Goal: Task Accomplishment & Management: Complete application form

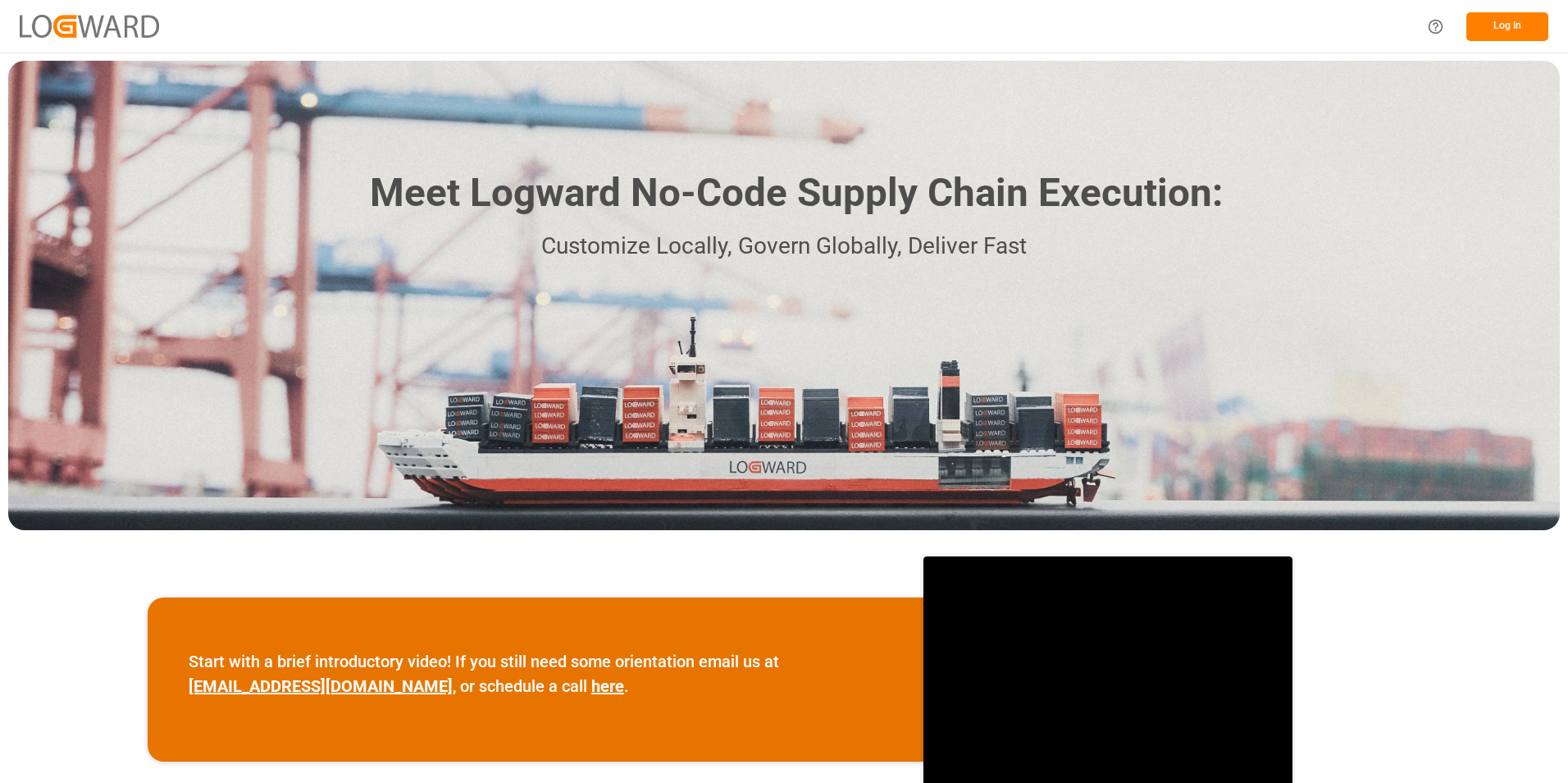
click at [1493, 28] on button "Log In" at bounding box center [1507, 26] width 82 height 29
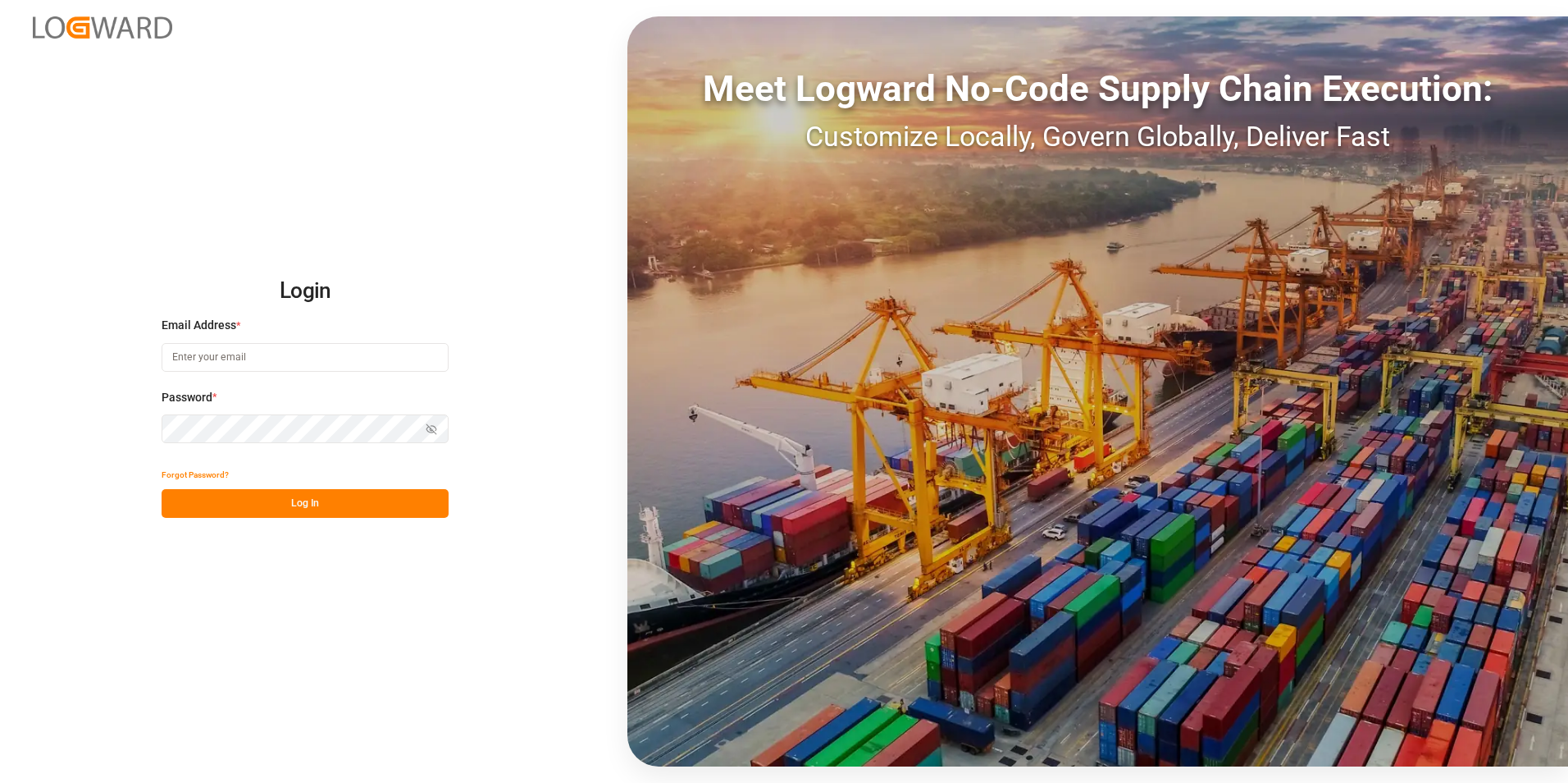
type input "[EMAIL_ADDRESS][PERSON_NAME][DOMAIN_NAME]"
click at [455, 507] on div "Login Email Address * [EMAIL_ADDRESS][PERSON_NAME][DOMAIN_NAME] Password * Show…" at bounding box center [784, 392] width 1568 height 783
click at [430, 508] on button "Log In" at bounding box center [305, 503] width 287 height 29
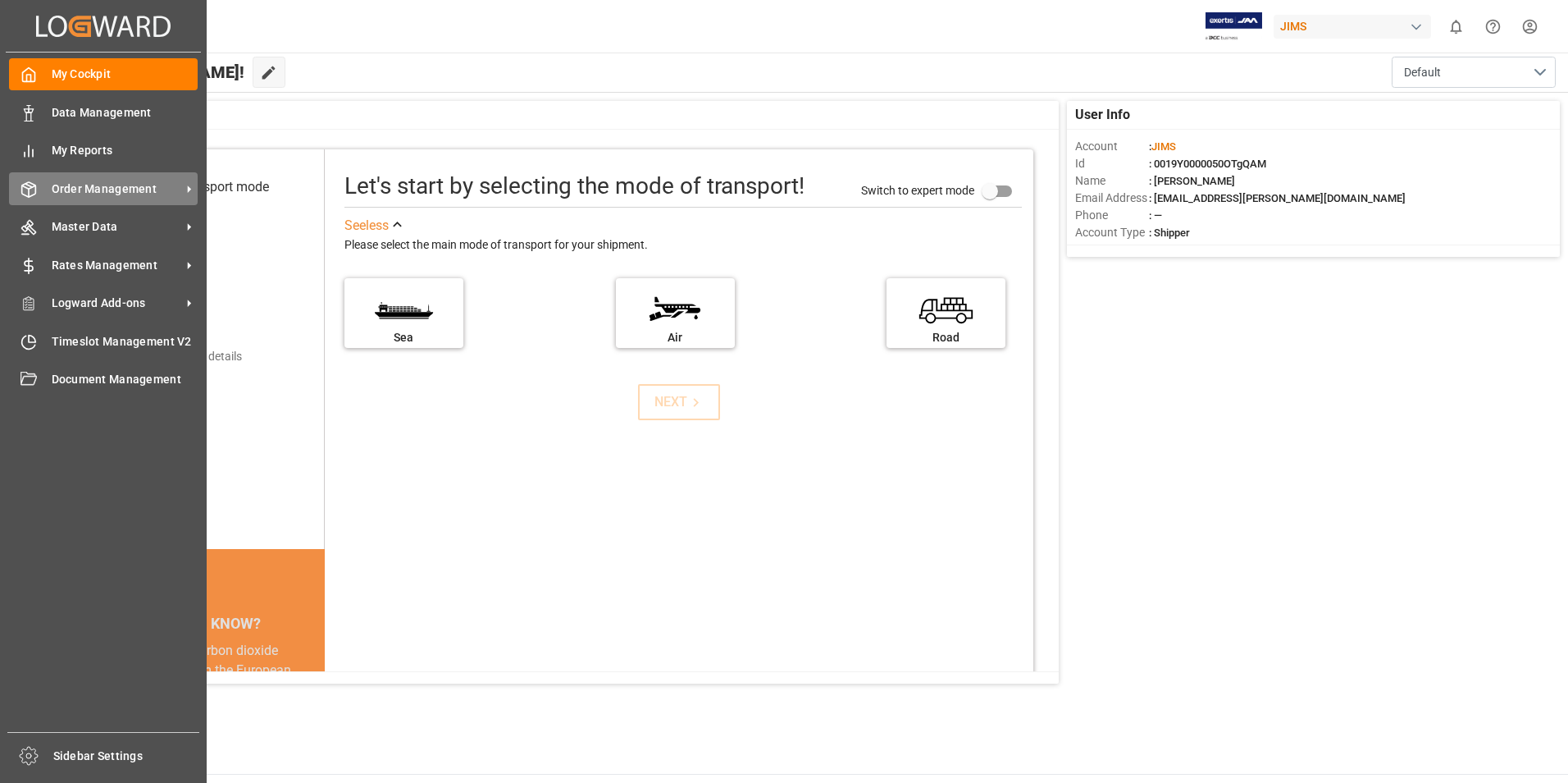
click at [181, 193] on icon at bounding box center [189, 189] width 17 height 17
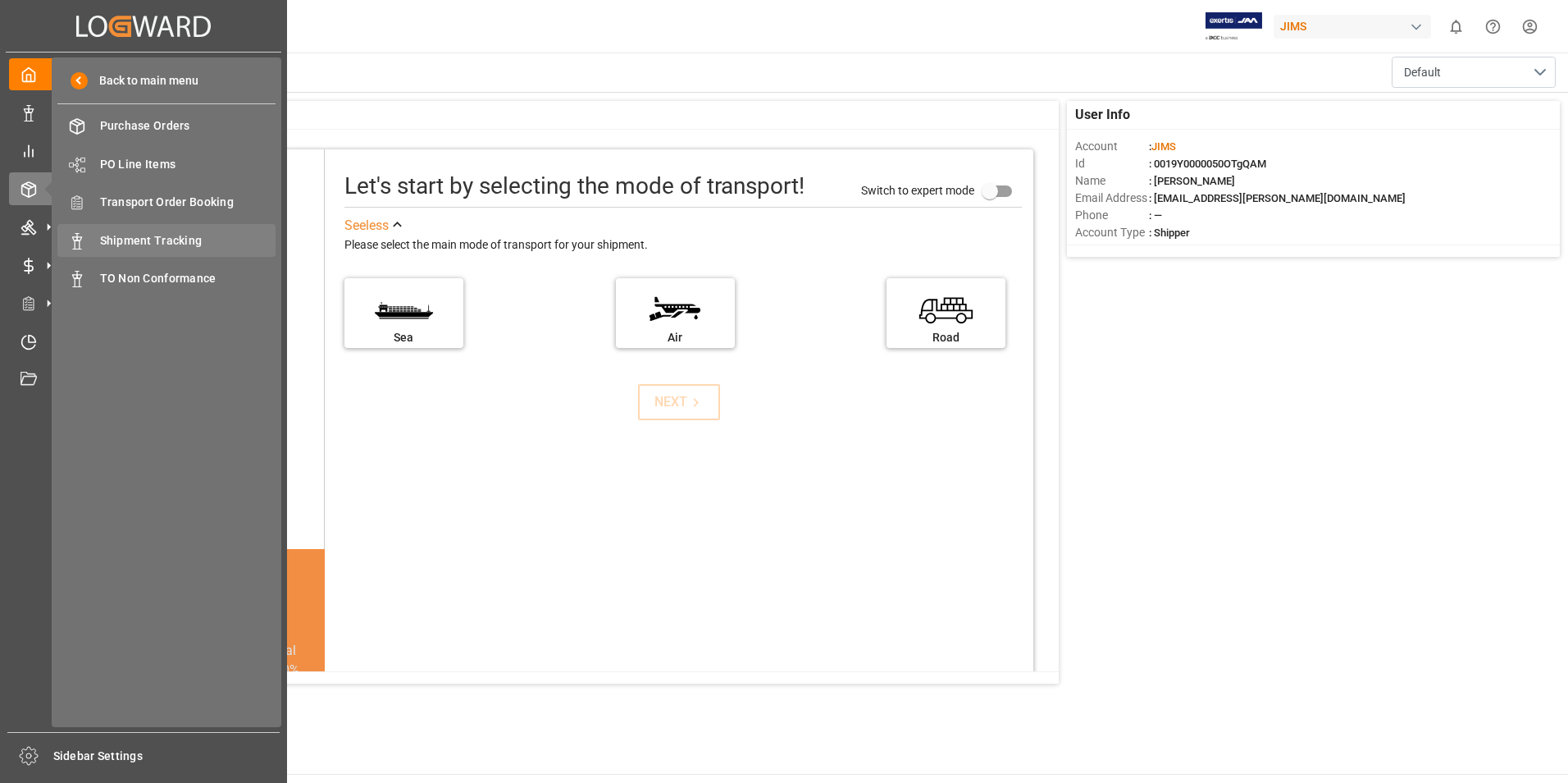
click at [175, 240] on span "Shipment Tracking" at bounding box center [187, 241] width 176 height 17
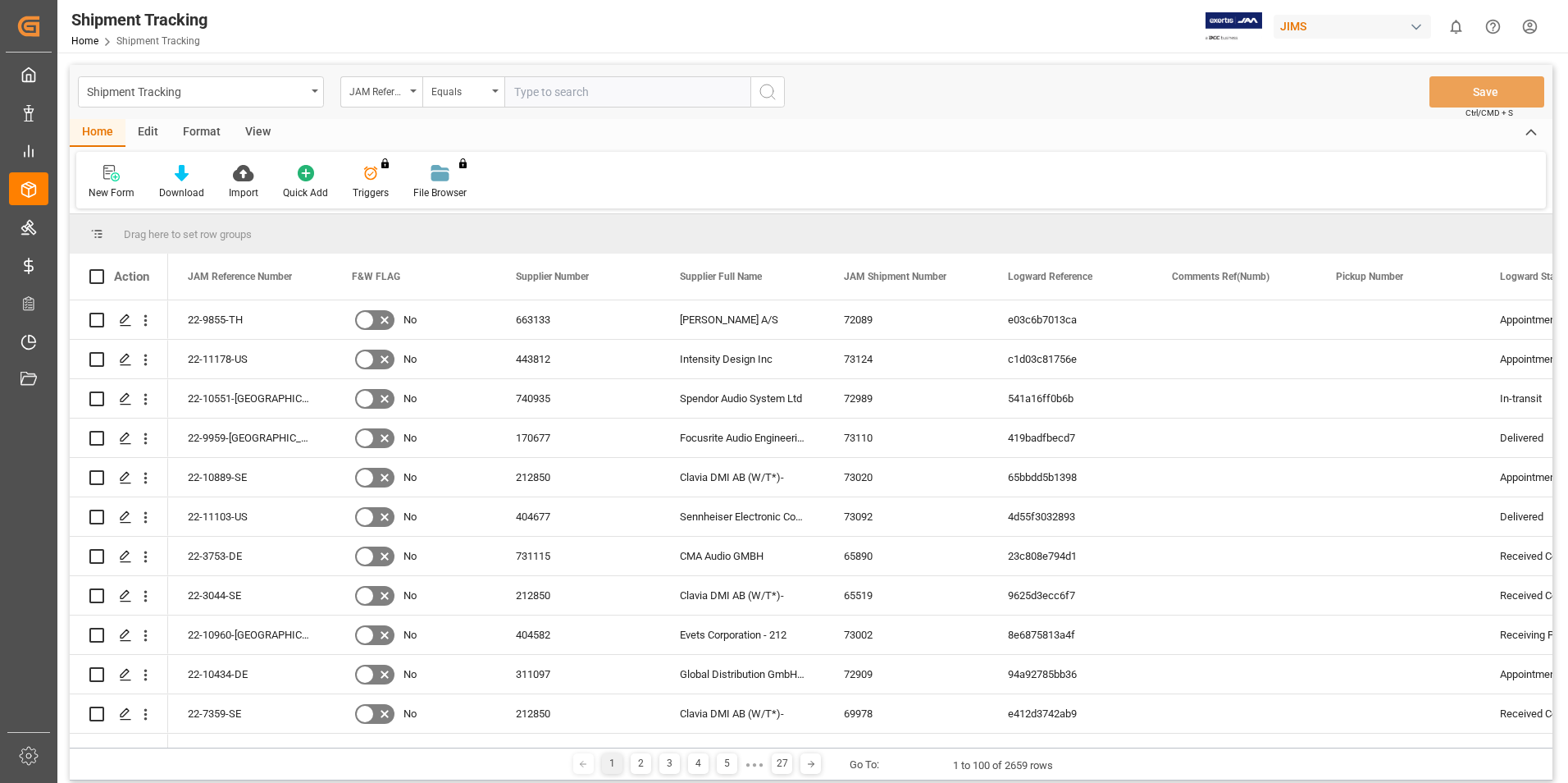
click at [568, 100] on input "text" at bounding box center [627, 91] width 246 height 31
type input "22-8443-SE"
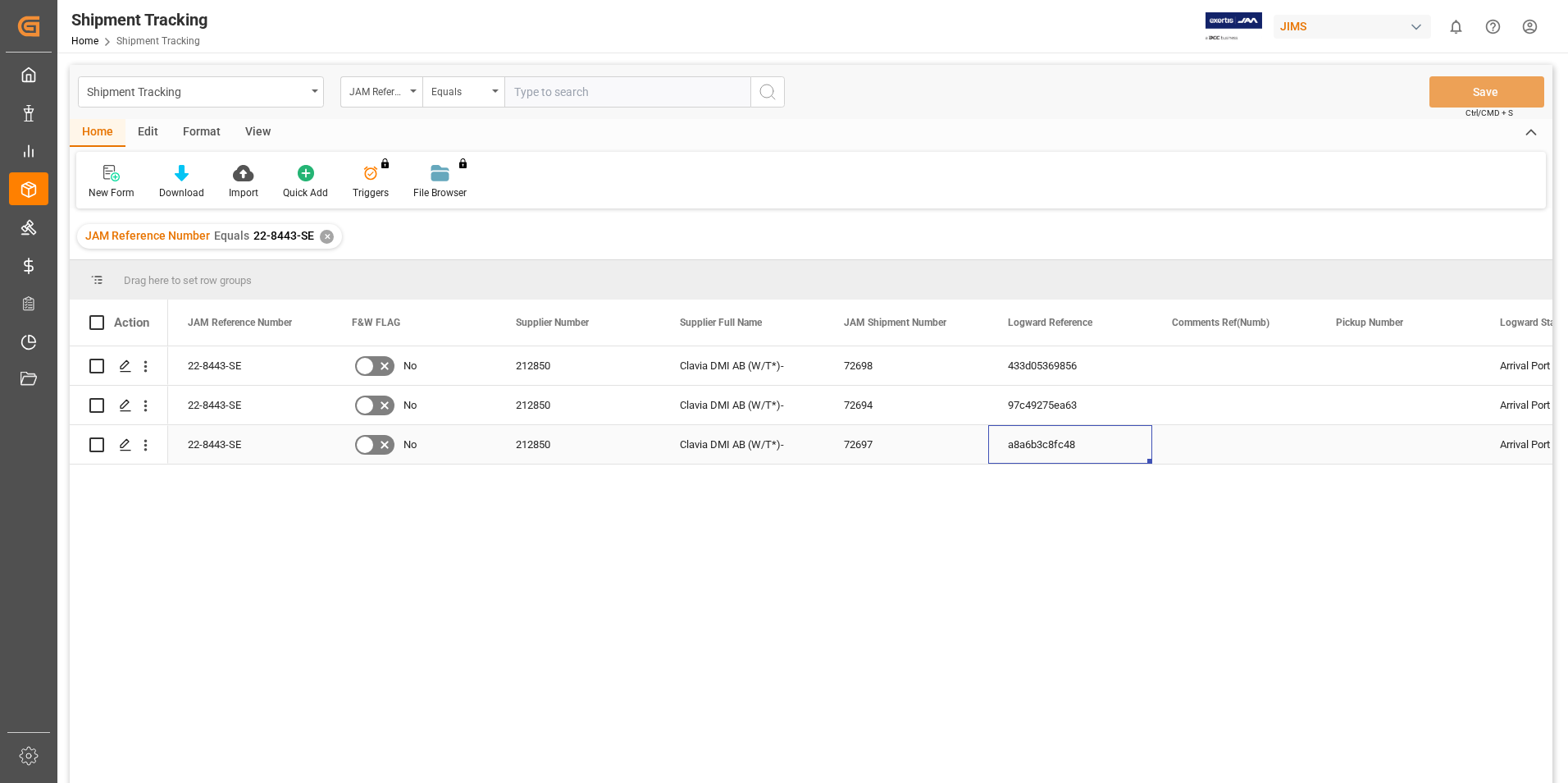
click at [1022, 446] on div "a8a6b3c8fc48" at bounding box center [1069, 444] width 164 height 39
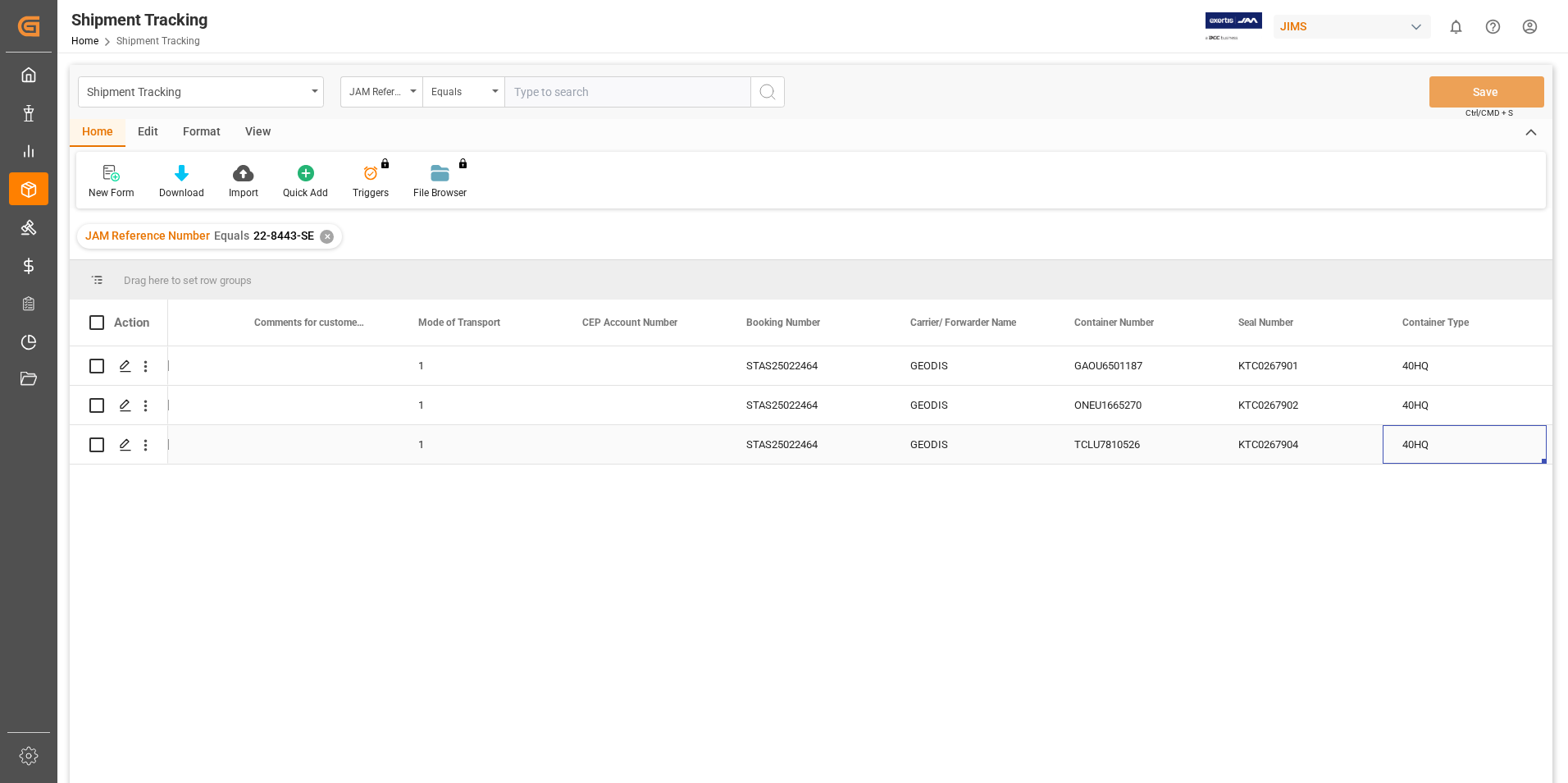
scroll to position [0, 2066]
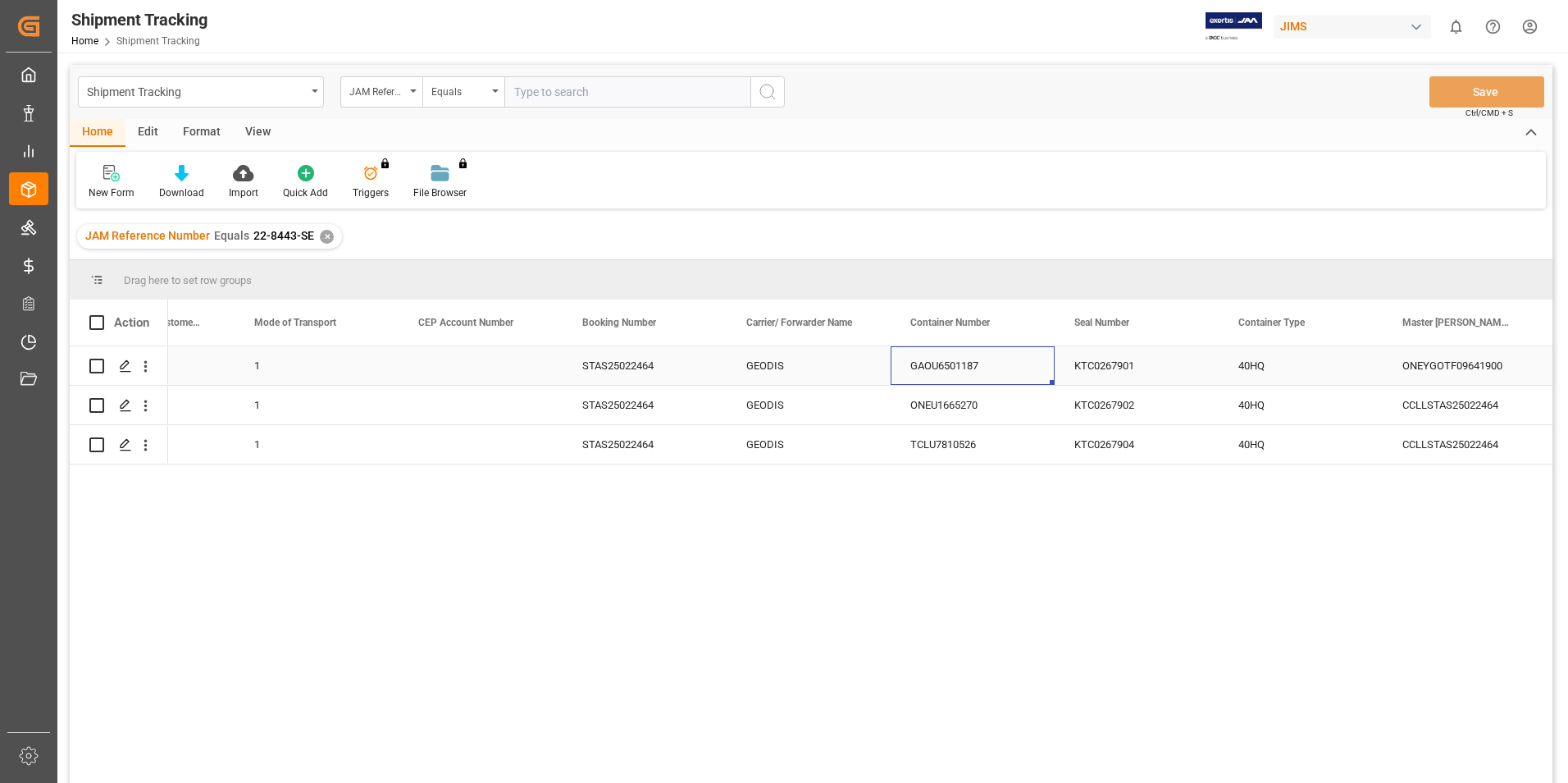
click at [974, 361] on div "GAOU6501187" at bounding box center [973, 365] width 164 height 39
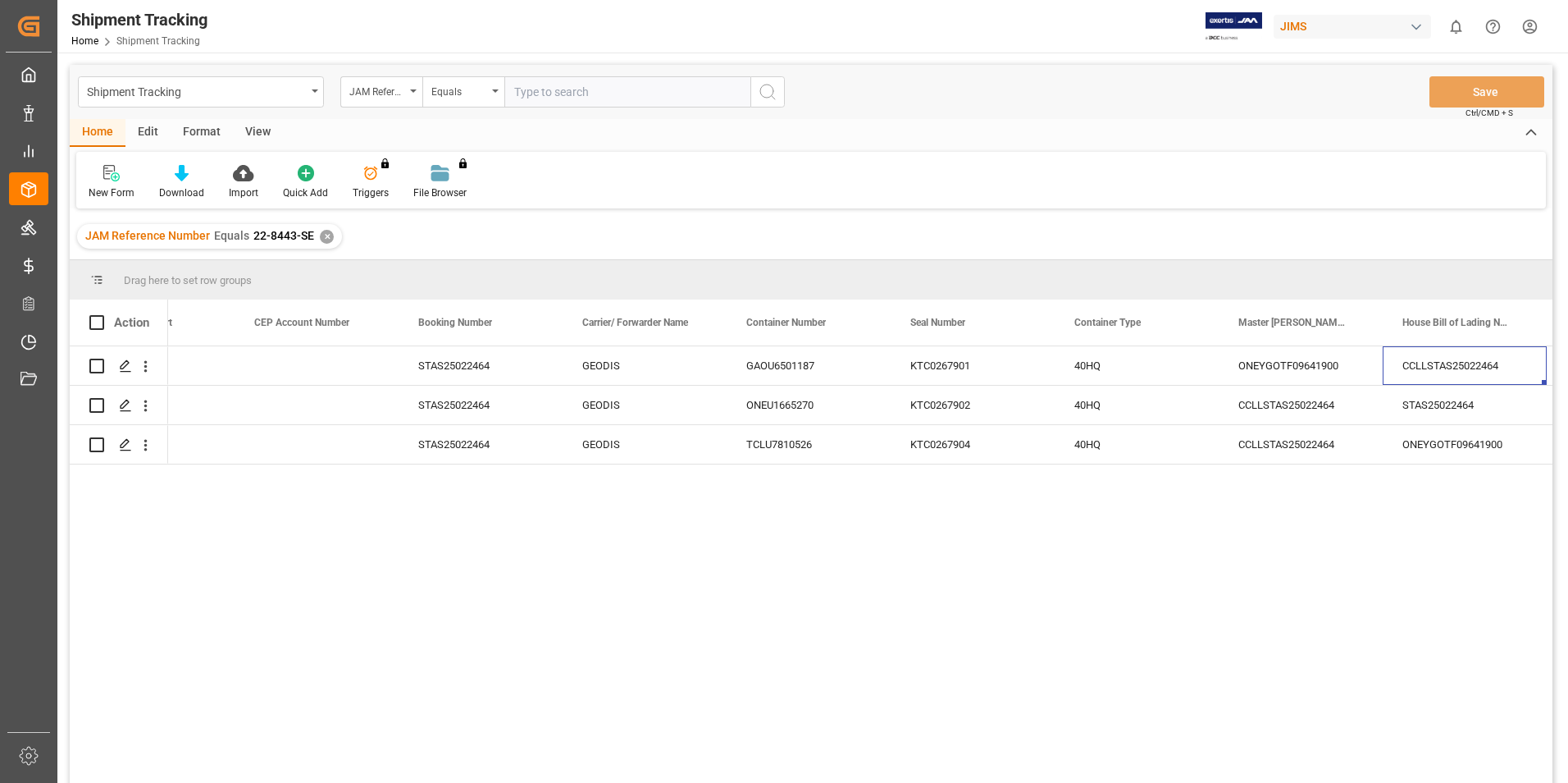
scroll to position [0, 2394]
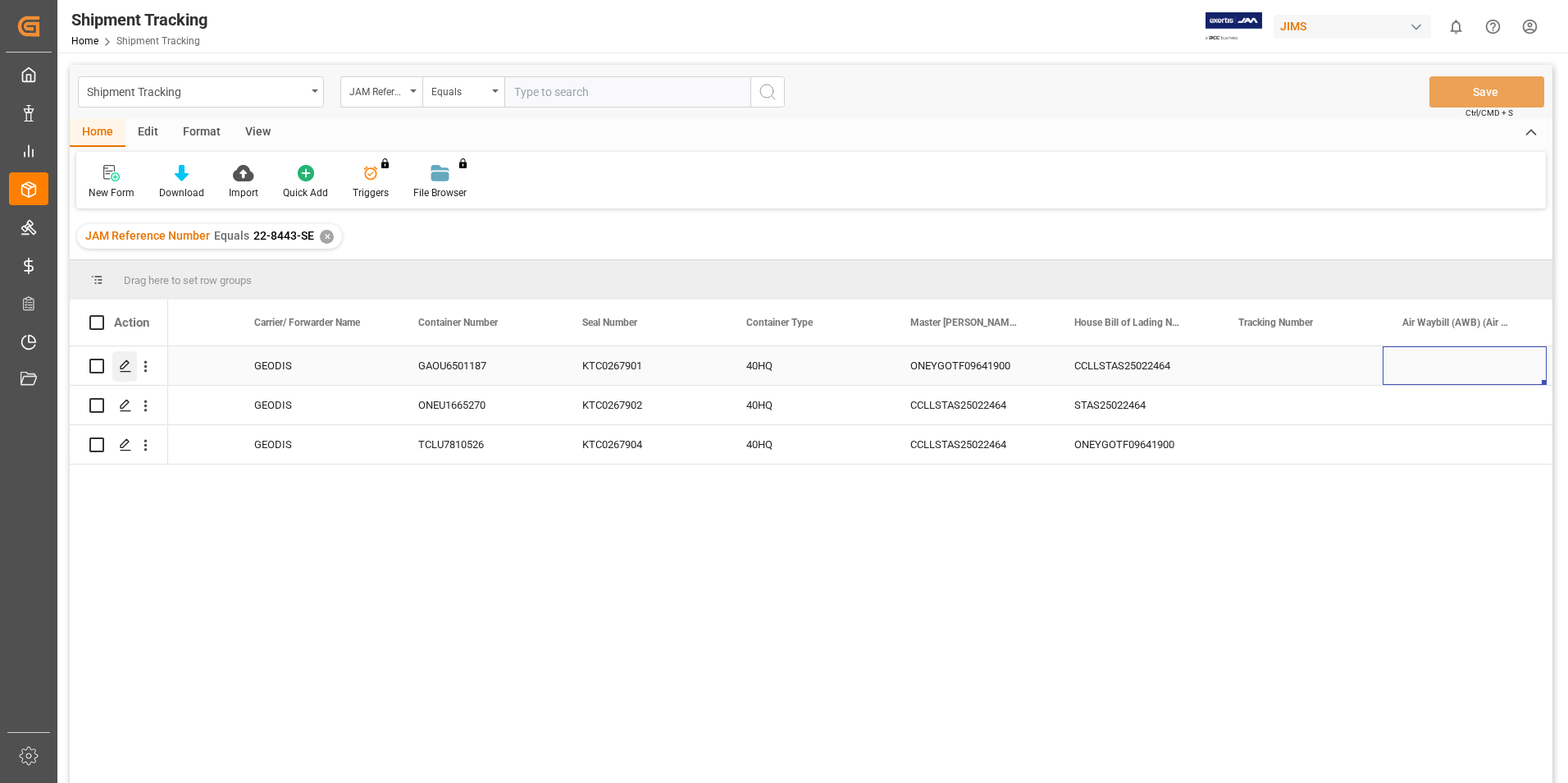
click at [125, 368] on icon "Press SPACE to select this row." at bounding box center [125, 366] width 13 height 13
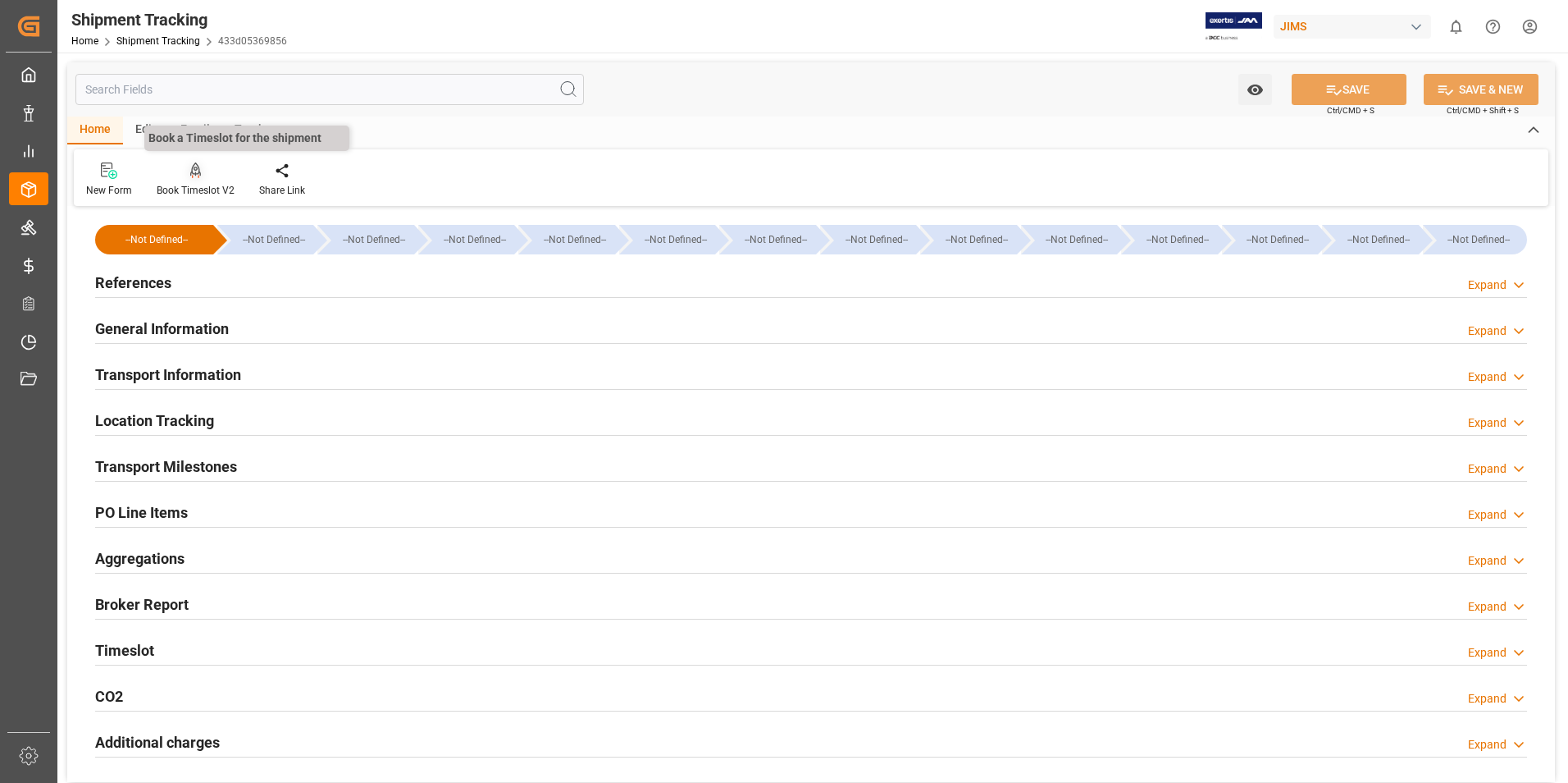
click at [208, 189] on div "Book Timeslot V2" at bounding box center [196, 190] width 78 height 15
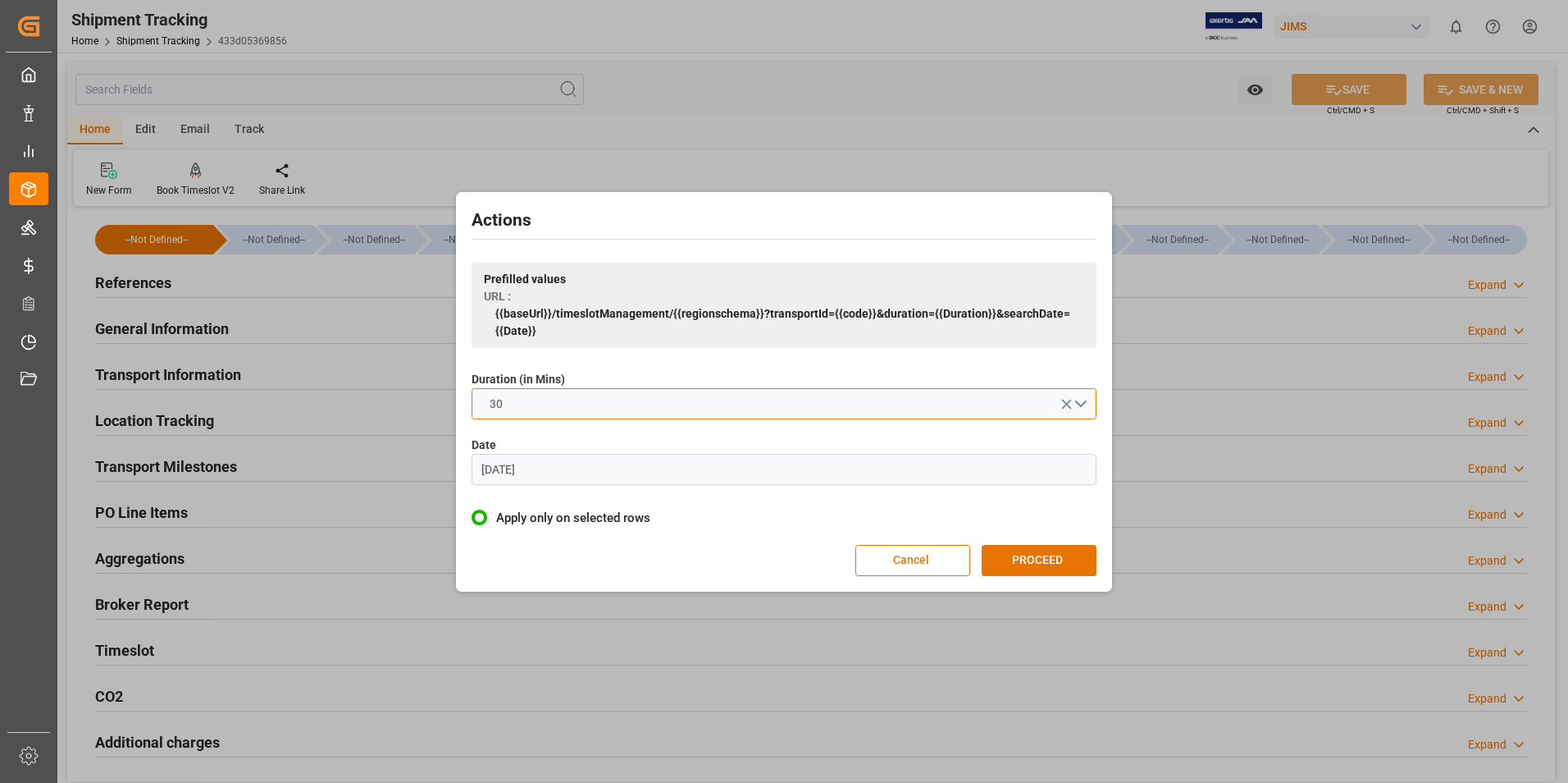
click at [568, 412] on button "30" at bounding box center [784, 403] width 625 height 31
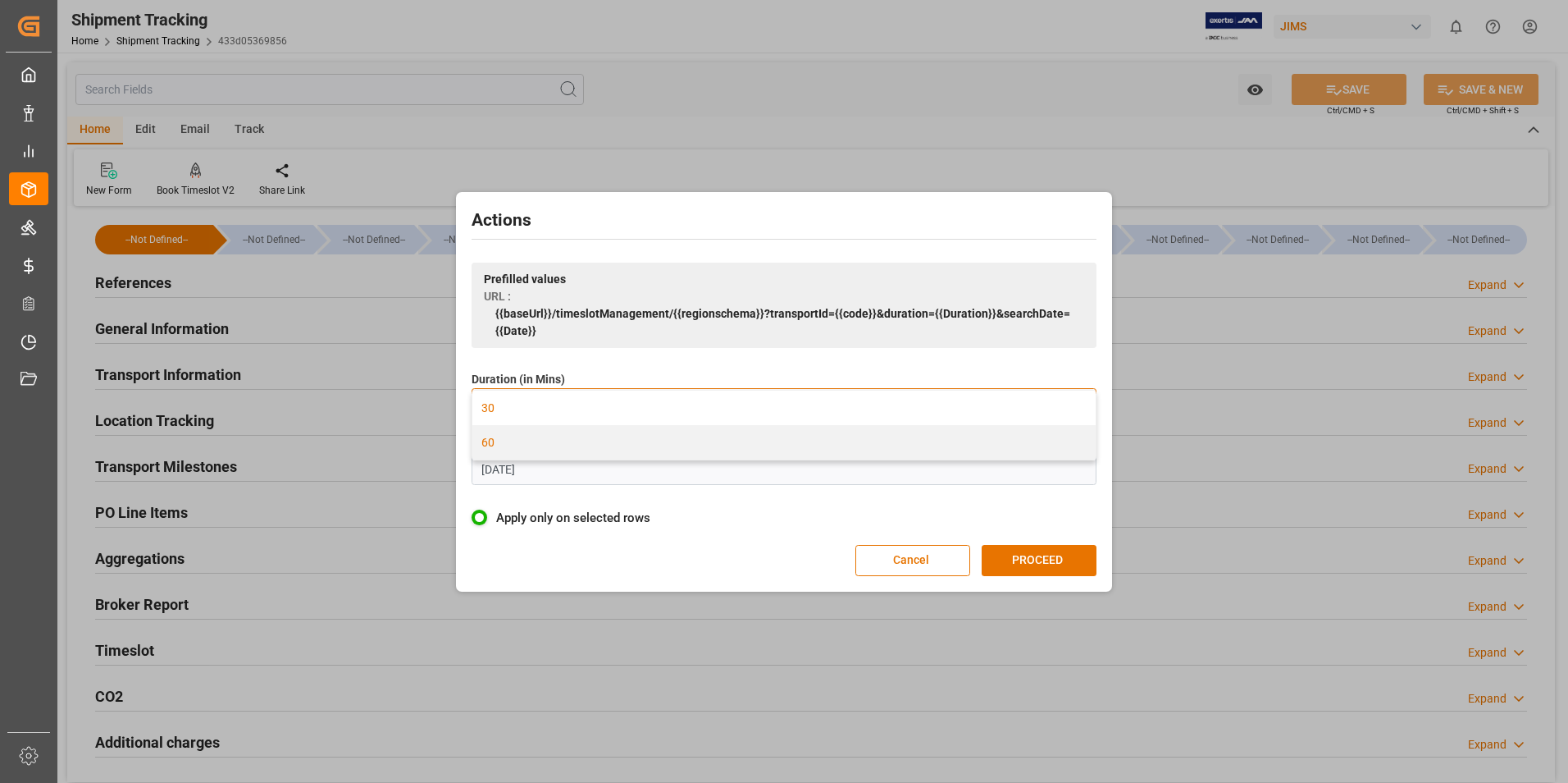
click at [534, 441] on div "60" at bounding box center [784, 442] width 624 height 35
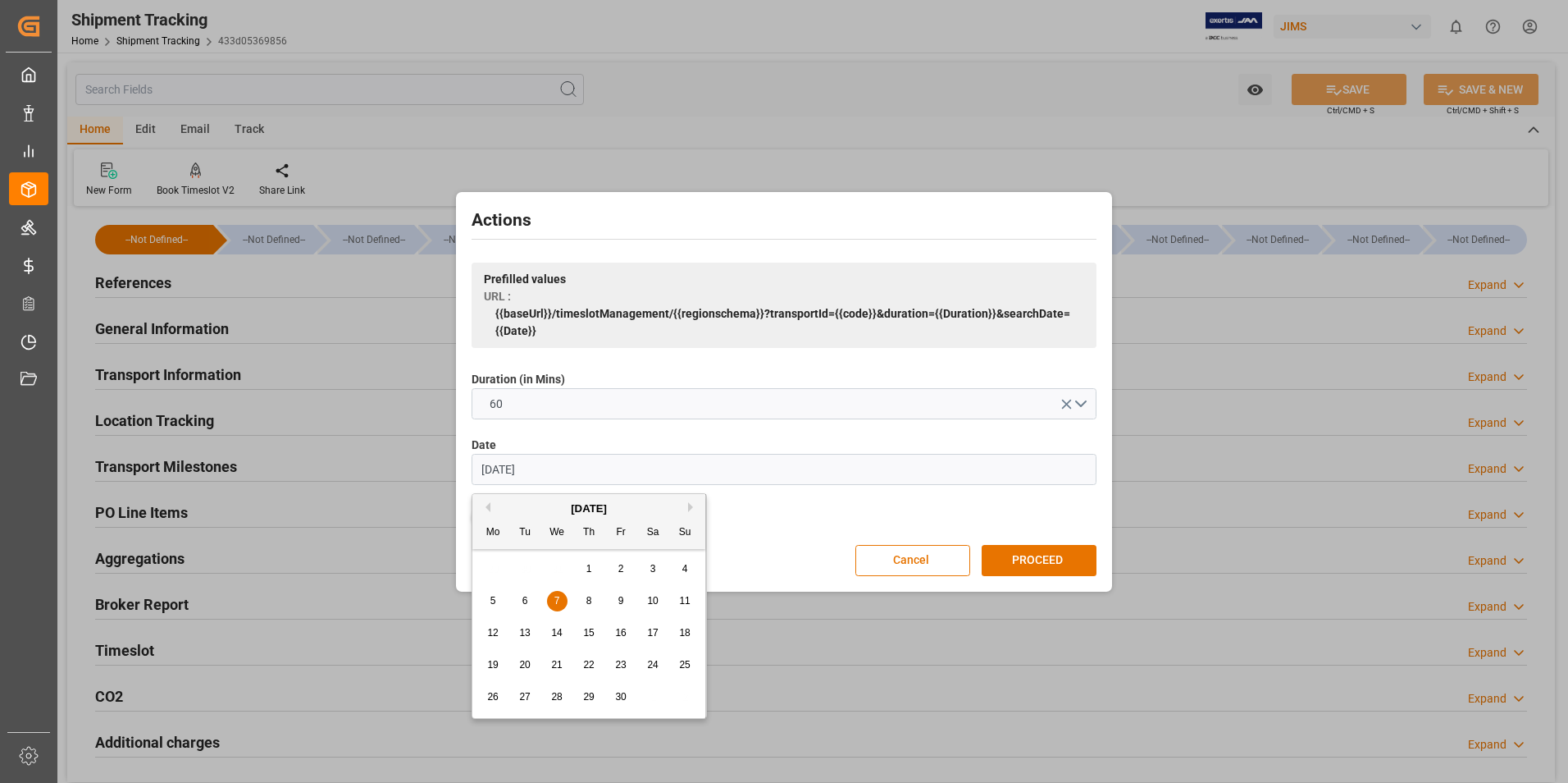
drag, startPoint x: 574, startPoint y: 465, endPoint x: 428, endPoint y: 476, distance: 146.4
click at [428, 476] on div "Actions Prefilled values URL : {{baseUrl}}/timeslotManagement/{{regionschema}}?…" at bounding box center [784, 392] width 1568 height 783
click at [526, 668] on span "23" at bounding box center [524, 664] width 10 height 11
type input "[DATE]"
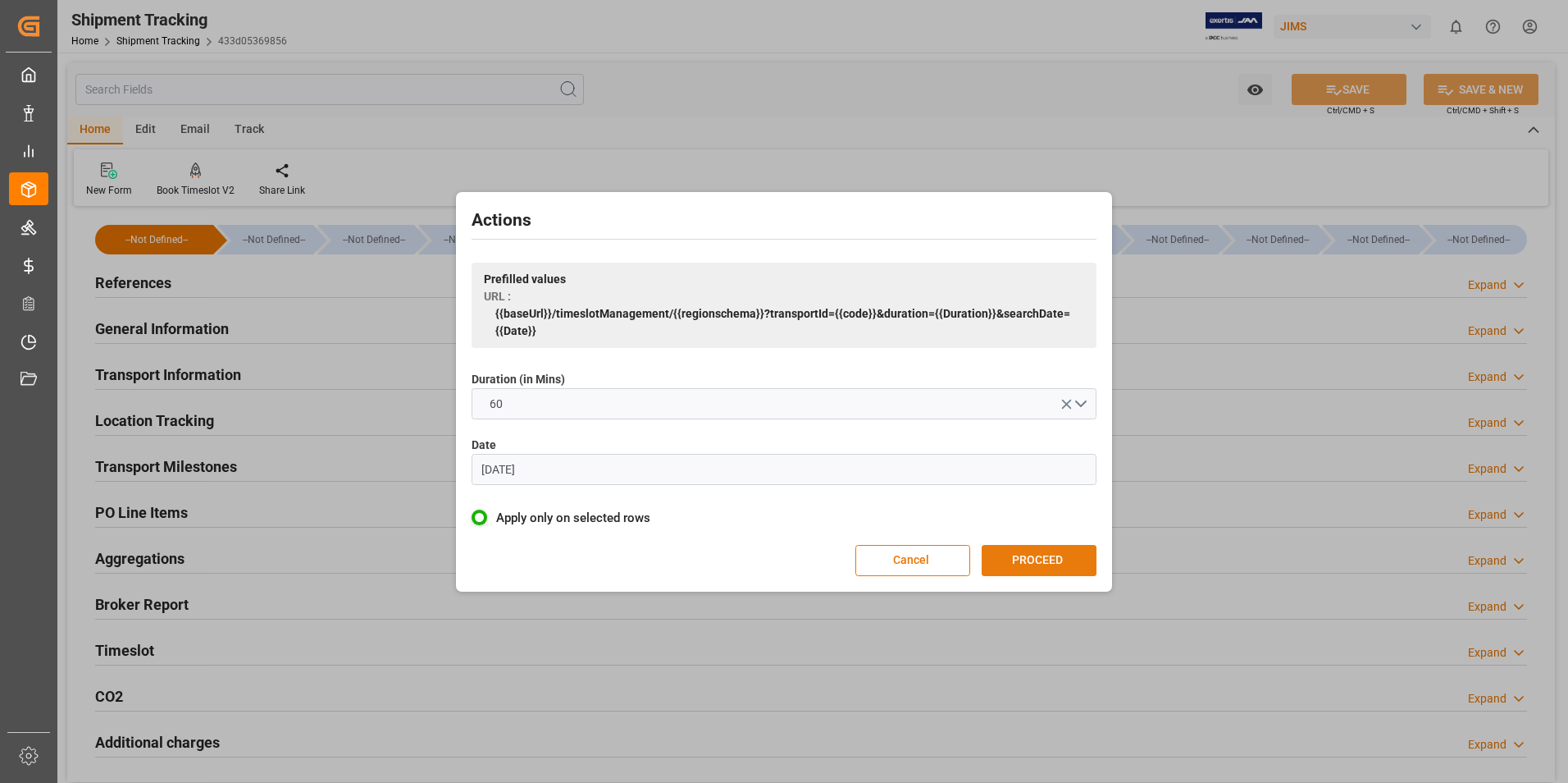
click at [1061, 557] on button "PROCEED" at bounding box center [1038, 560] width 115 height 31
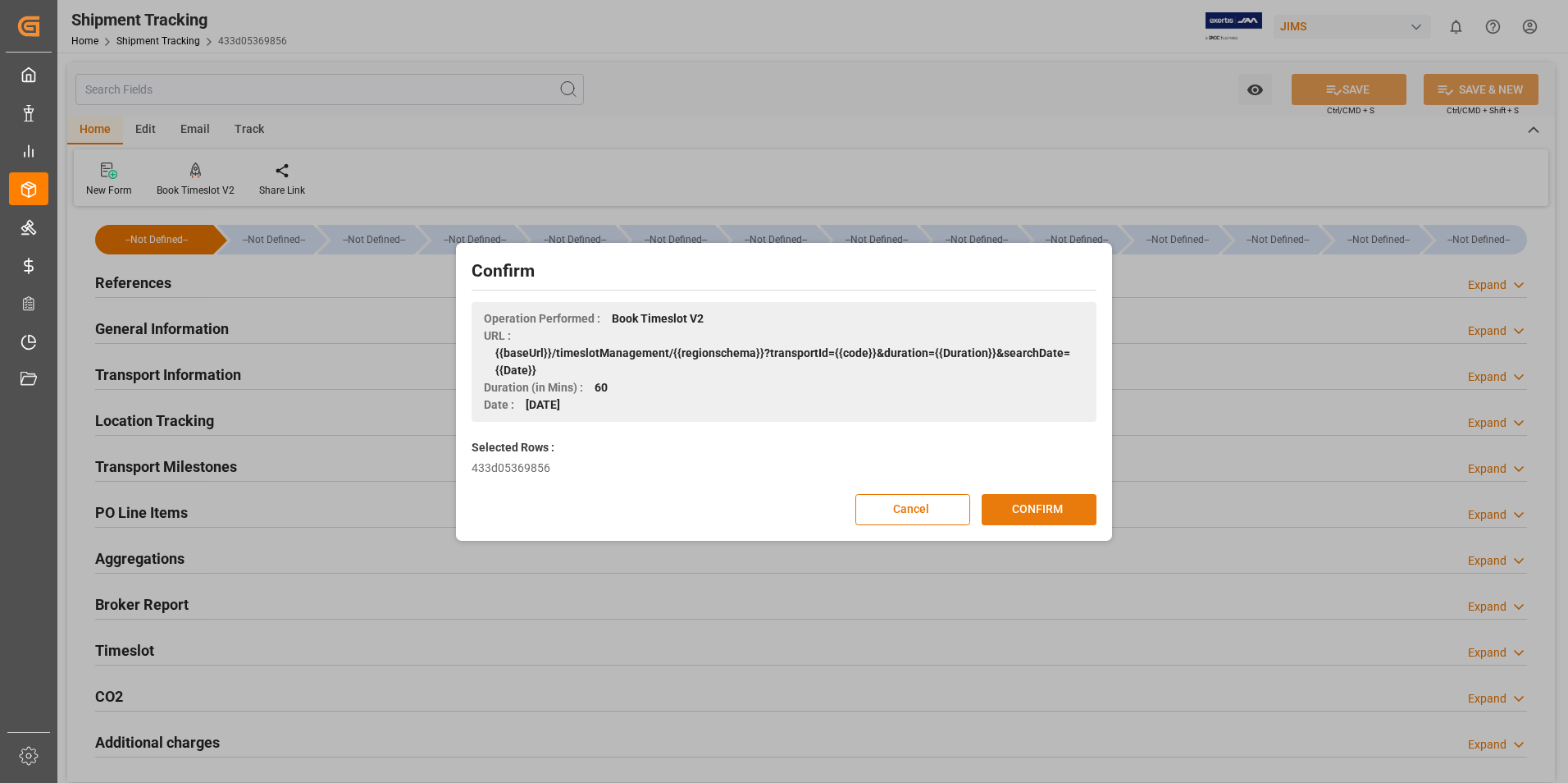
click at [1007, 506] on button "CONFIRM" at bounding box center [1038, 509] width 115 height 31
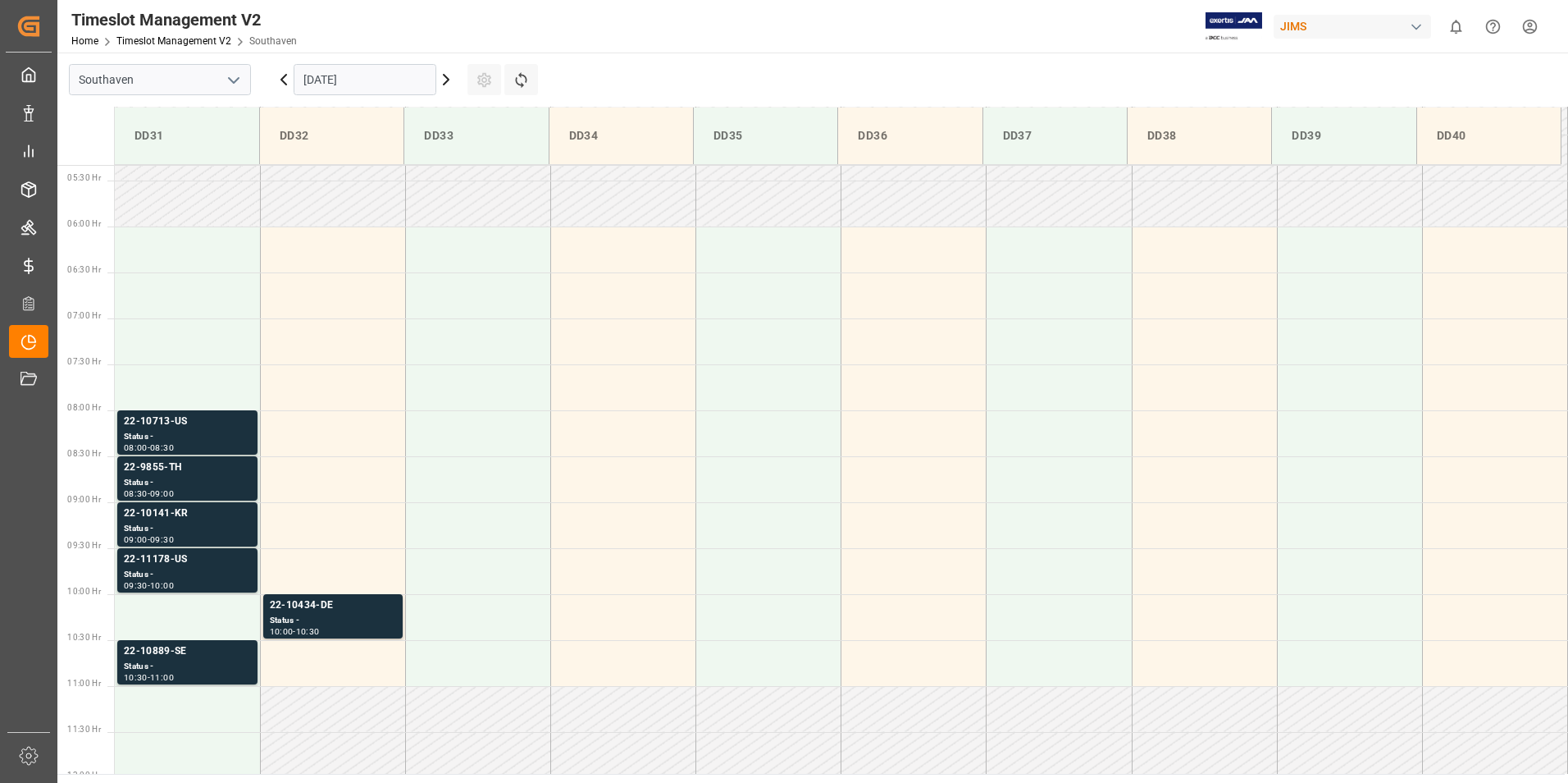
scroll to position [496, 0]
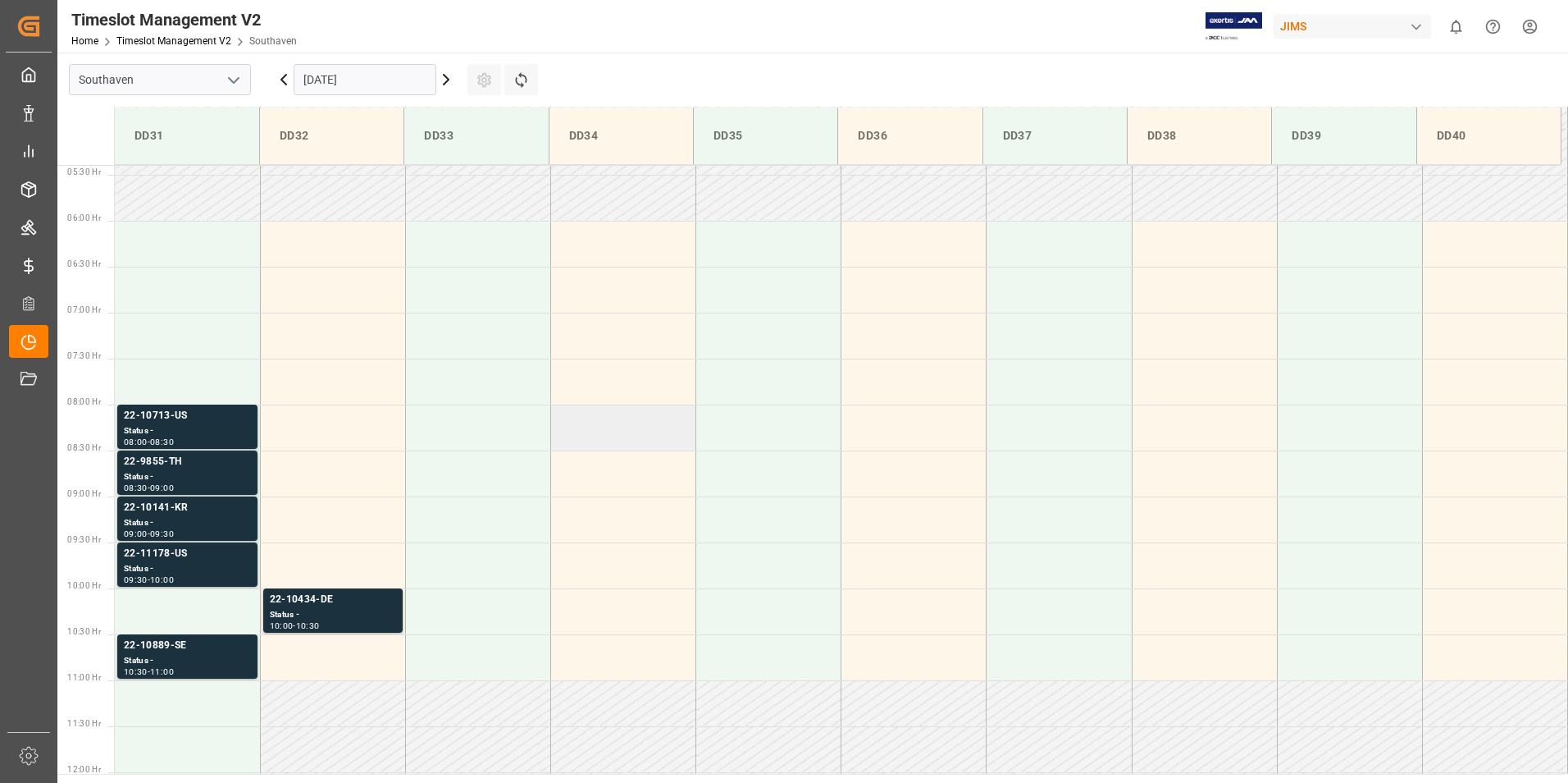
click at [594, 443] on td at bounding box center [623, 427] width 145 height 46
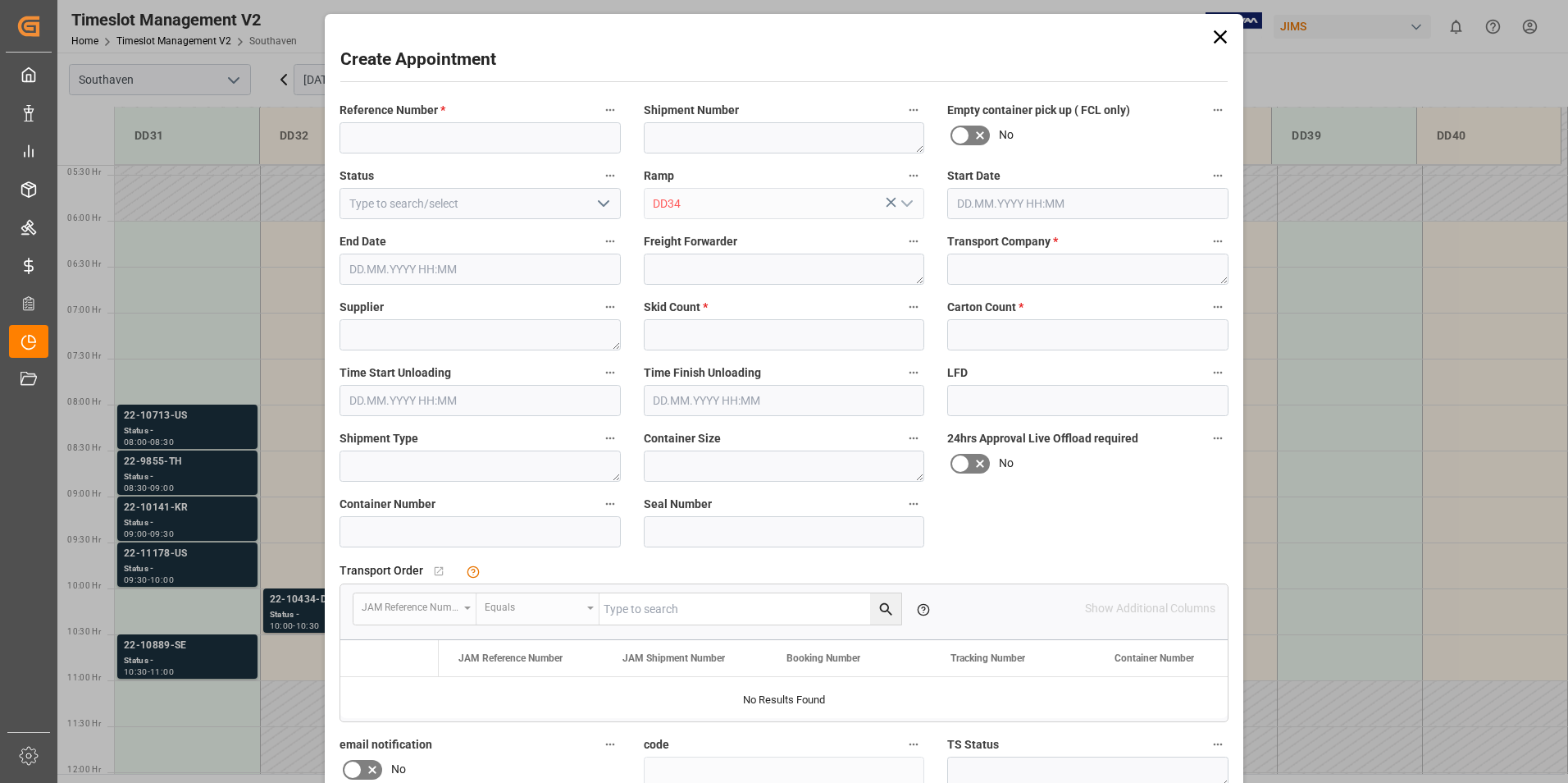
type input "[DATE] 08:00"
type input "[DATE] 08:30"
click at [393, 139] on input at bounding box center [480, 137] width 281 height 31
click at [447, 545] on input at bounding box center [480, 531] width 281 height 31
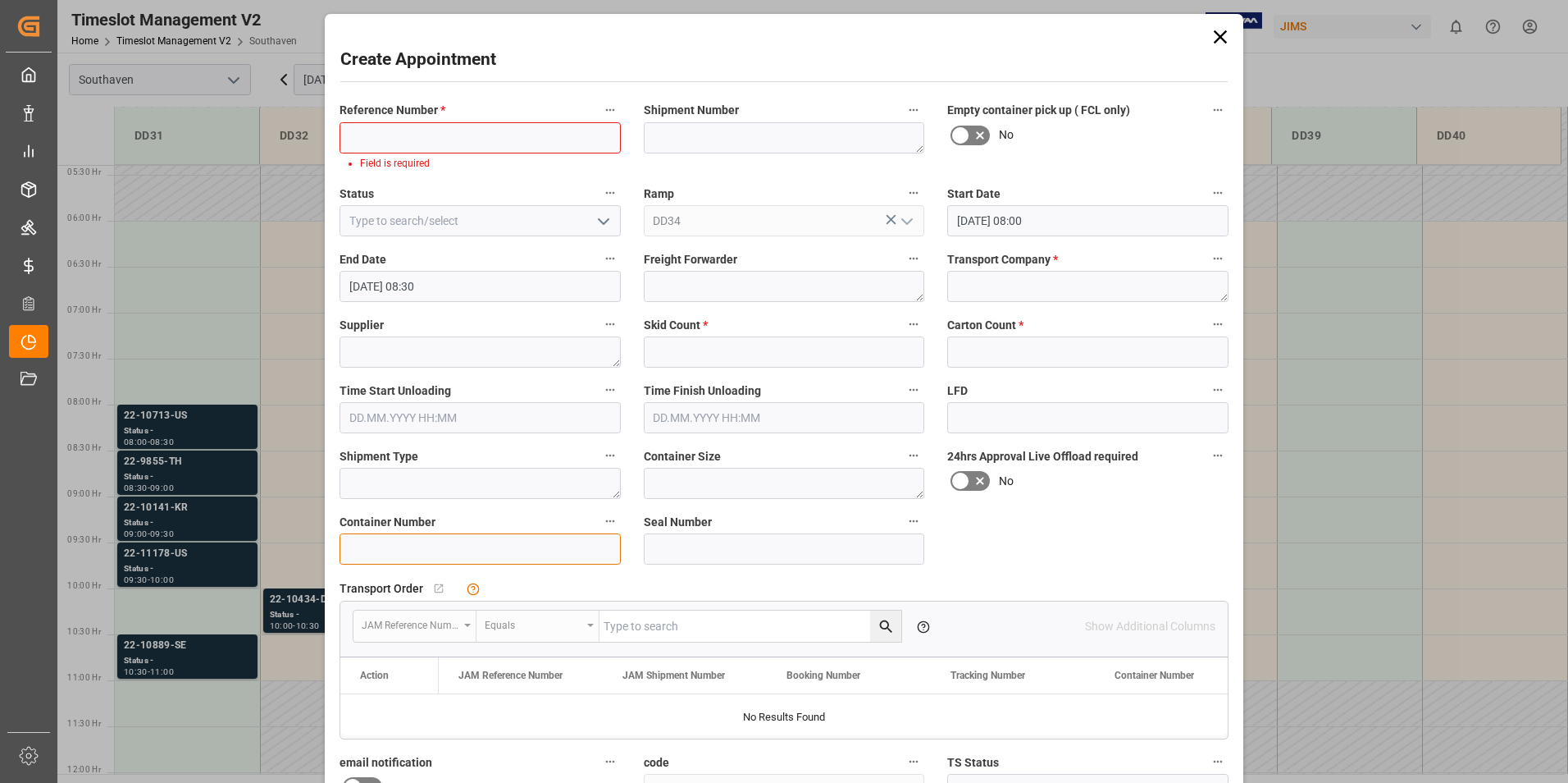
paste input "GAOU6501187"
type input "GAOU6501187"
click at [686, 489] on textarea at bounding box center [784, 483] width 281 height 31
type textarea "40HC"
click at [551, 487] on textarea at bounding box center [480, 483] width 281 height 31
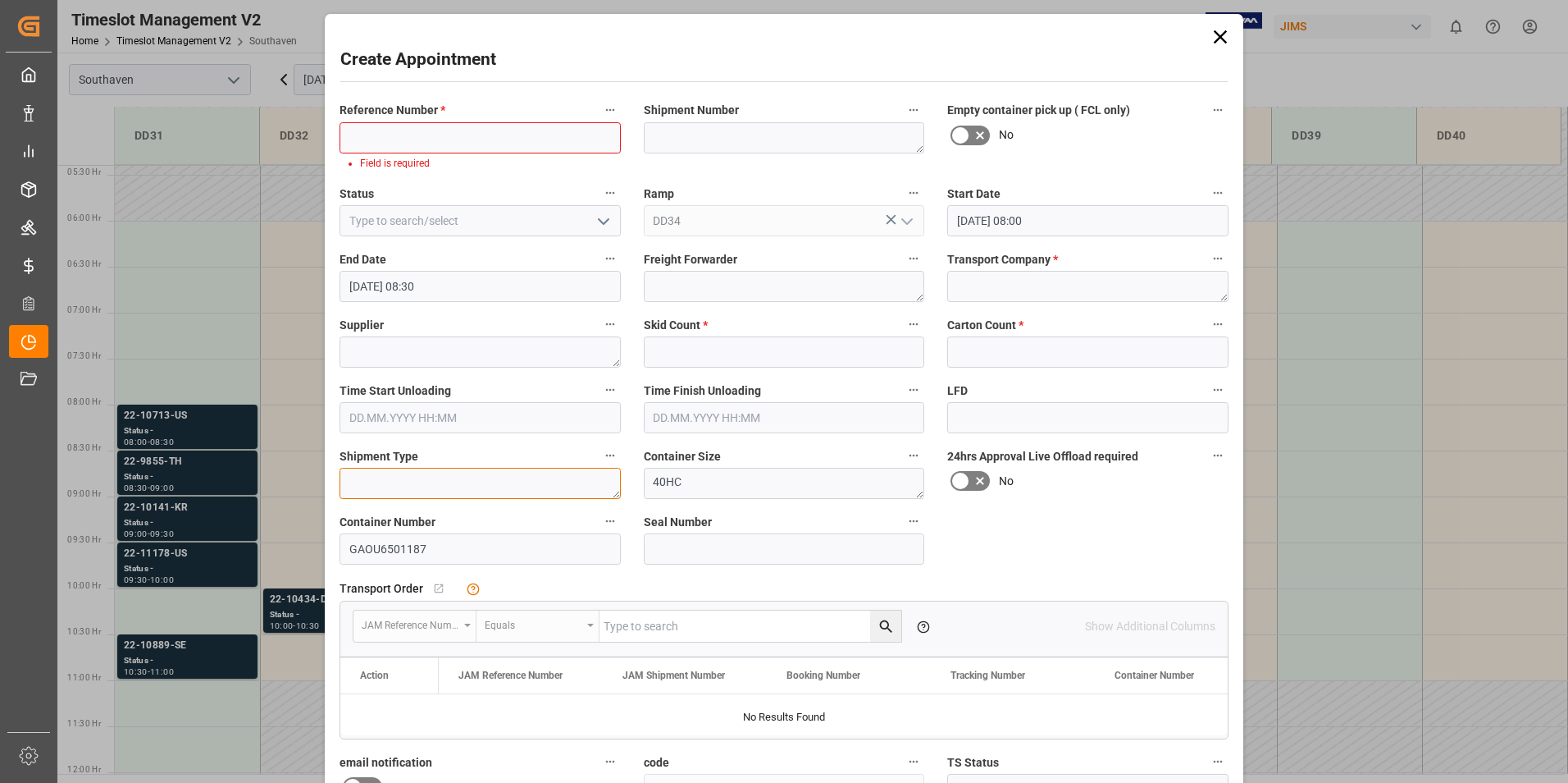
click at [435, 487] on textarea at bounding box center [480, 483] width 281 height 31
paste textarea "SSTAS022464"
type textarea "SSTAS022464"
click at [957, 550] on div "Reference Number * Field is required Shipment Number Empty container pick up ( …" at bounding box center [784, 518] width 911 height 849
click at [956, 426] on input at bounding box center [1087, 417] width 281 height 31
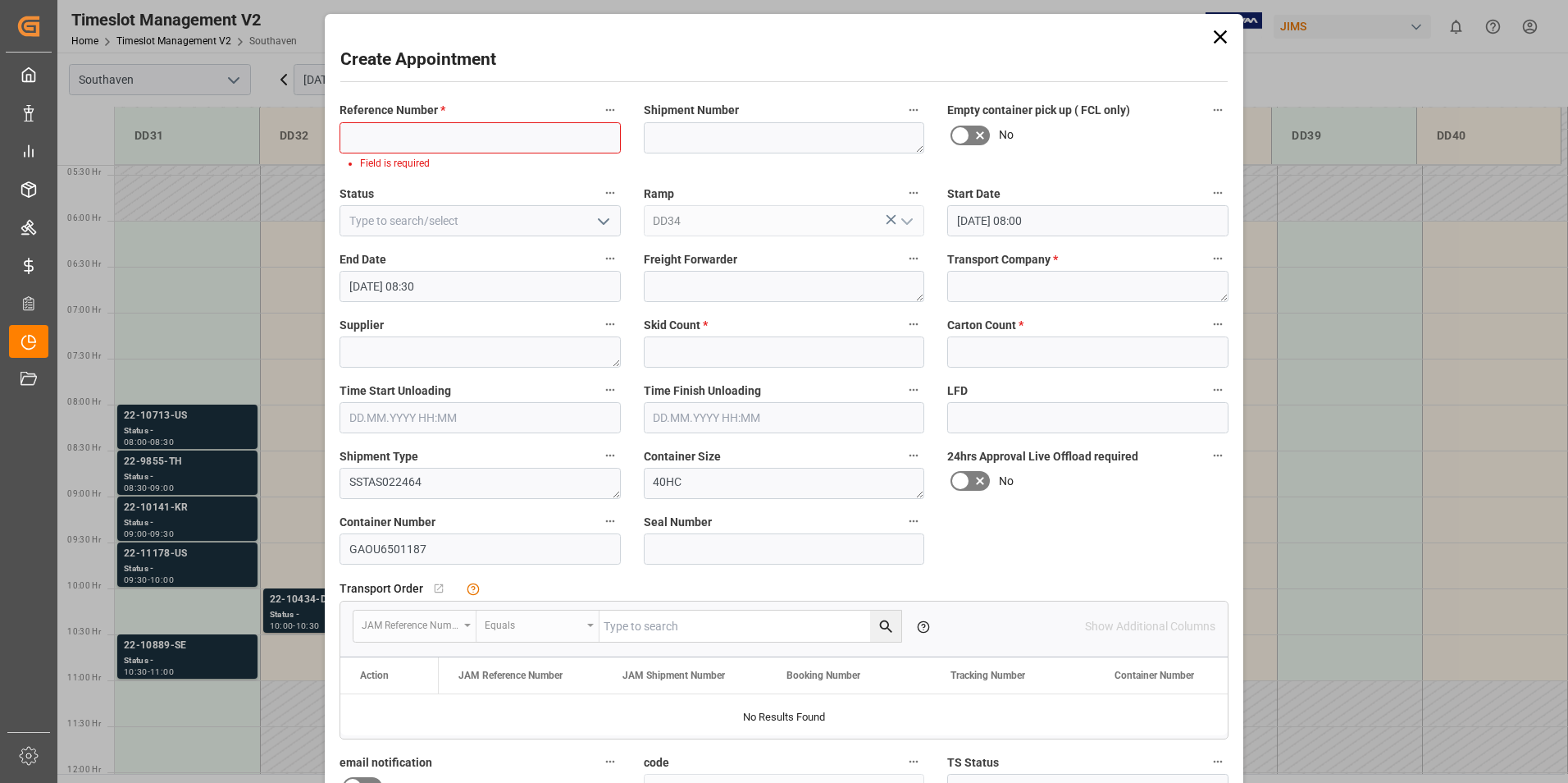
click at [957, 575] on div "Transport Order   No child Object linked JAM Reference Number Equals Please add…" at bounding box center [784, 658] width 911 height 175
click at [496, 144] on input at bounding box center [480, 137] width 281 height 31
paste input "22-8443-SE"
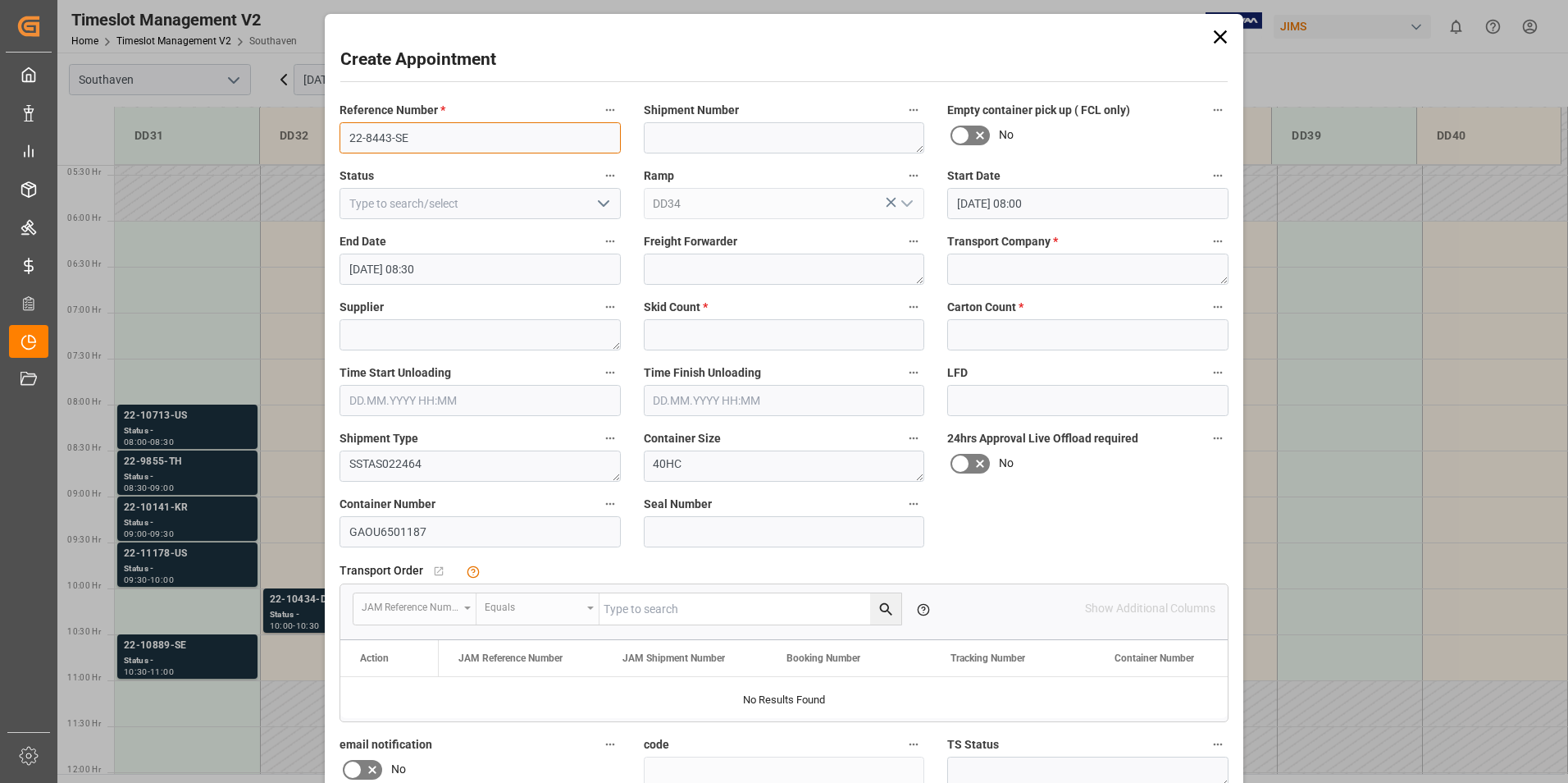
click at [356, 142] on input "22-8443-SE" at bounding box center [480, 137] width 281 height 31
click at [346, 137] on input "22-8443-SE" at bounding box center [480, 137] width 281 height 31
click at [416, 148] on input "22-8443-SE" at bounding box center [480, 137] width 281 height 31
type input "22-8443-SE"
drag, startPoint x: 437, startPoint y: 466, endPoint x: 295, endPoint y: 486, distance: 143.4
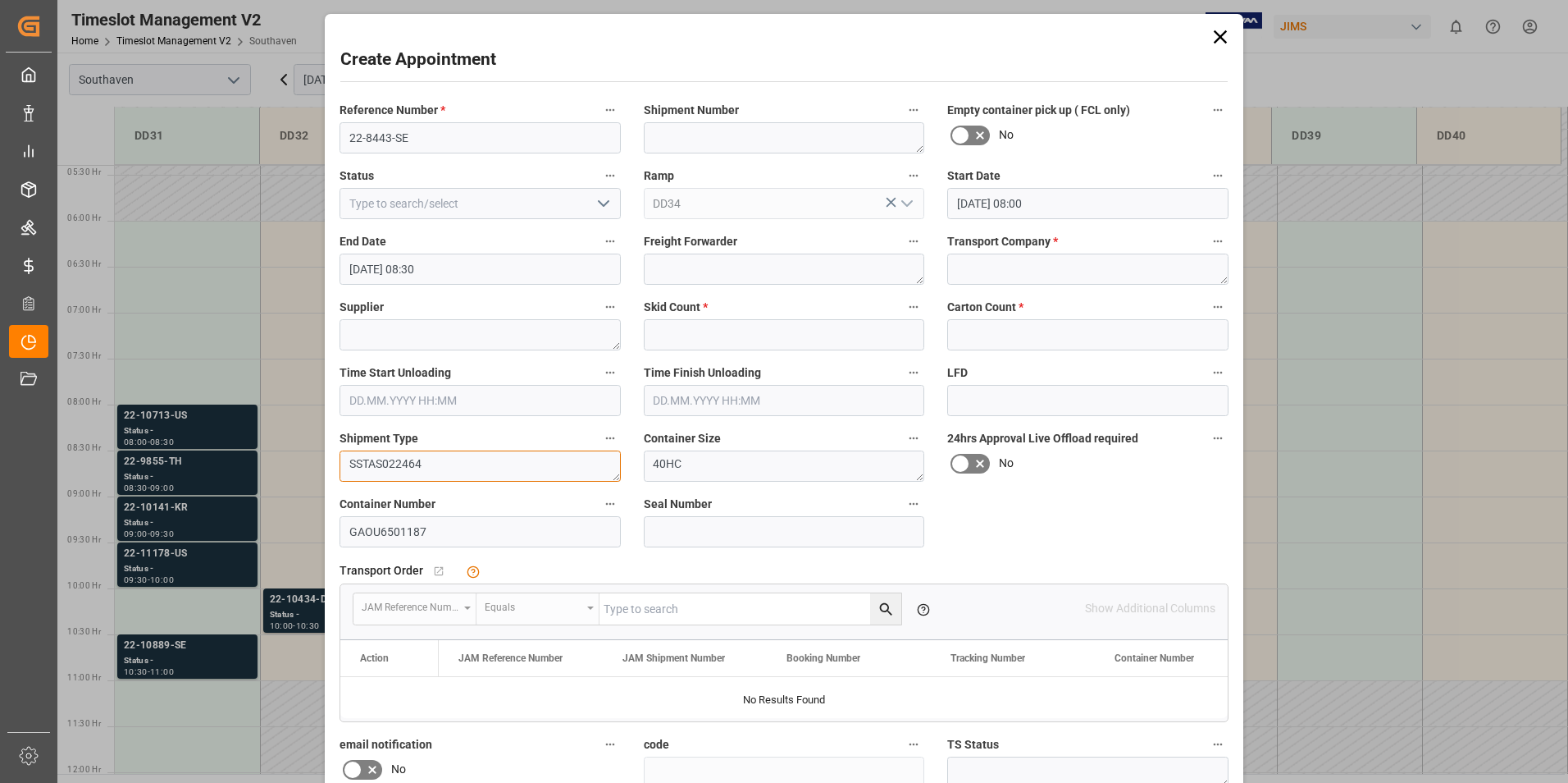
click at [295, 486] on div "Create Appointment Reference Number * 22-8443-SE Shipment Number Empty containe…" at bounding box center [784, 392] width 1568 height 783
click at [695, 136] on textarea at bounding box center [784, 137] width 281 height 31
paste textarea "SSTAS022464"
type textarea "SSTAS022464"
click at [530, 208] on input at bounding box center [480, 203] width 281 height 31
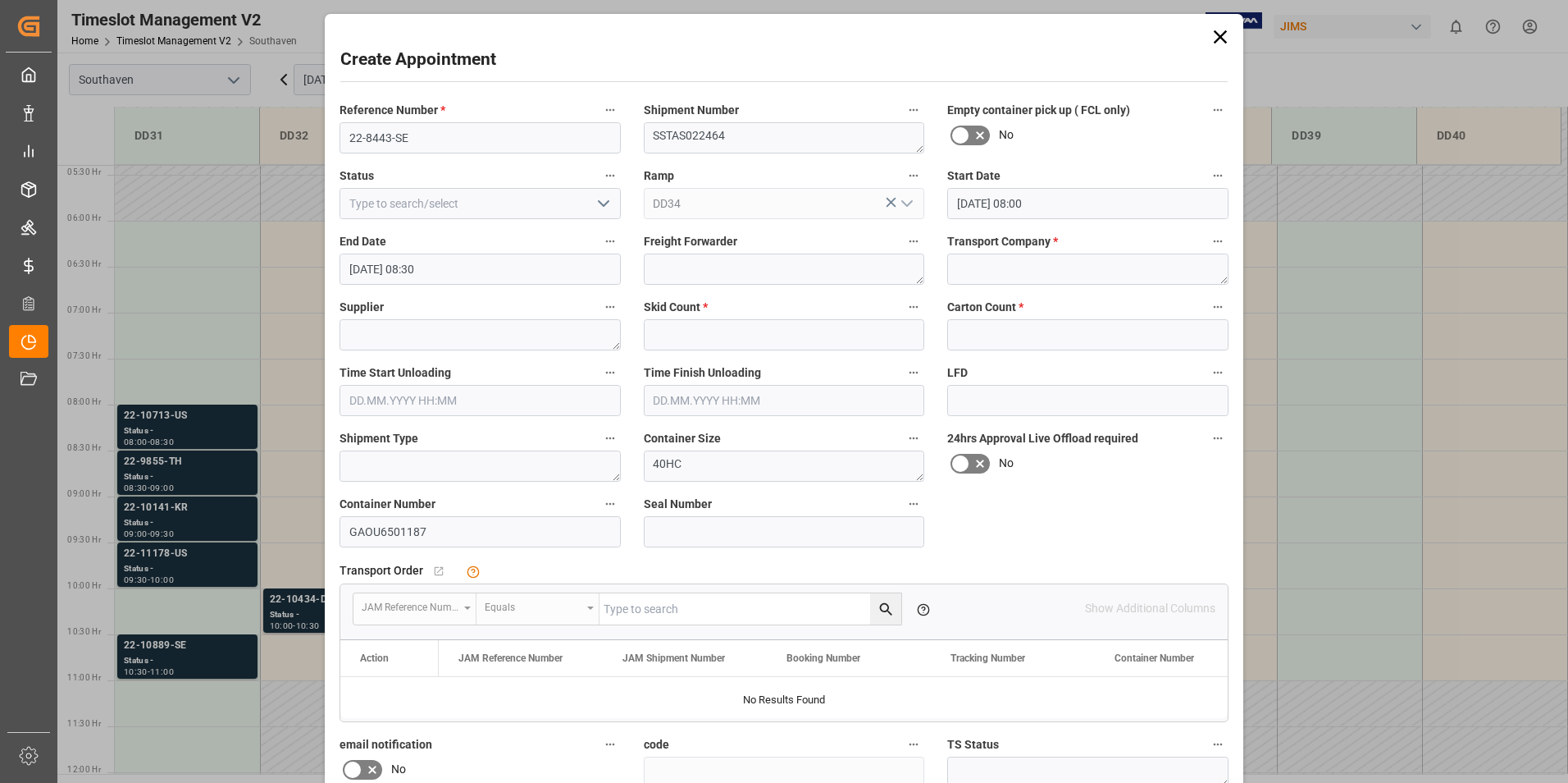
click at [601, 210] on icon "open menu" at bounding box center [603, 203] width 20 height 20
click at [450, 351] on div "New appointment" at bounding box center [480, 350] width 279 height 37
type input "New appointment"
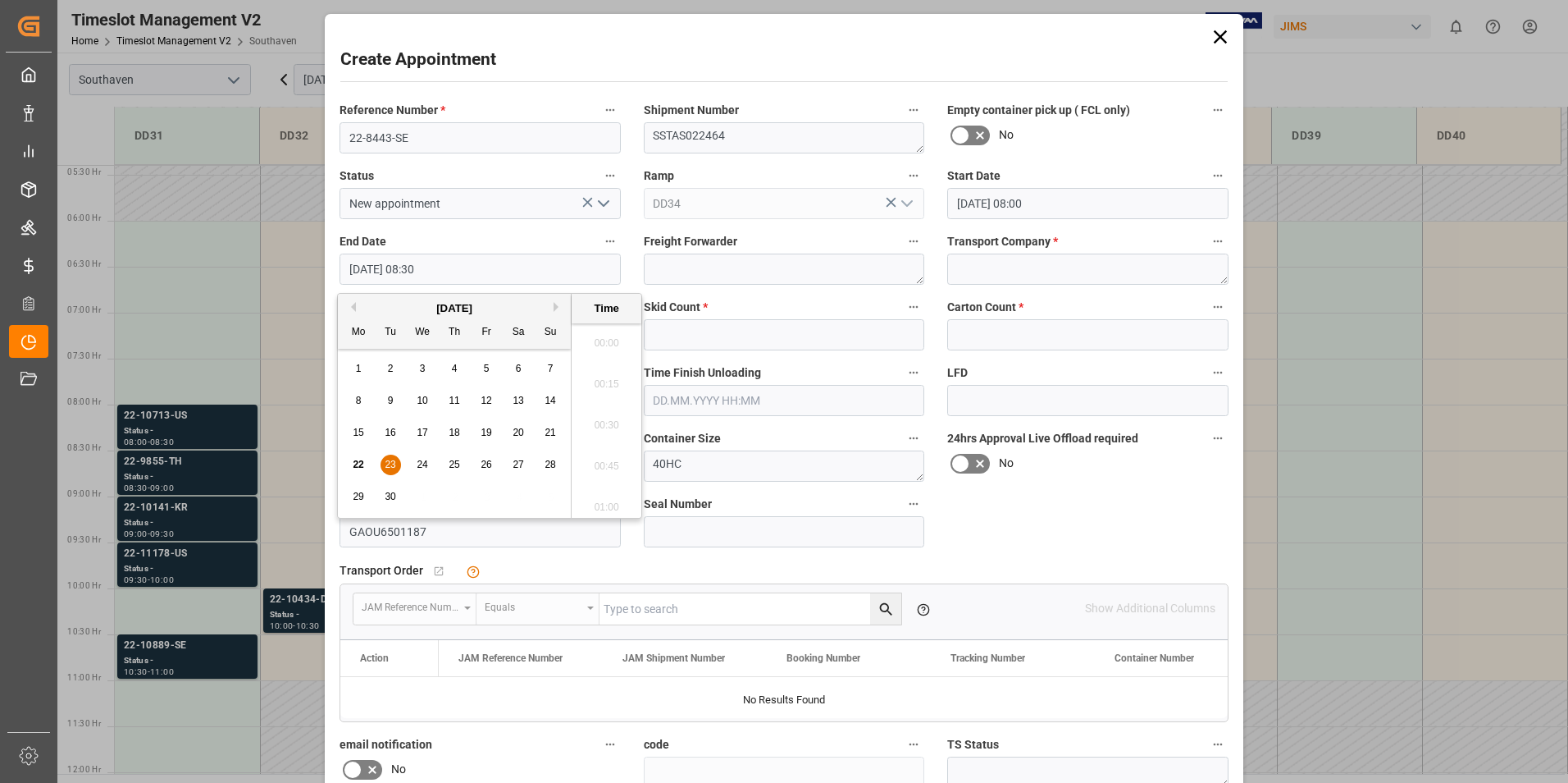
click at [492, 272] on input "[DATE] 08:30" at bounding box center [480, 268] width 281 height 31
click at [615, 499] on ul "00:00 00:15 00:30 00:45 01:00 01:15 01:30 01:45 02:00 02:15 02:30 02:45 03:00 0…" at bounding box center [607, 420] width 70 height 195
click at [390, 467] on span "23" at bounding box center [389, 464] width 10 height 11
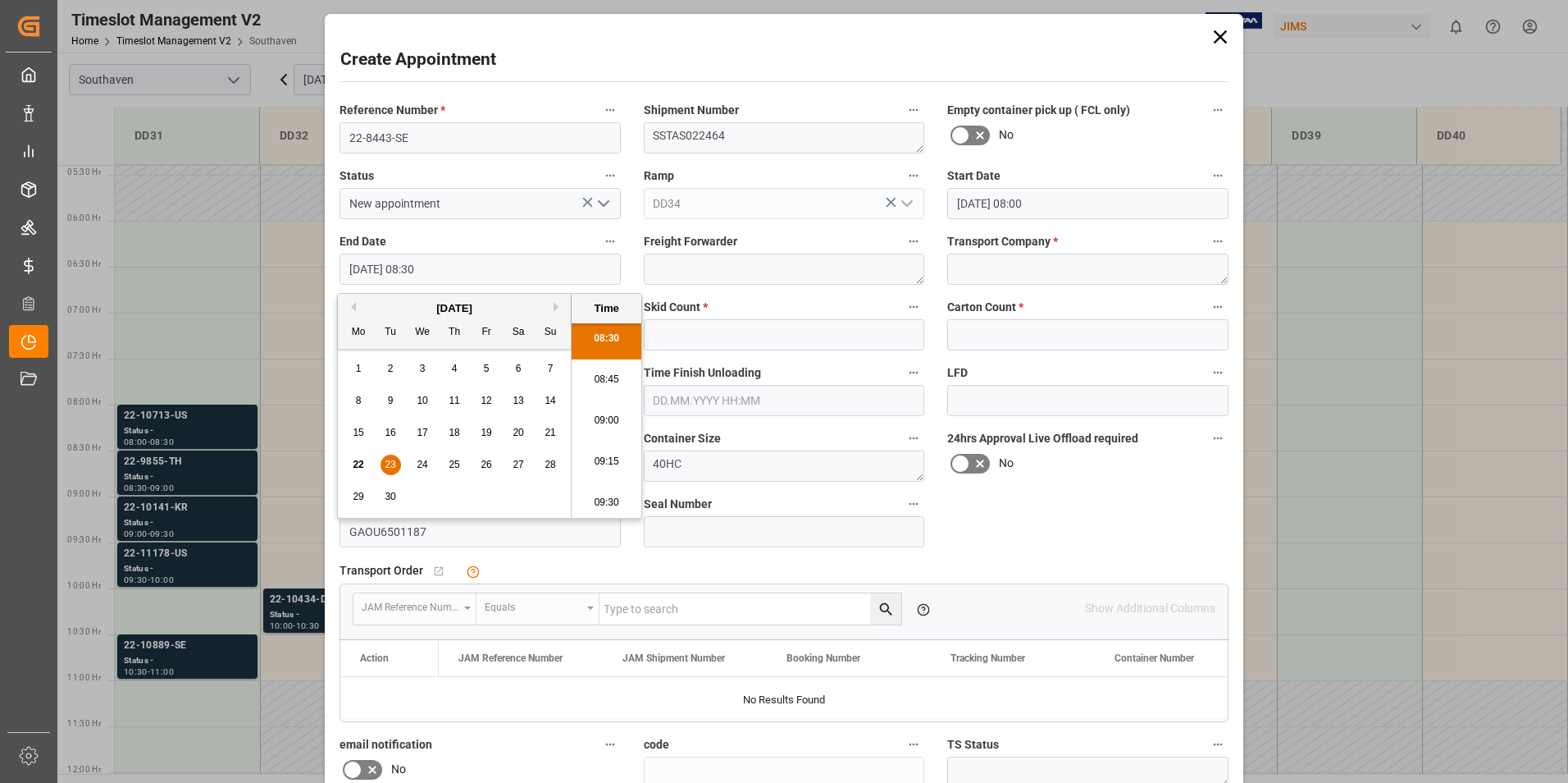
click at [420, 264] on input "[DATE] 08:30" at bounding box center [480, 268] width 281 height 31
click at [624, 494] on li "09:30" at bounding box center [607, 503] width 70 height 41
type input "[DATE] 09:30"
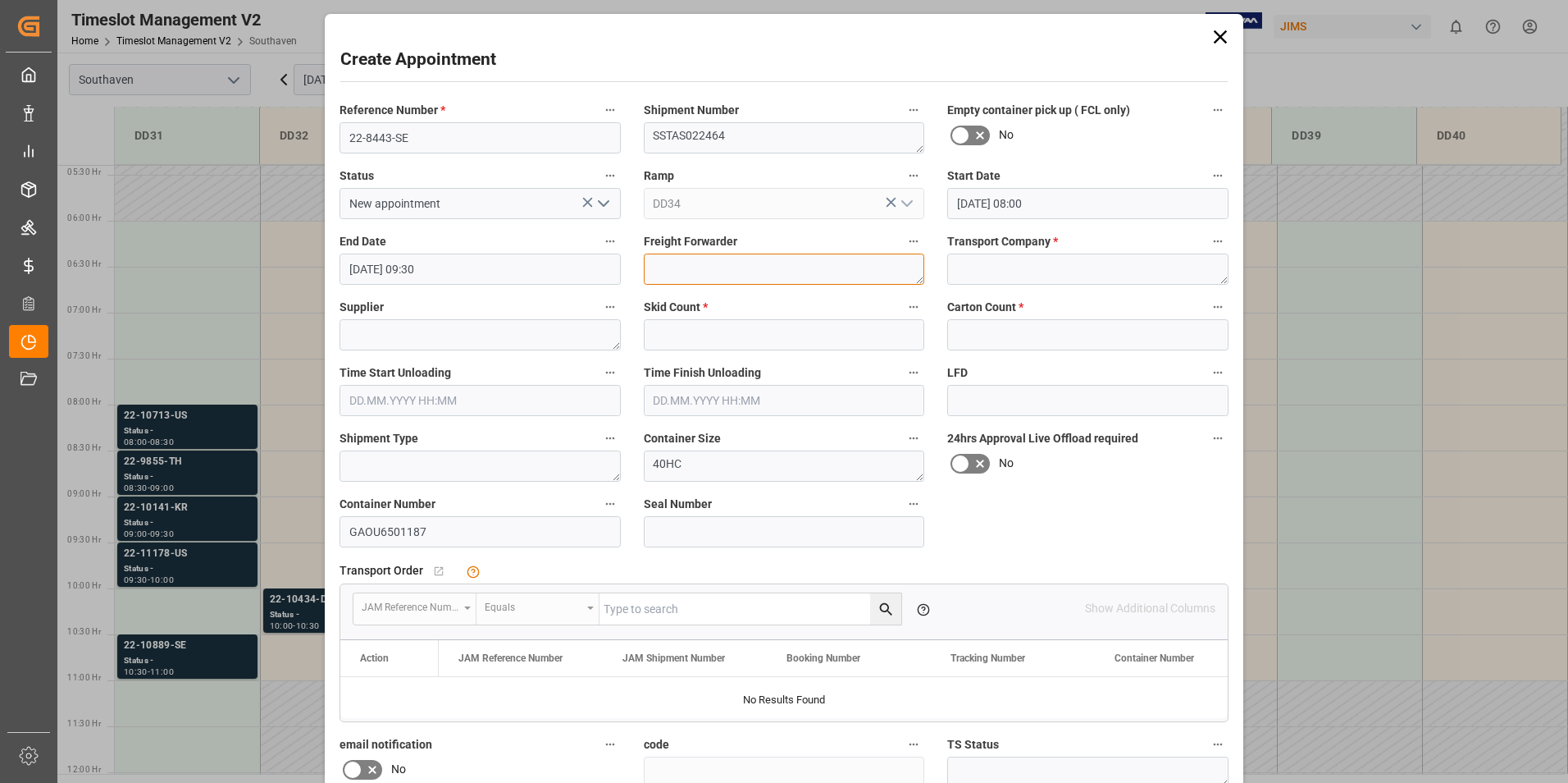
click at [706, 279] on textarea at bounding box center [784, 268] width 281 height 31
type textarea "GEODIS"
click at [1023, 278] on textarea at bounding box center [1087, 268] width 281 height 31
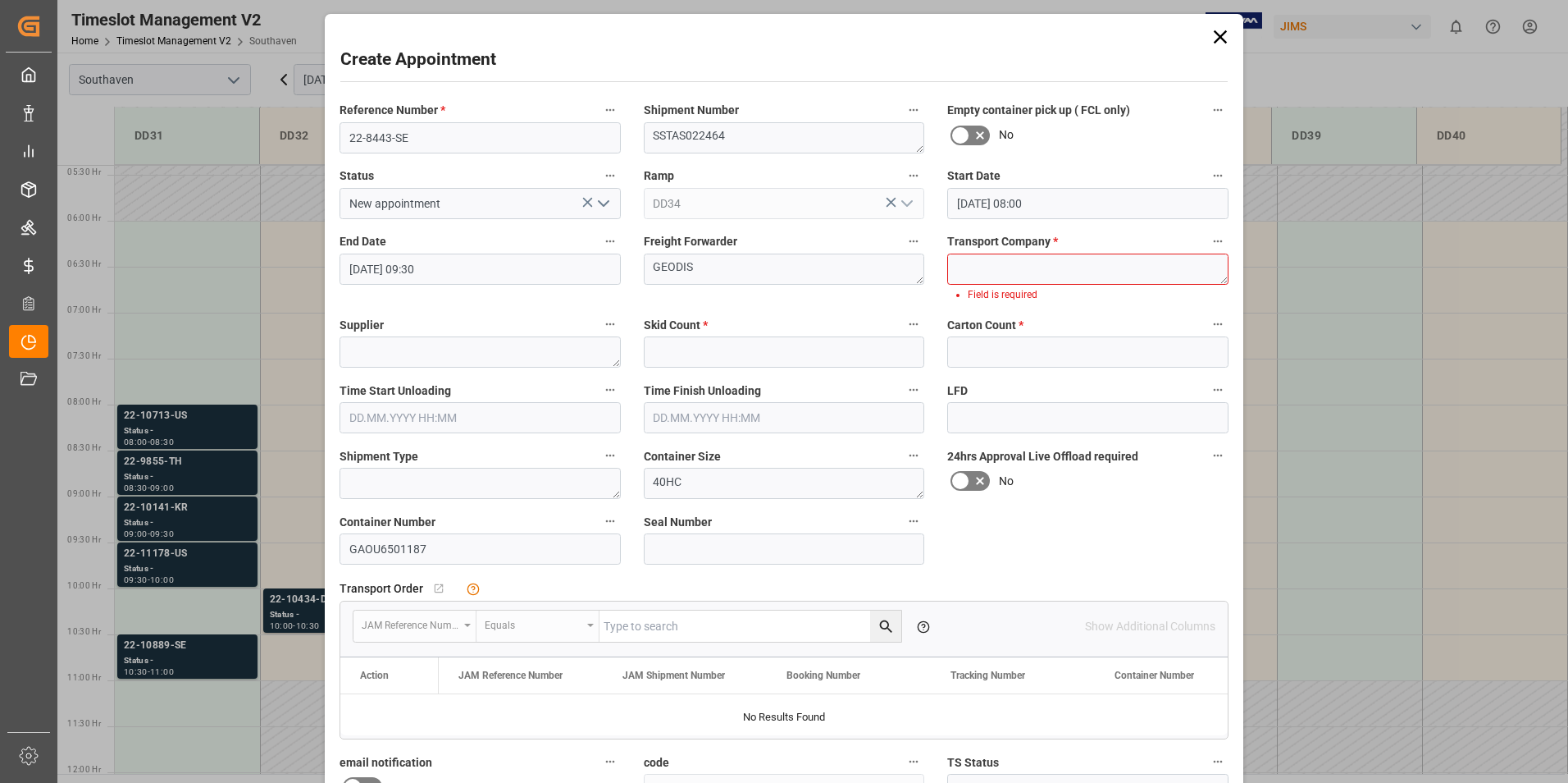
click at [1004, 248] on span "Transport Company *" at bounding box center [1003, 242] width 111 height 17
click at [1207, 248] on button "Transport Company *" at bounding box center [1217, 241] width 22 height 22
click at [992, 263] on div at bounding box center [784, 392] width 1568 height 783
click at [993, 264] on textarea at bounding box center [1087, 268] width 281 height 31
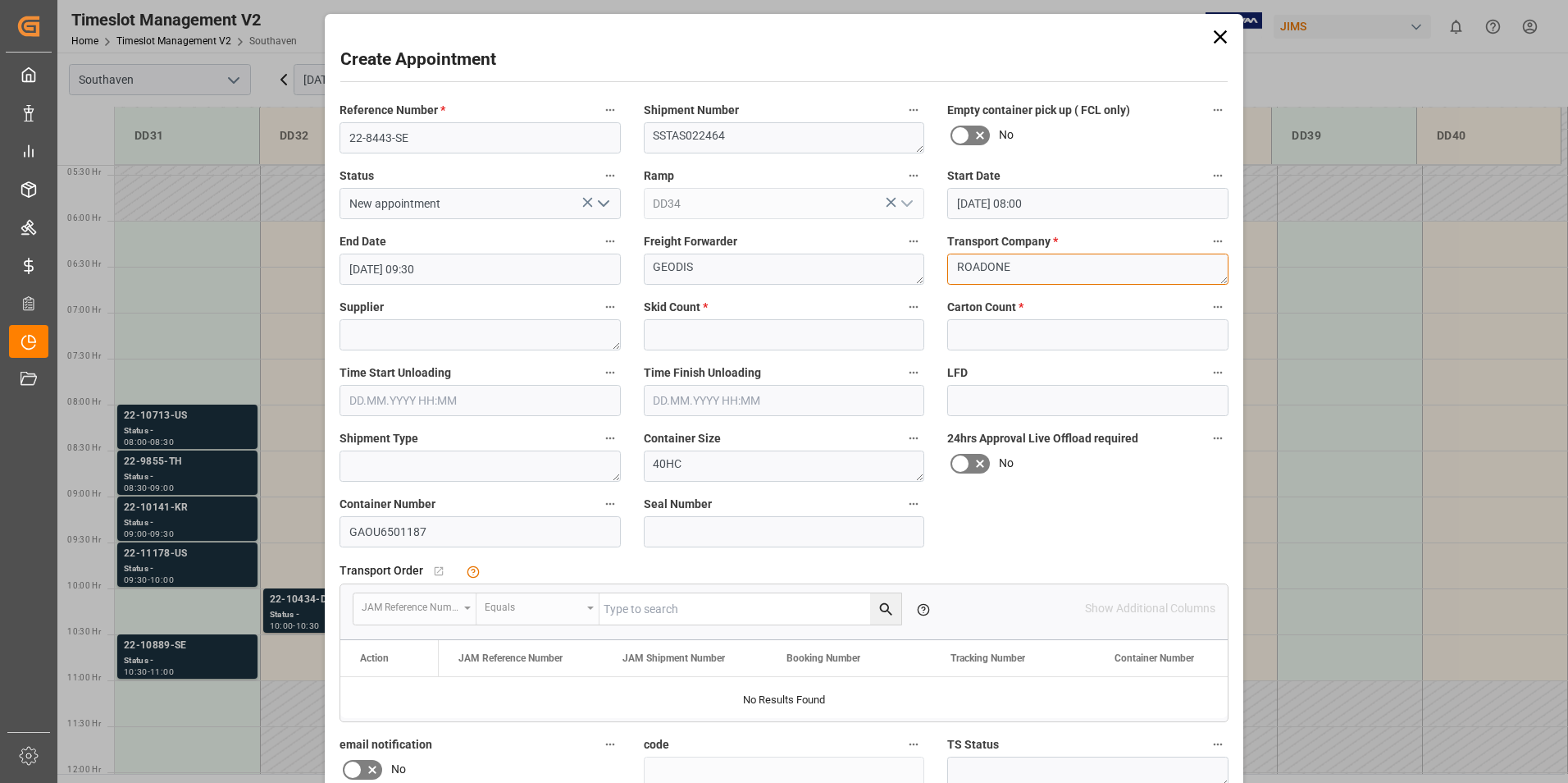
type textarea "ROADONE"
click at [716, 343] on input "text" at bounding box center [784, 334] width 281 height 31
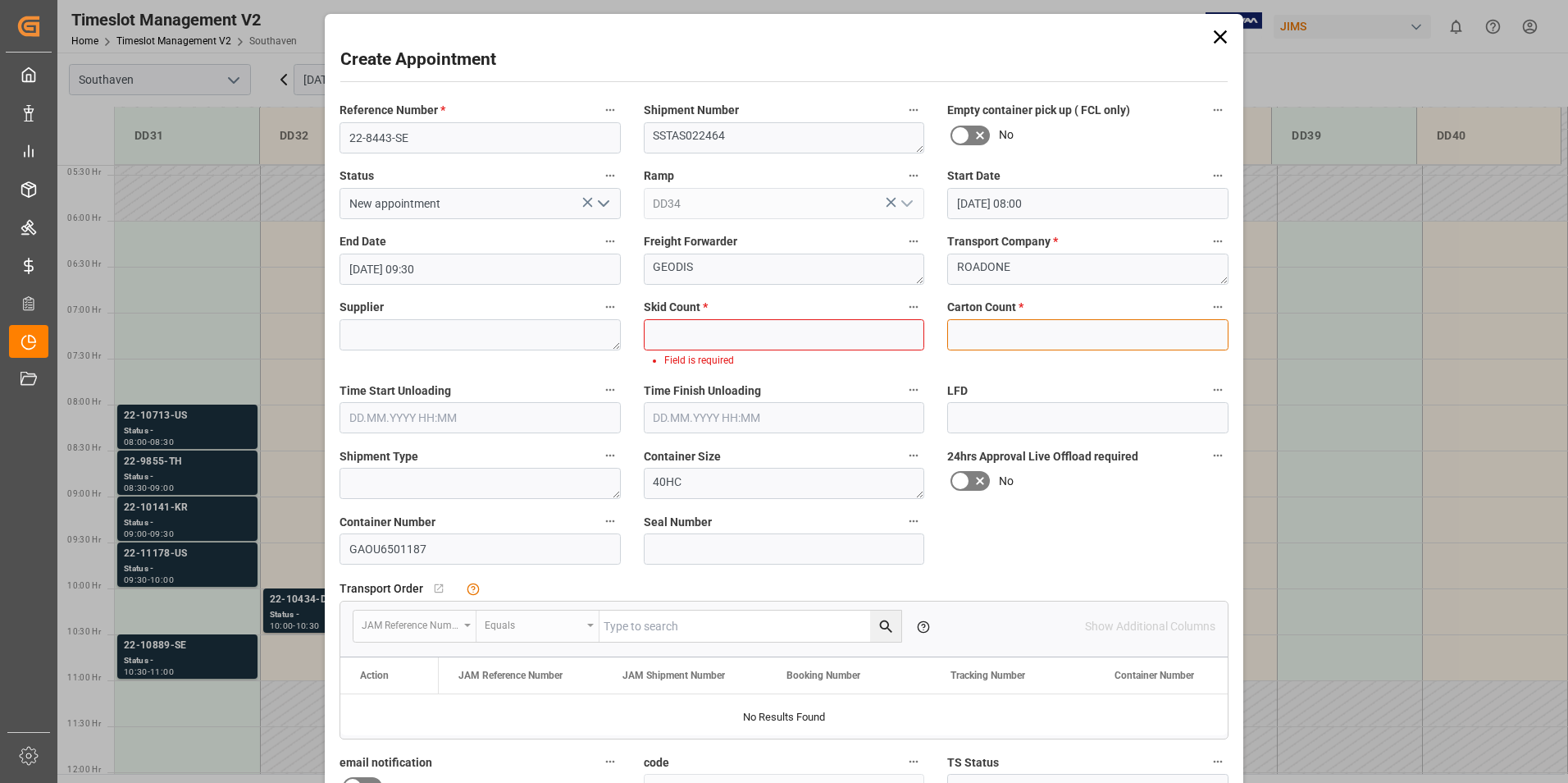
click at [1008, 319] on input "text" at bounding box center [1087, 334] width 281 height 31
type input "16"
click at [804, 354] on li "Field is required" at bounding box center [787, 360] width 246 height 15
click at [784, 317] on label "Skid Count *" at bounding box center [784, 308] width 281 height 23
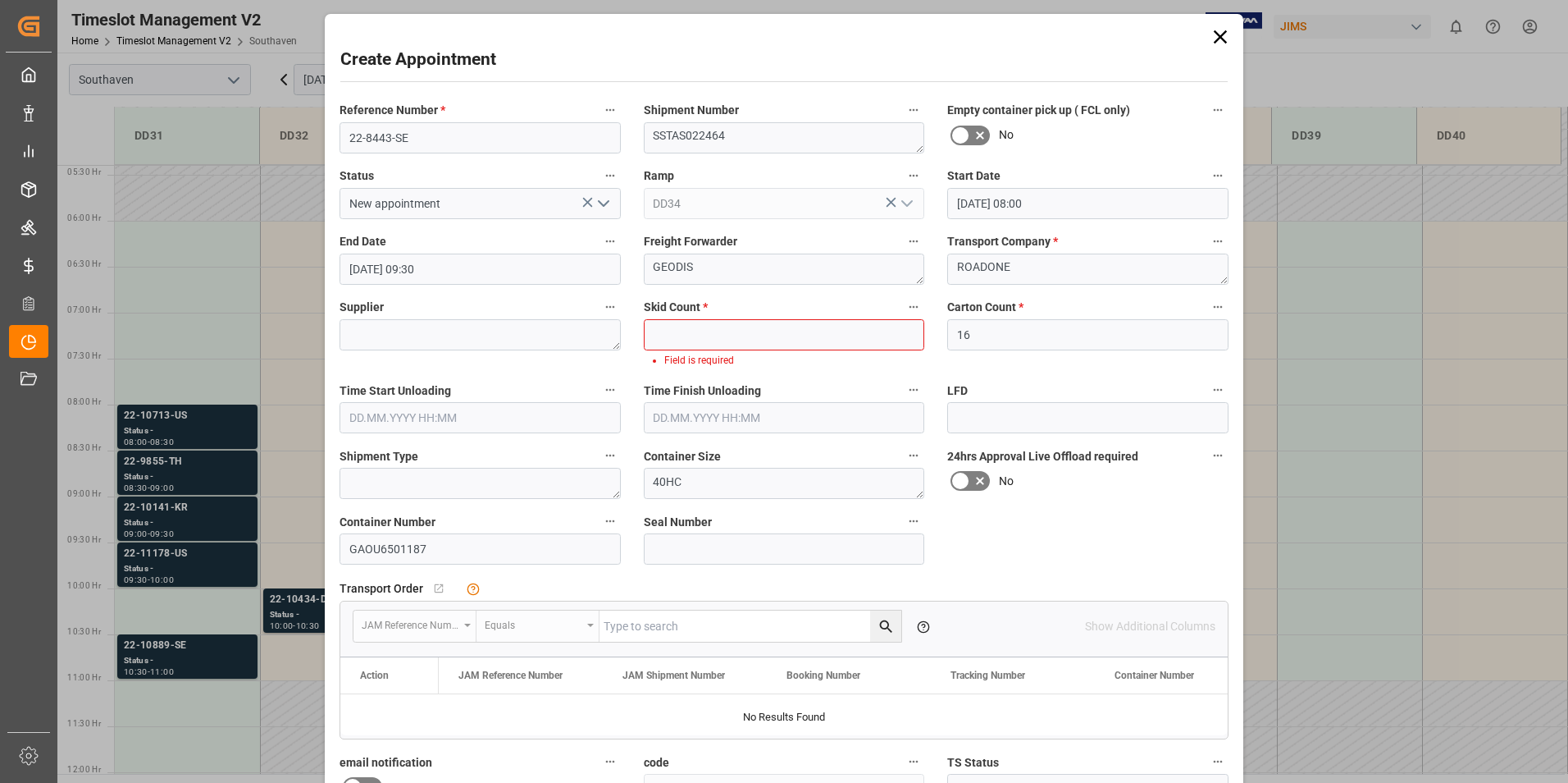
click at [903, 317] on button "Skid Count *" at bounding box center [913, 307] width 22 height 22
click at [784, 317] on div at bounding box center [784, 392] width 1568 height 783
click at [769, 321] on input "text" at bounding box center [784, 334] width 281 height 31
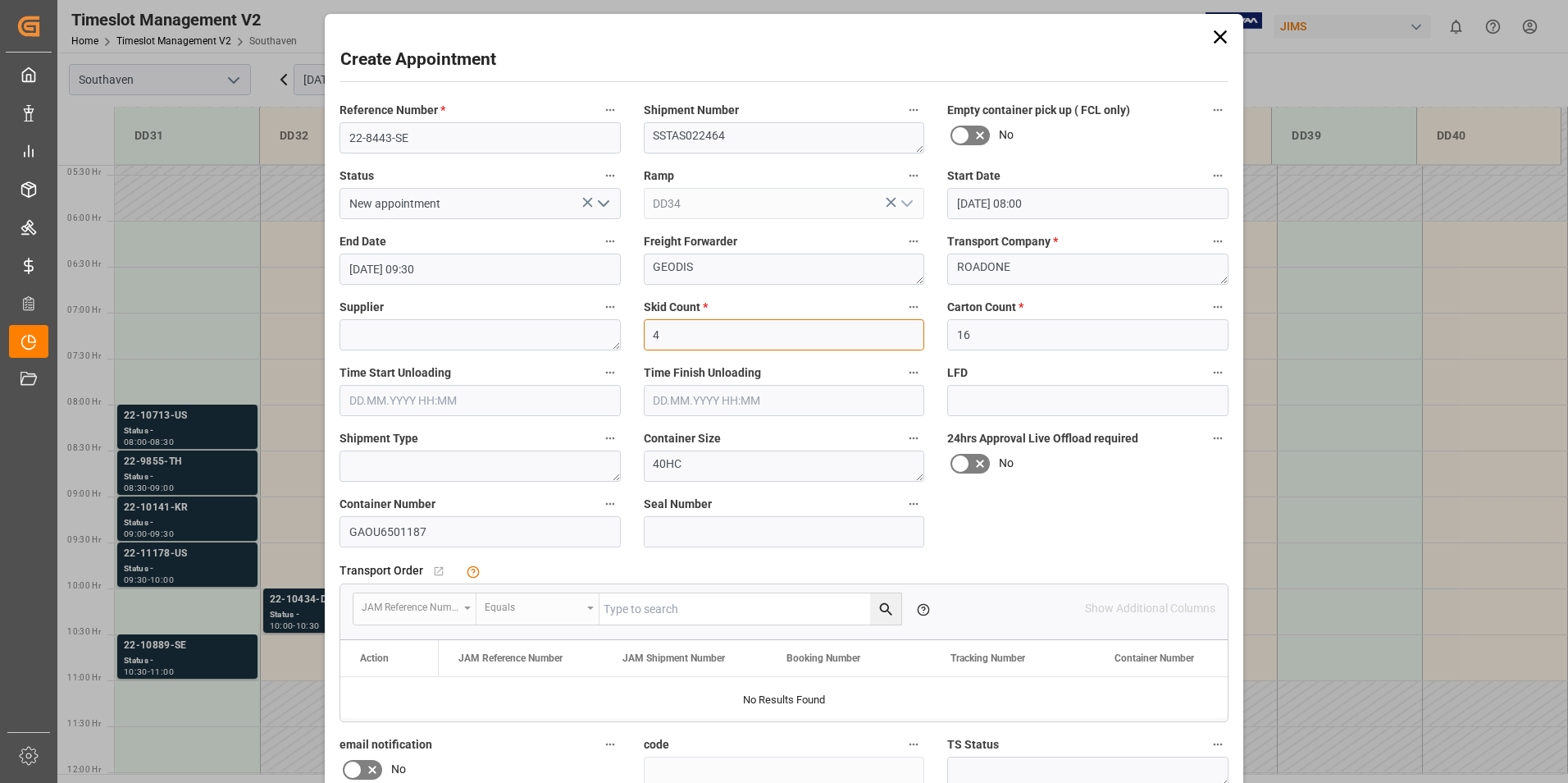
type input "4"
click at [438, 255] on input "[DATE] 09:30" at bounding box center [480, 268] width 281 height 31
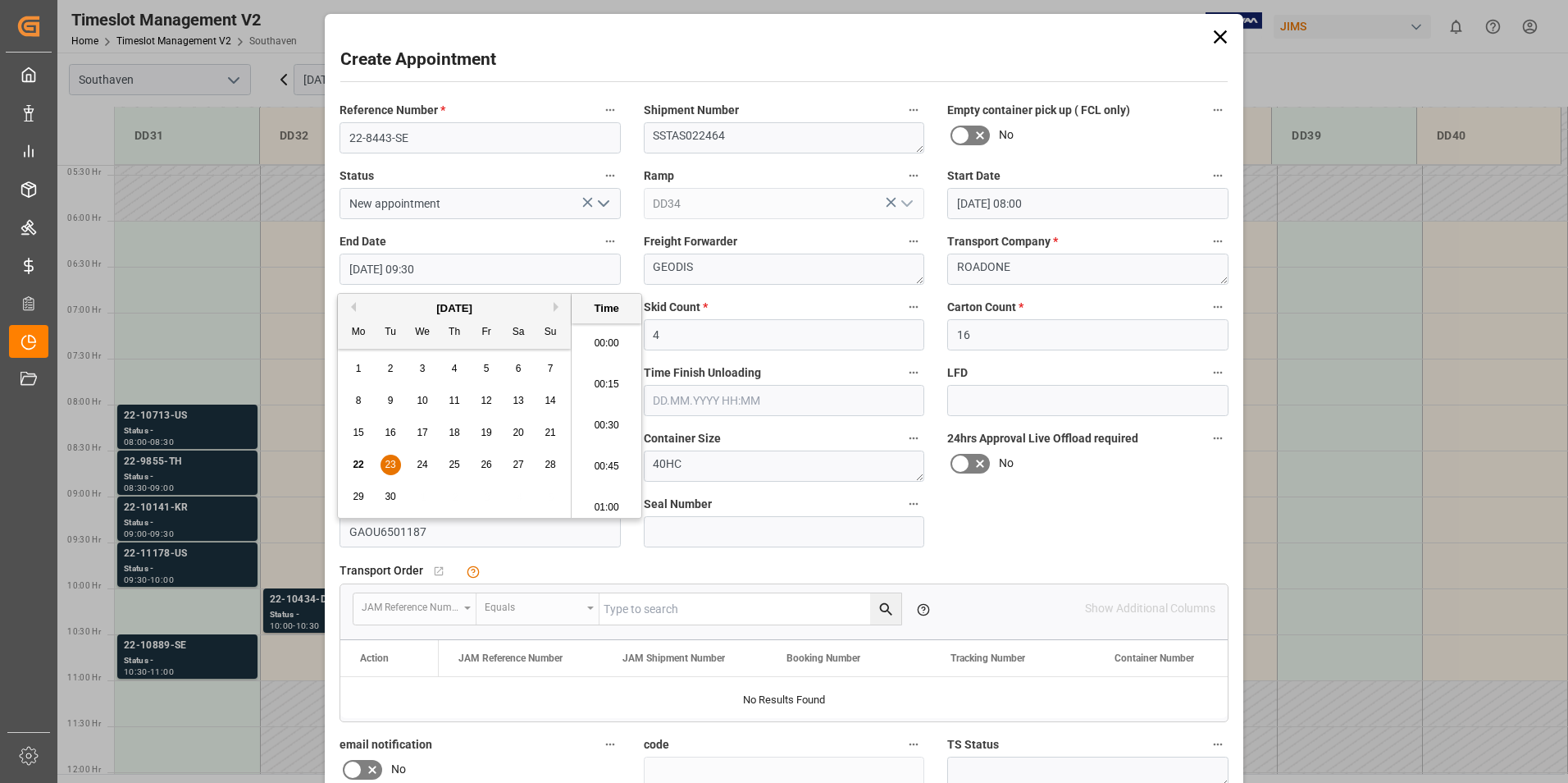
scroll to position [1482, 0]
type input "[DATE] 09:00"
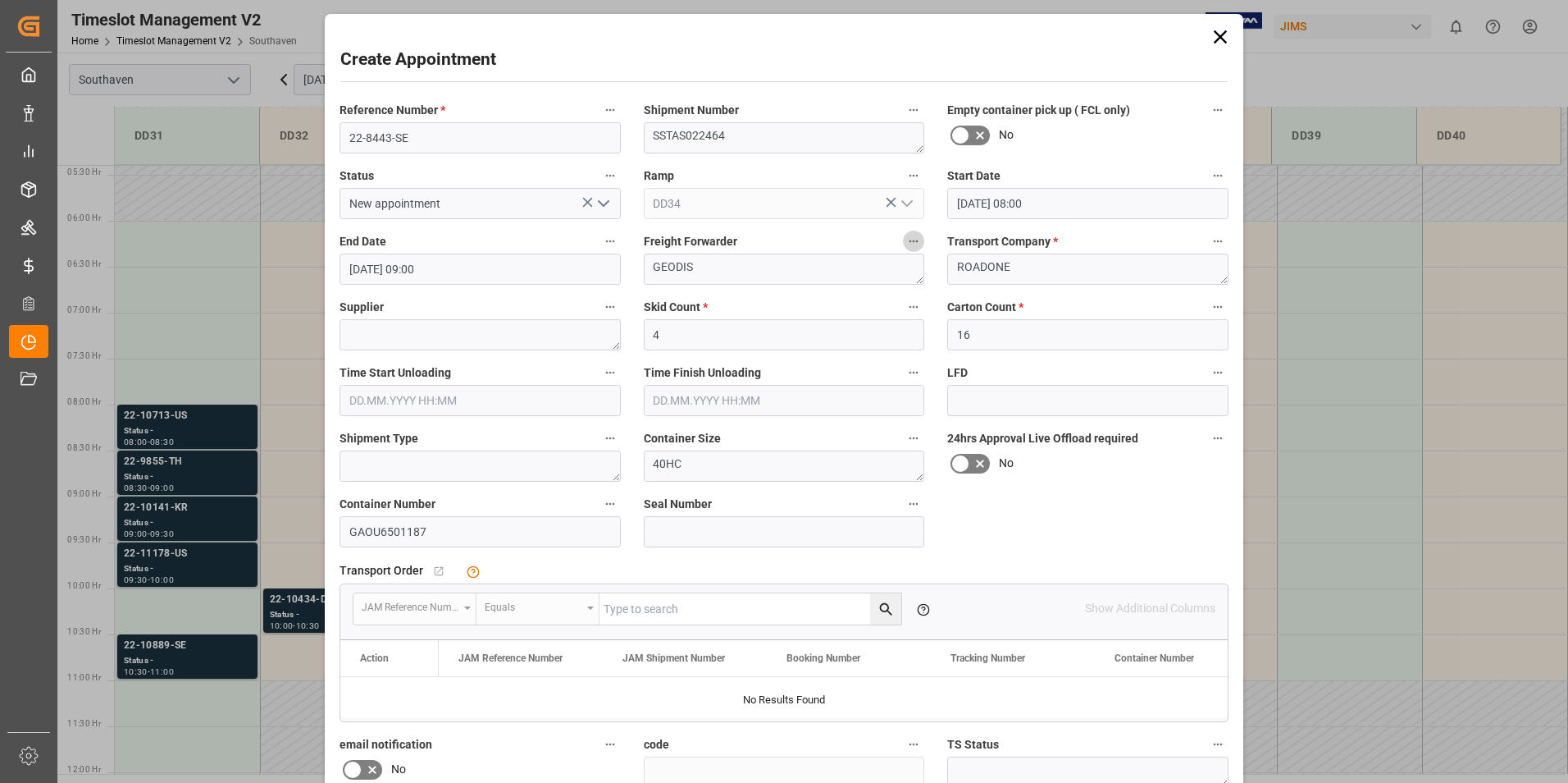
click at [978, 467] on icon at bounding box center [979, 463] width 20 height 20
click at [0, 0] on input "checkbox" at bounding box center [0, 0] width 0 height 0
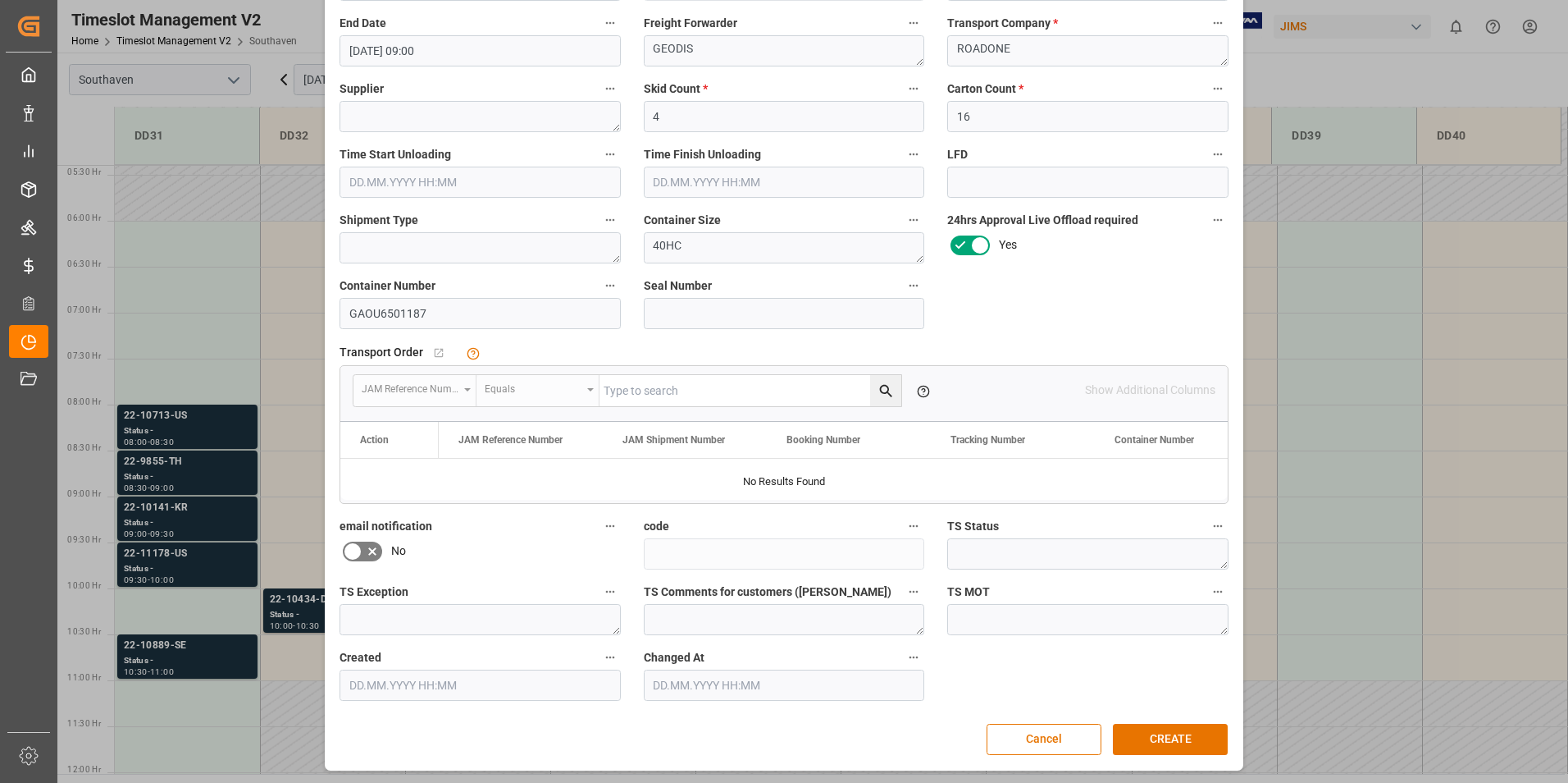
scroll to position [220, 0]
click at [1167, 736] on button "CREATE" at bounding box center [1170, 737] width 115 height 31
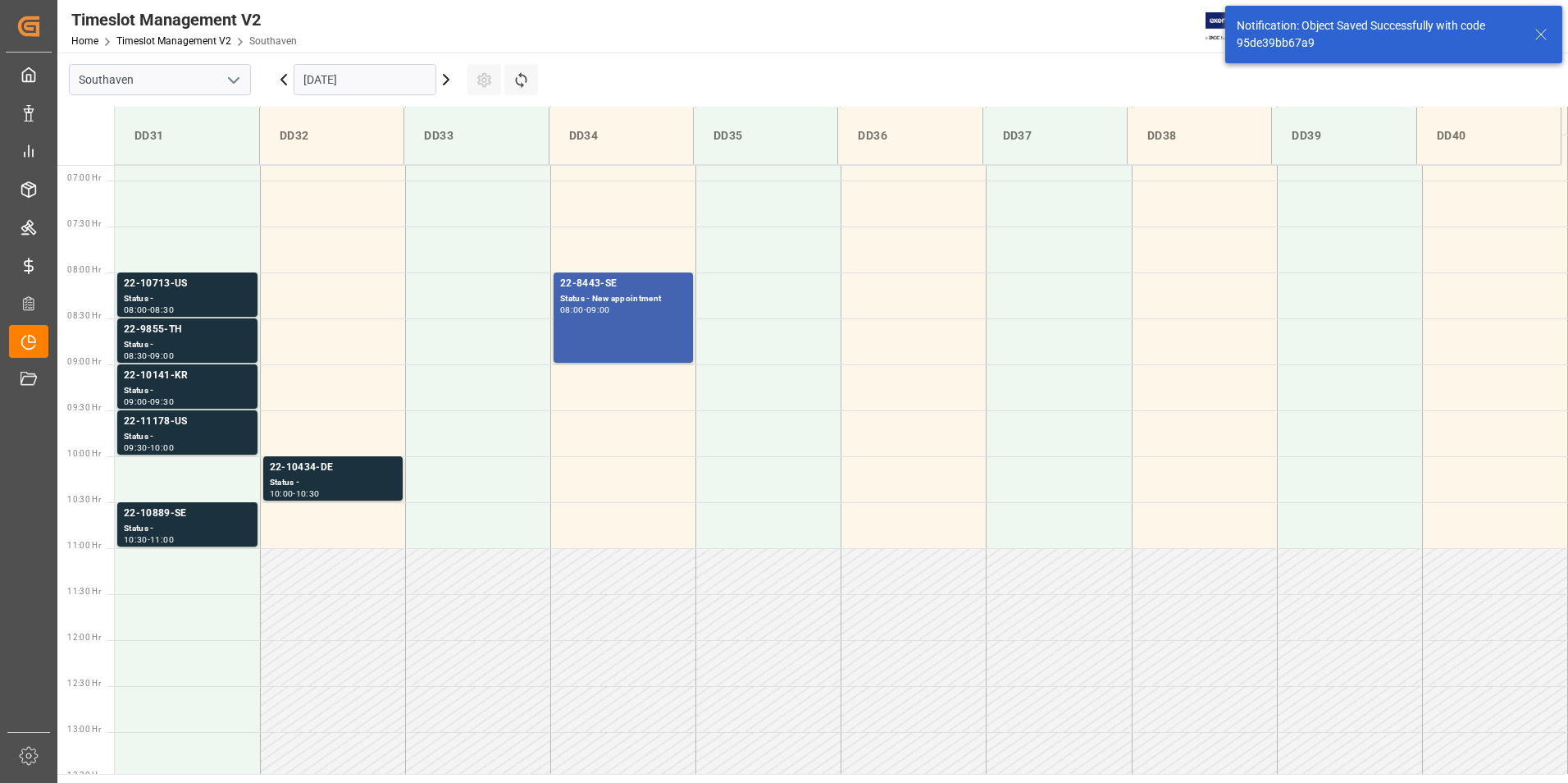
scroll to position [632, 0]
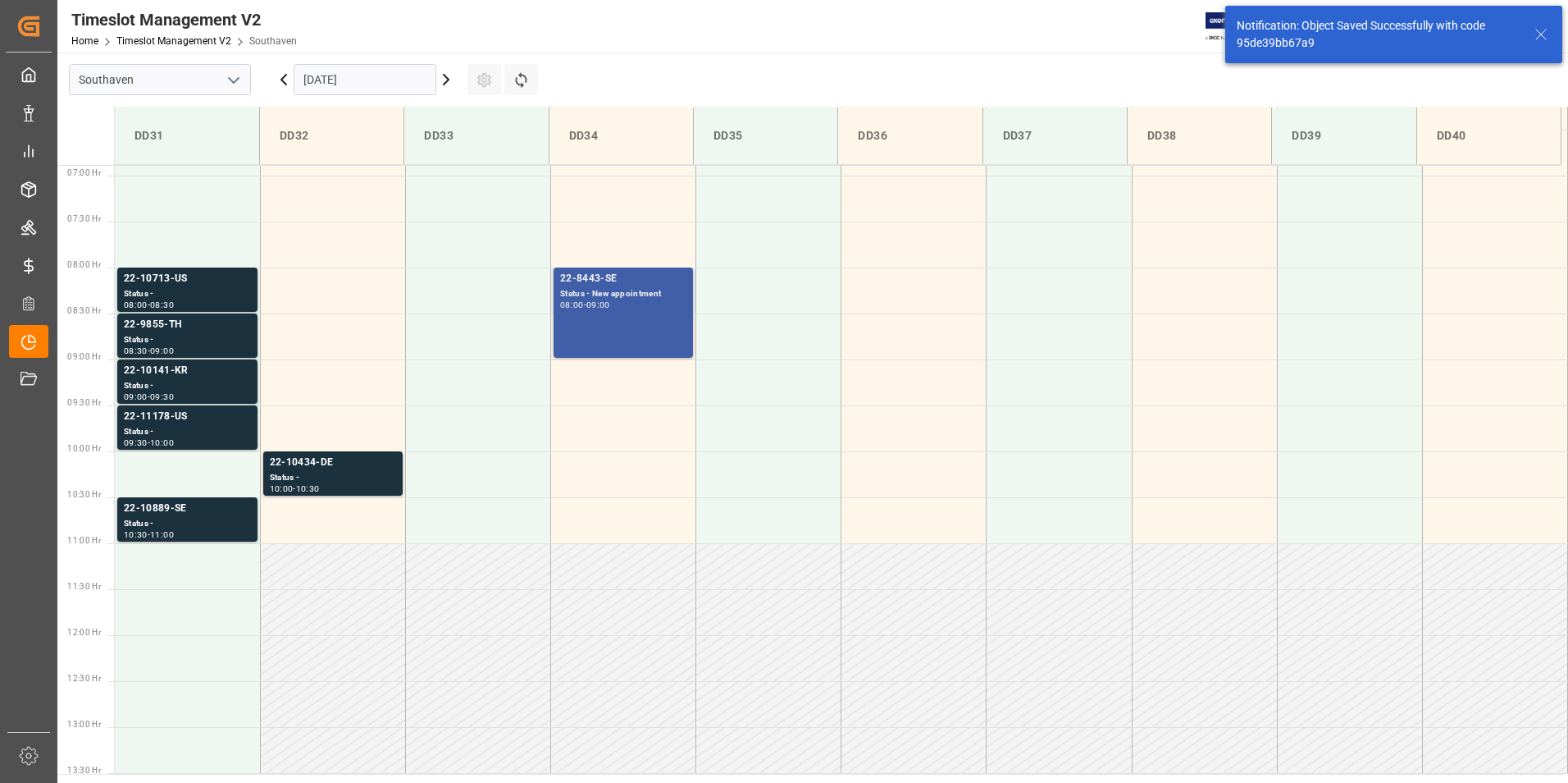
click at [633, 292] on div "Status - New appointment" at bounding box center [623, 294] width 126 height 14
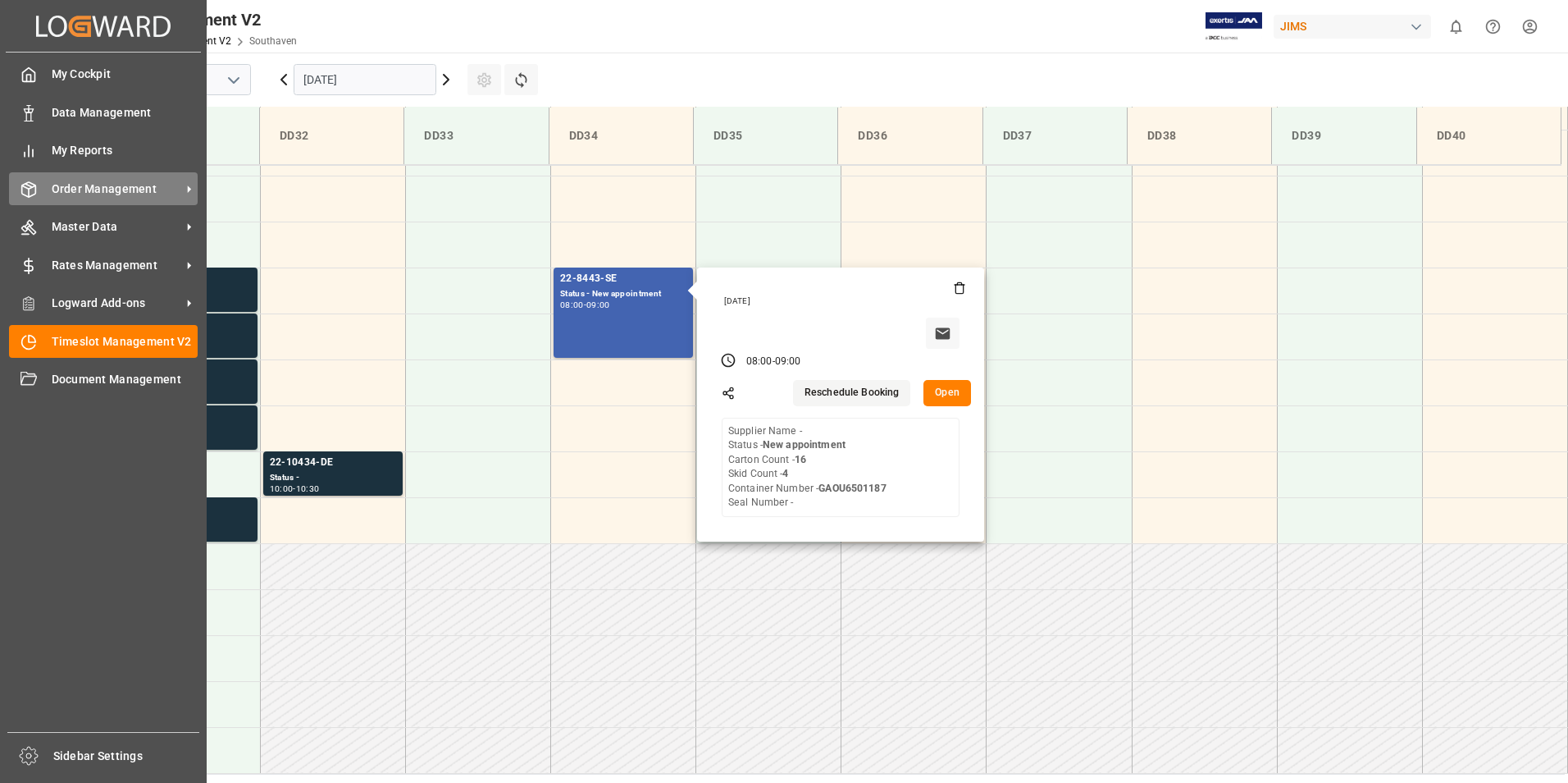
click at [109, 190] on span "Order Management" at bounding box center [117, 189] width 130 height 17
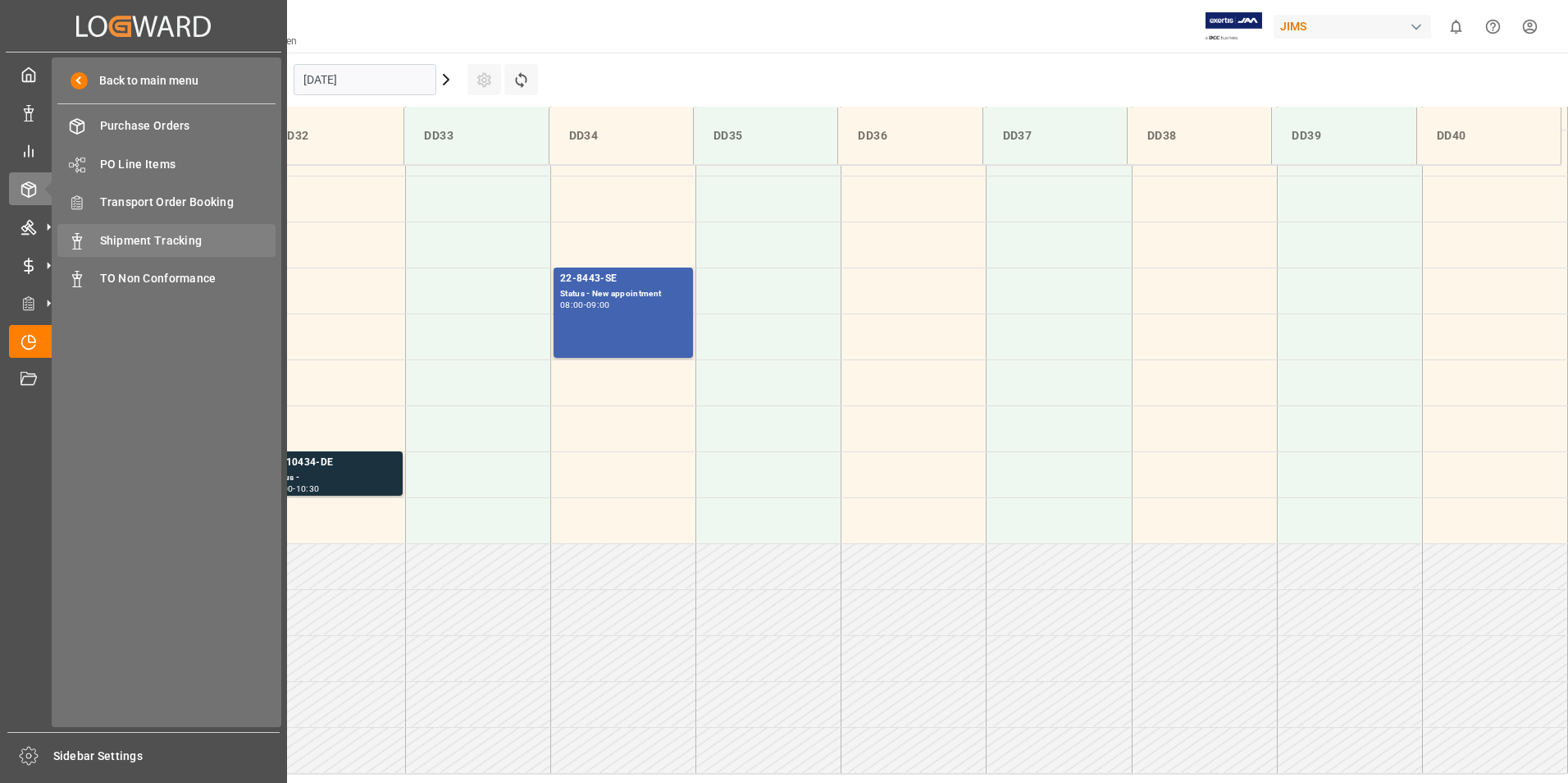
click at [198, 232] on span "Shipment Tracking" at bounding box center [187, 241] width 176 height 17
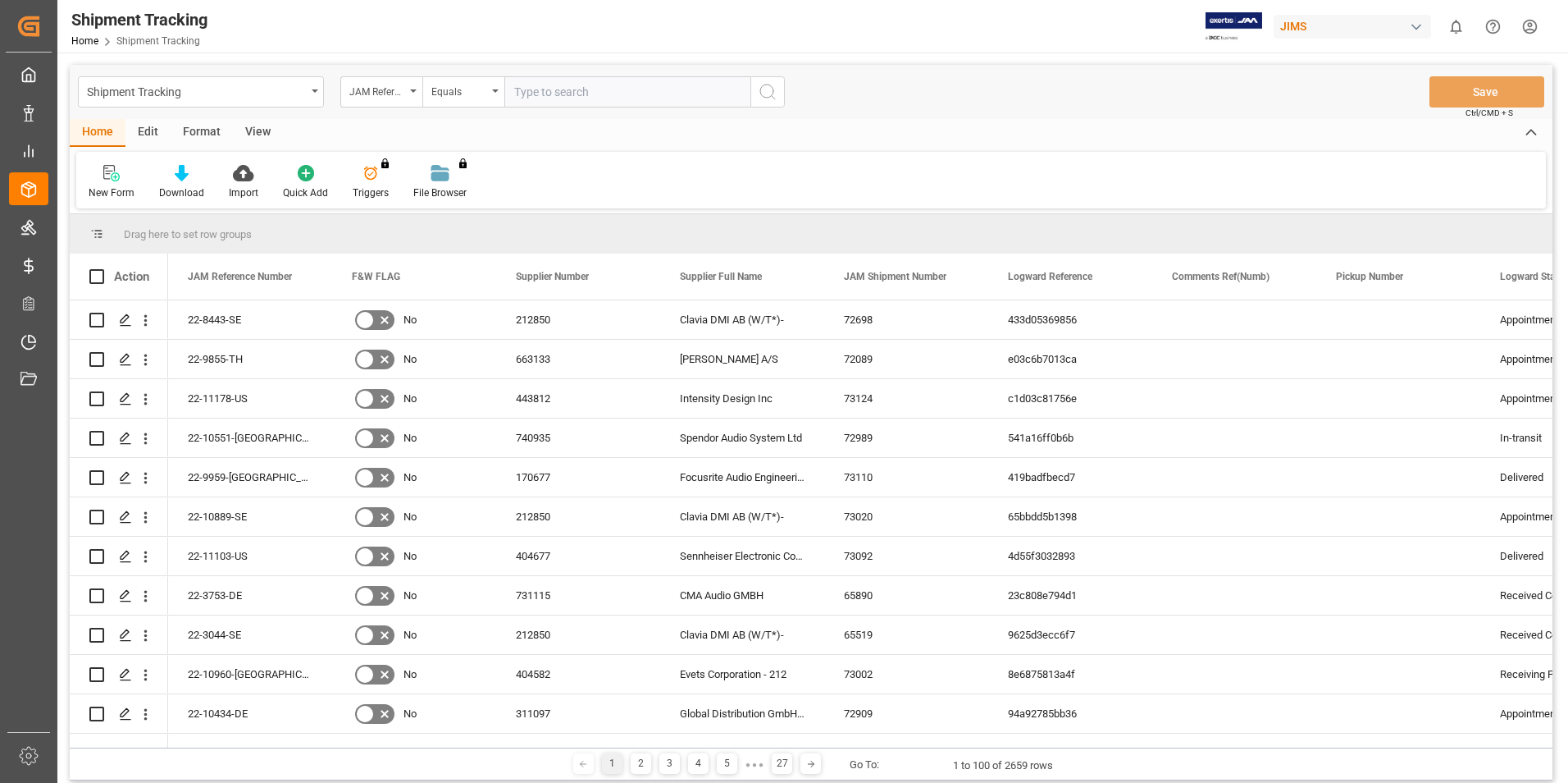
click at [598, 93] on input "text" at bounding box center [627, 91] width 246 height 31
paste input "22-8443-SE"
type input "22-8443-SE"
click at [770, 99] on icon "search button" at bounding box center [767, 91] width 20 height 20
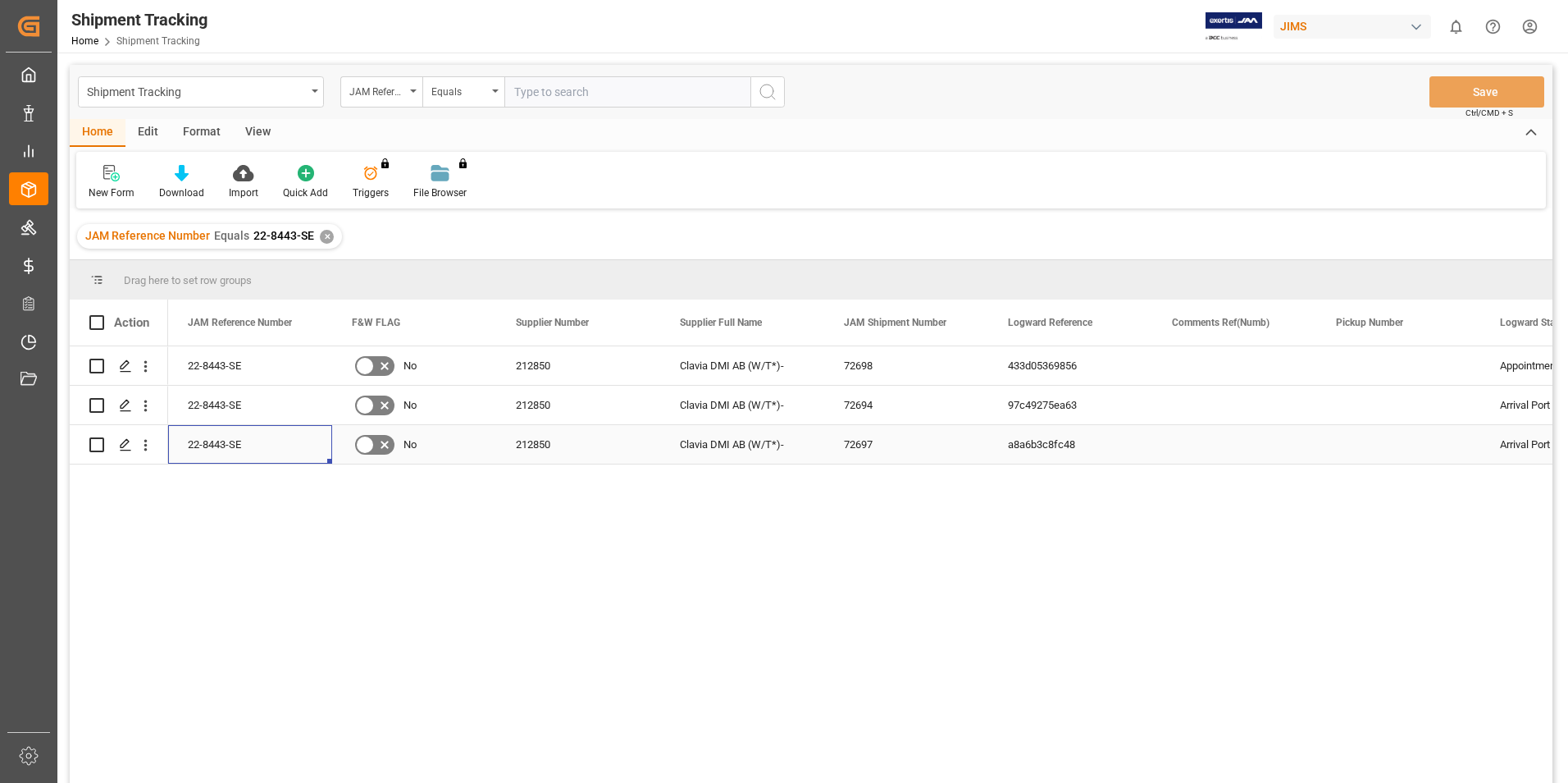
click at [214, 444] on div "22-8443-SE" at bounding box center [250, 444] width 164 height 39
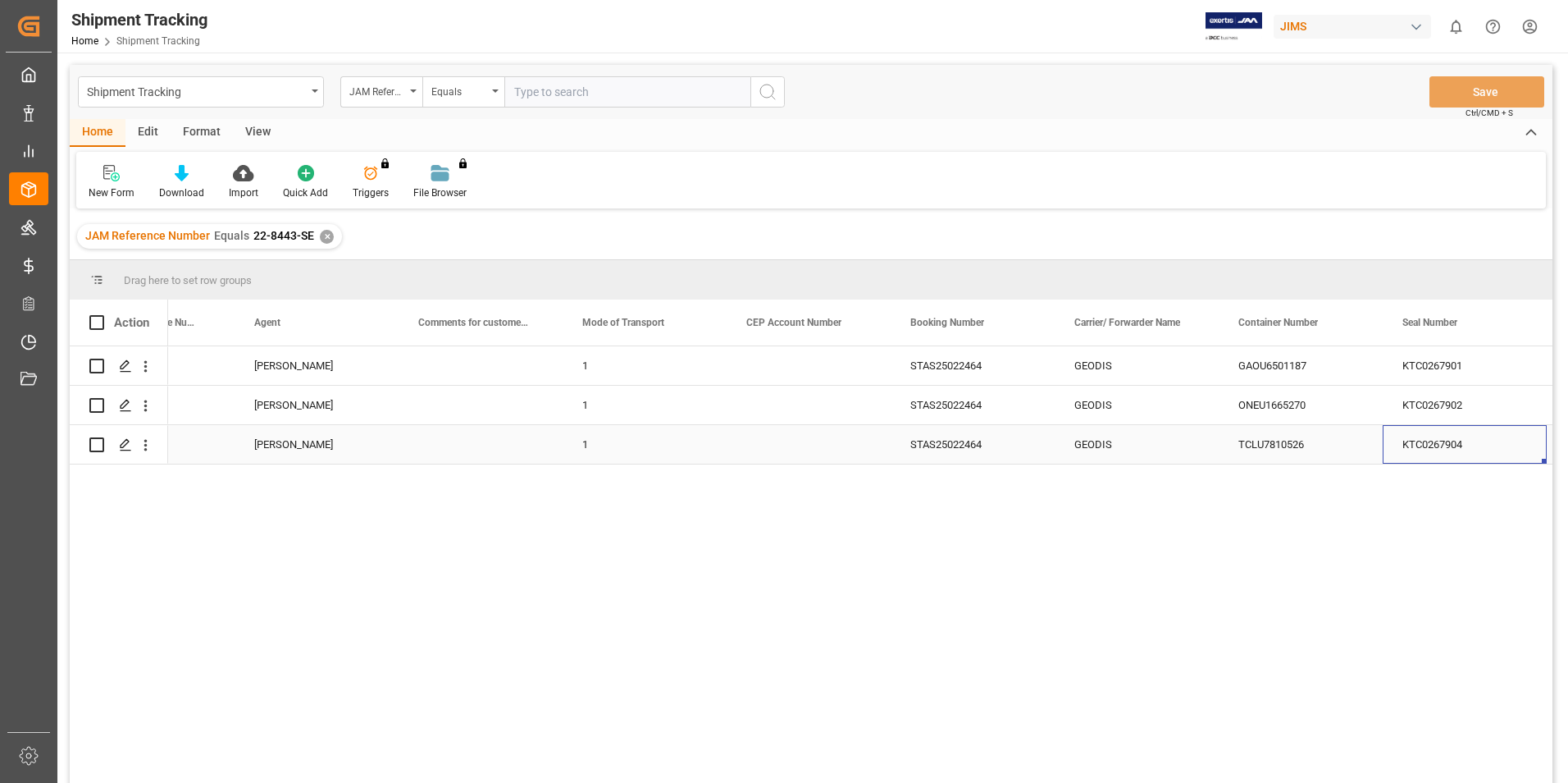
scroll to position [0, 1902]
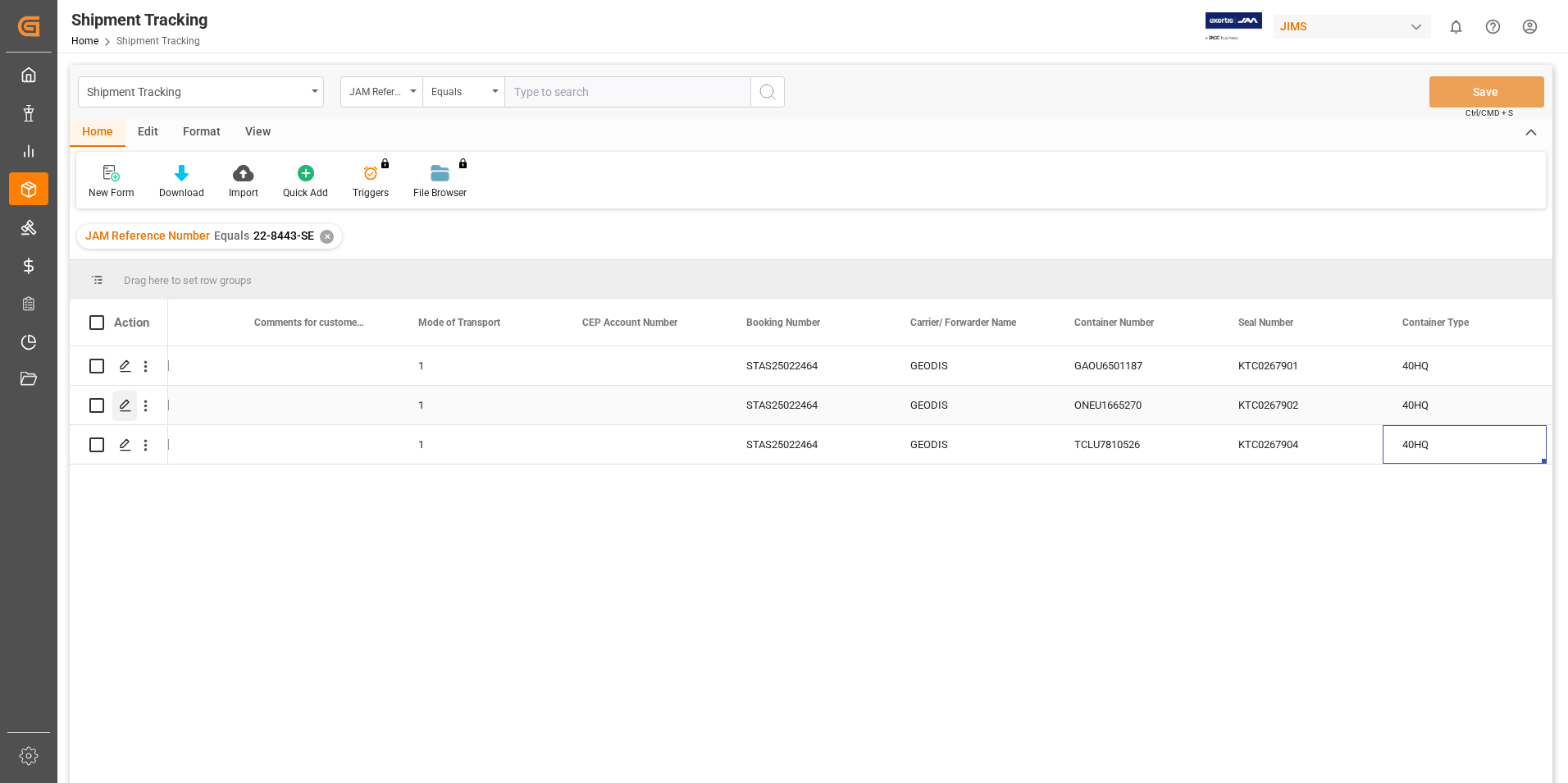
click at [132, 404] on div "Press SPACE to select this row." at bounding box center [124, 406] width 24 height 30
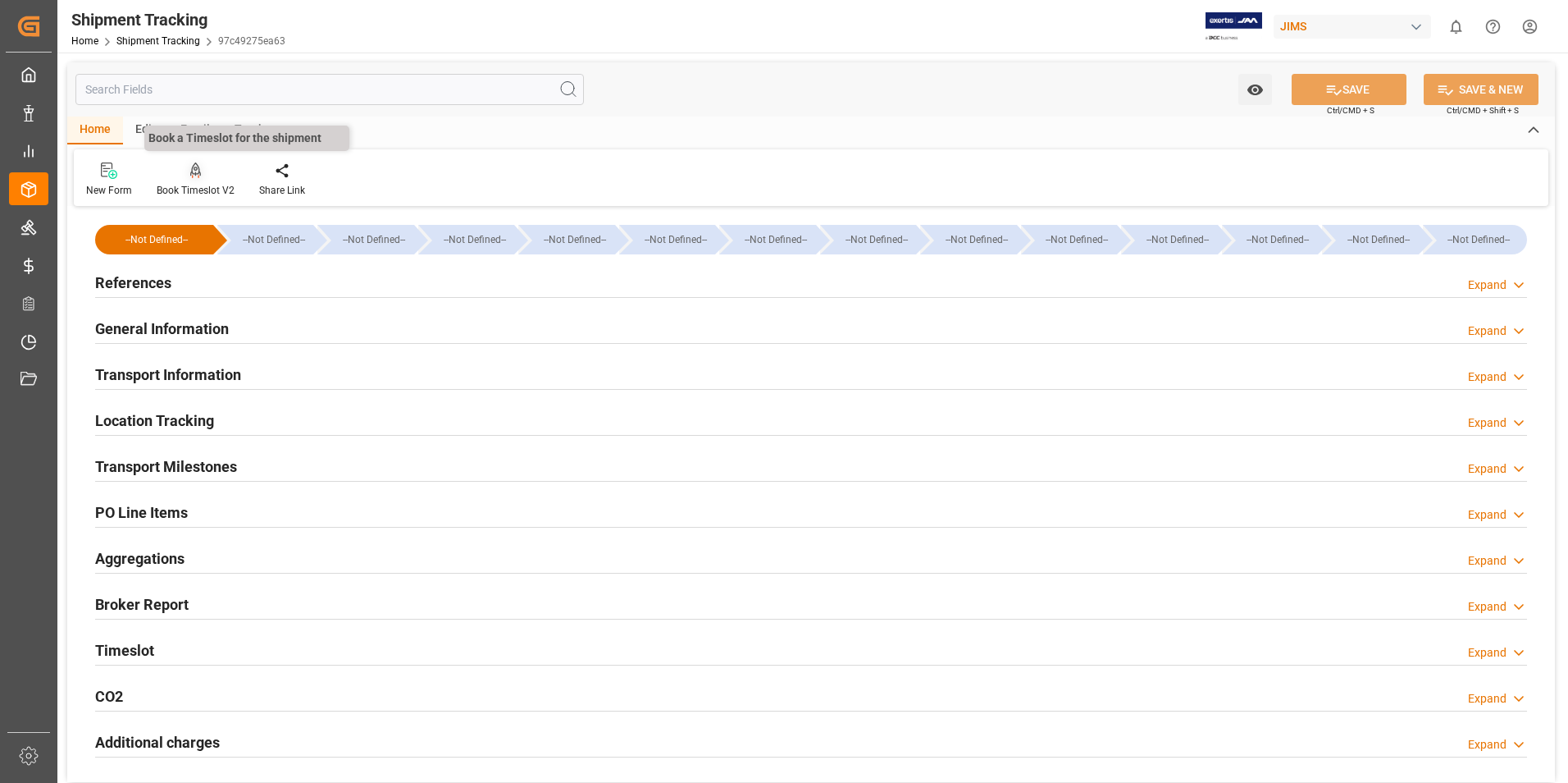
click at [190, 172] on icon at bounding box center [196, 170] width 11 height 16
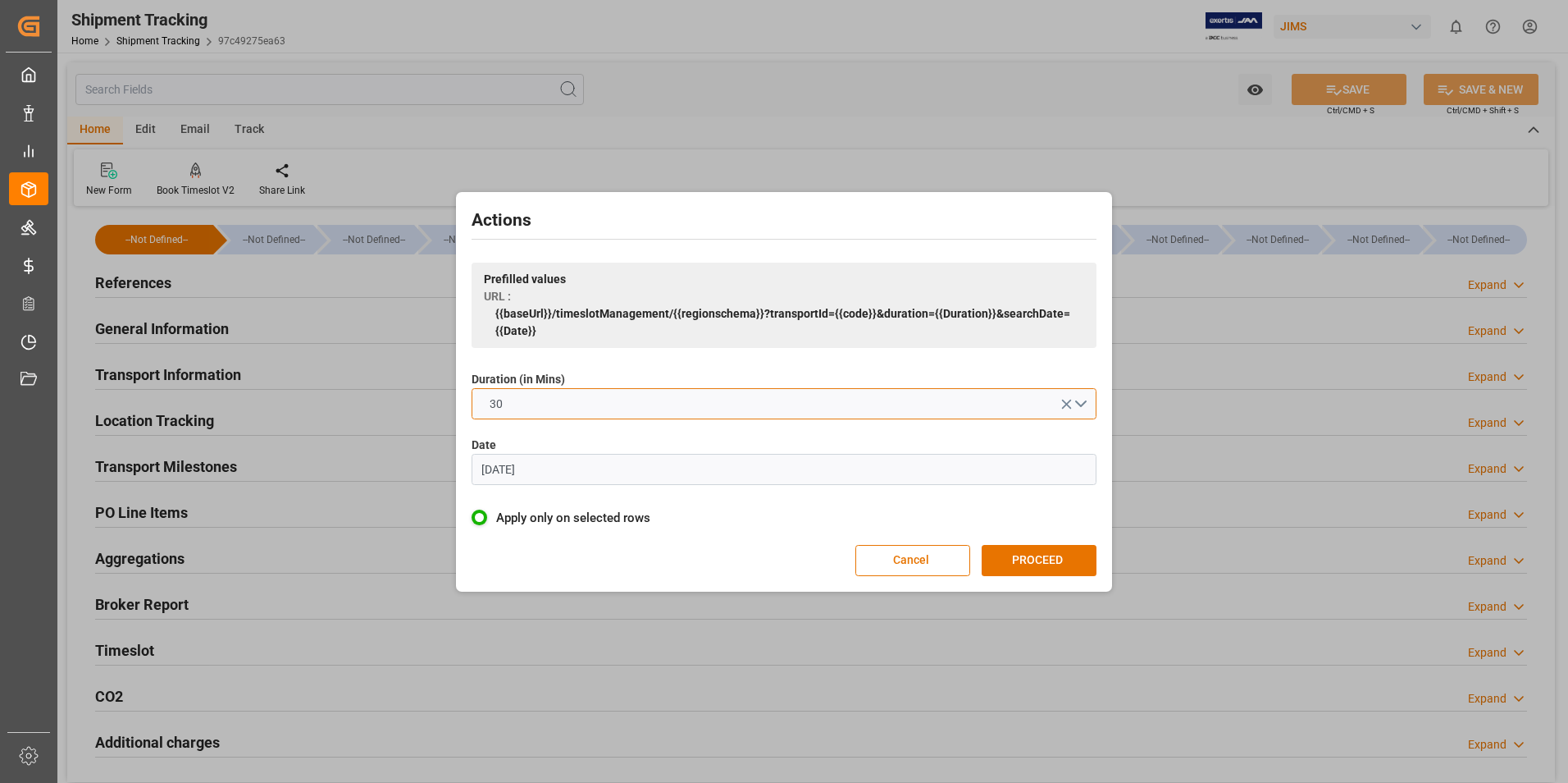
click at [557, 403] on button "30" at bounding box center [784, 403] width 625 height 31
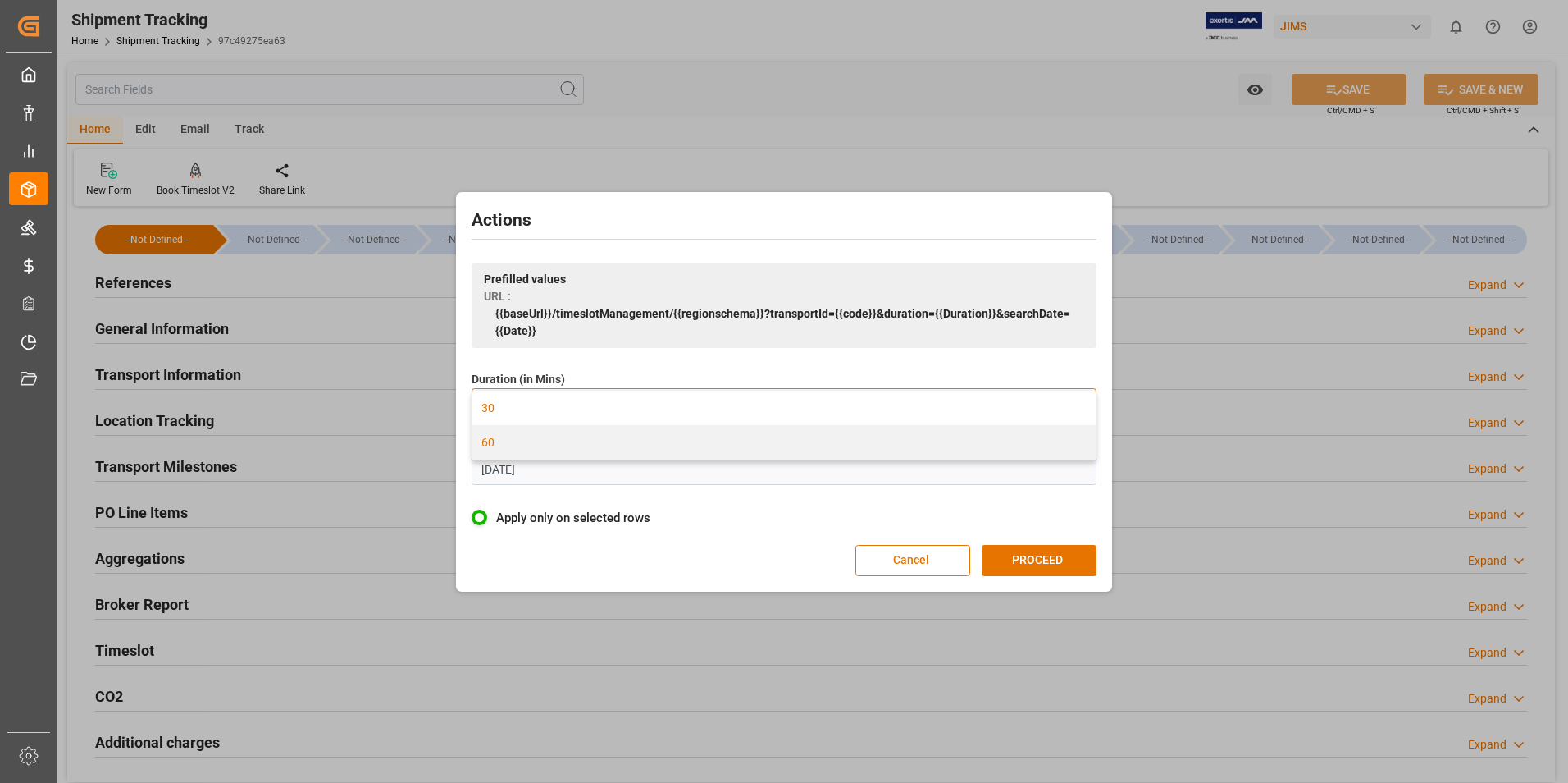
click at [549, 438] on div "60" at bounding box center [784, 442] width 624 height 35
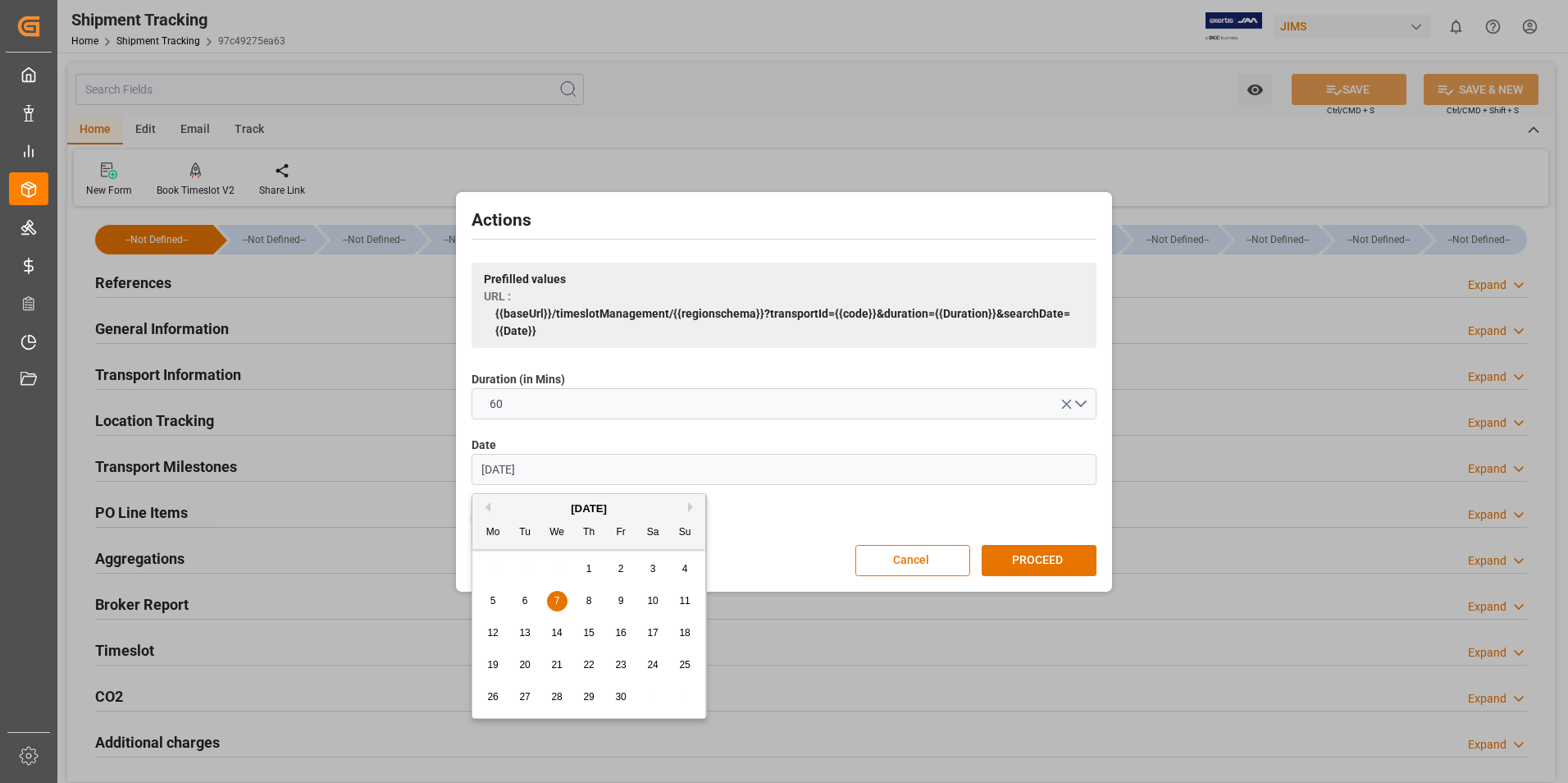
click at [556, 468] on input "[DATE]" at bounding box center [784, 469] width 625 height 31
drag, startPoint x: 556, startPoint y: 468, endPoint x: 430, endPoint y: 474, distance: 126.1
click at [430, 474] on div "Actions Prefilled values URL : {{baseUrl}}/timeslotManagement/{{regionschema}}?…" at bounding box center [784, 392] width 1568 height 783
click at [528, 663] on span "23" at bounding box center [524, 664] width 10 height 11
type input "[DATE]"
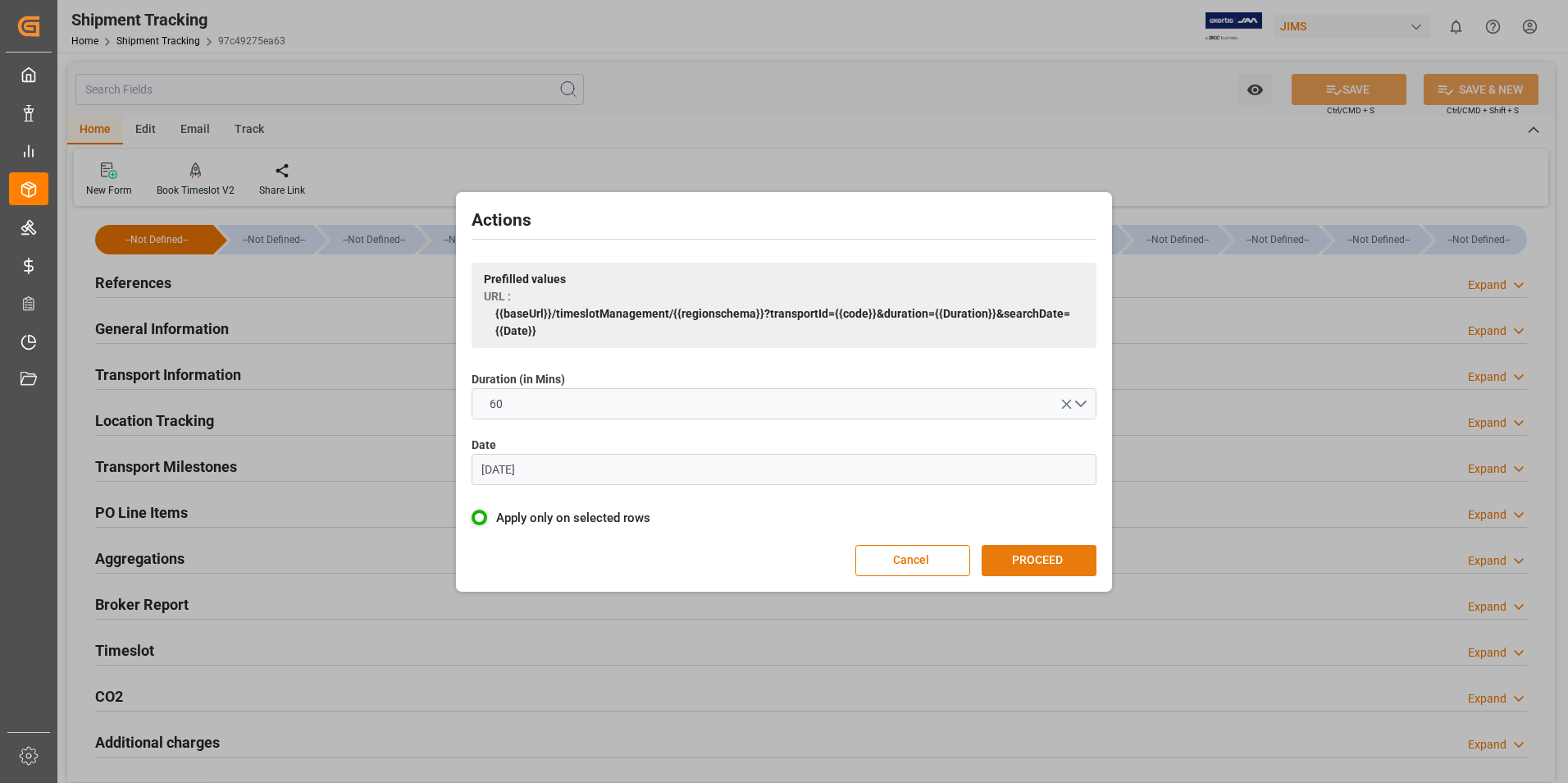
click at [1055, 553] on button "PROCEED" at bounding box center [1038, 560] width 115 height 31
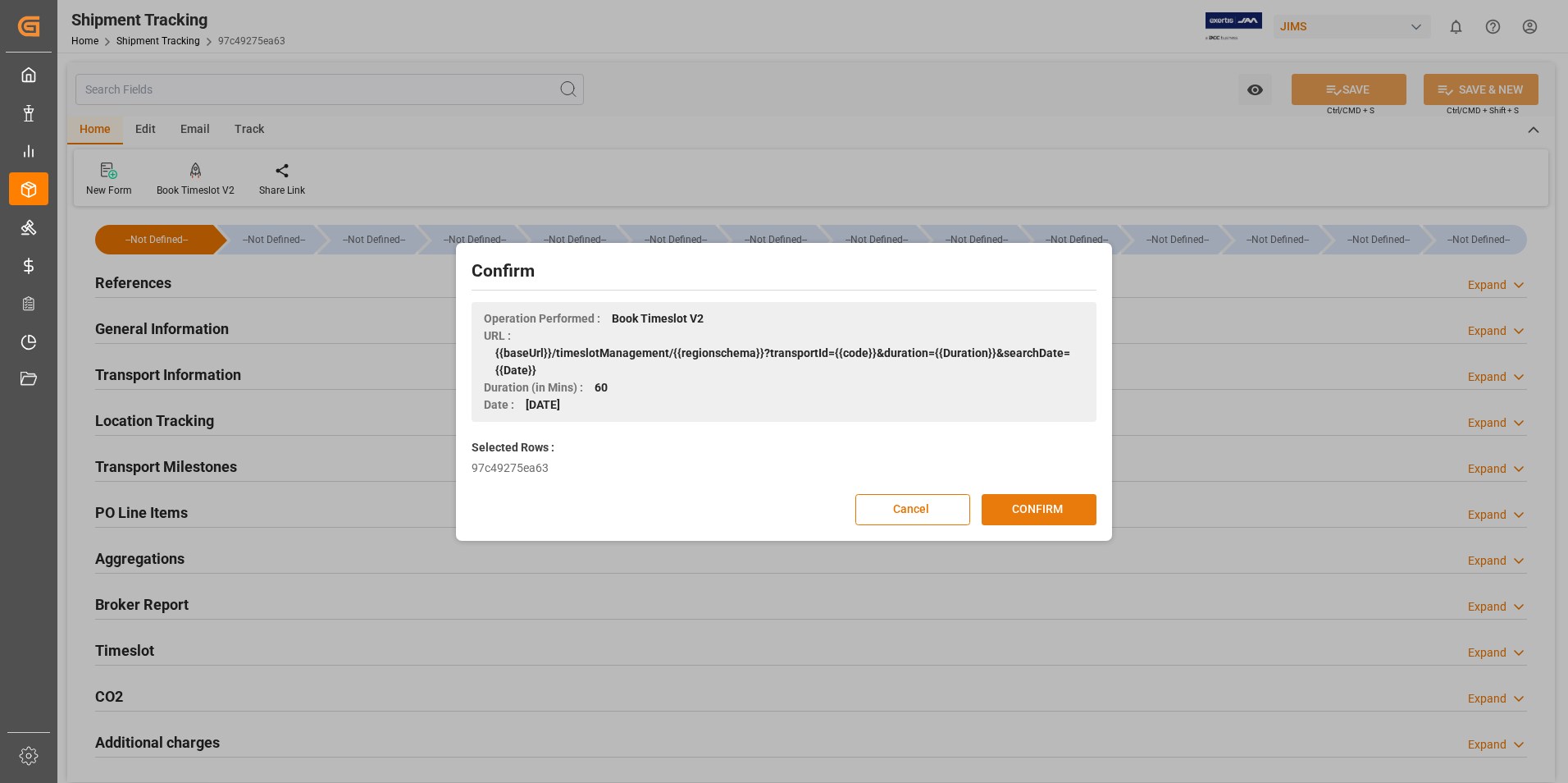
click at [1030, 504] on button "CONFIRM" at bounding box center [1038, 509] width 115 height 31
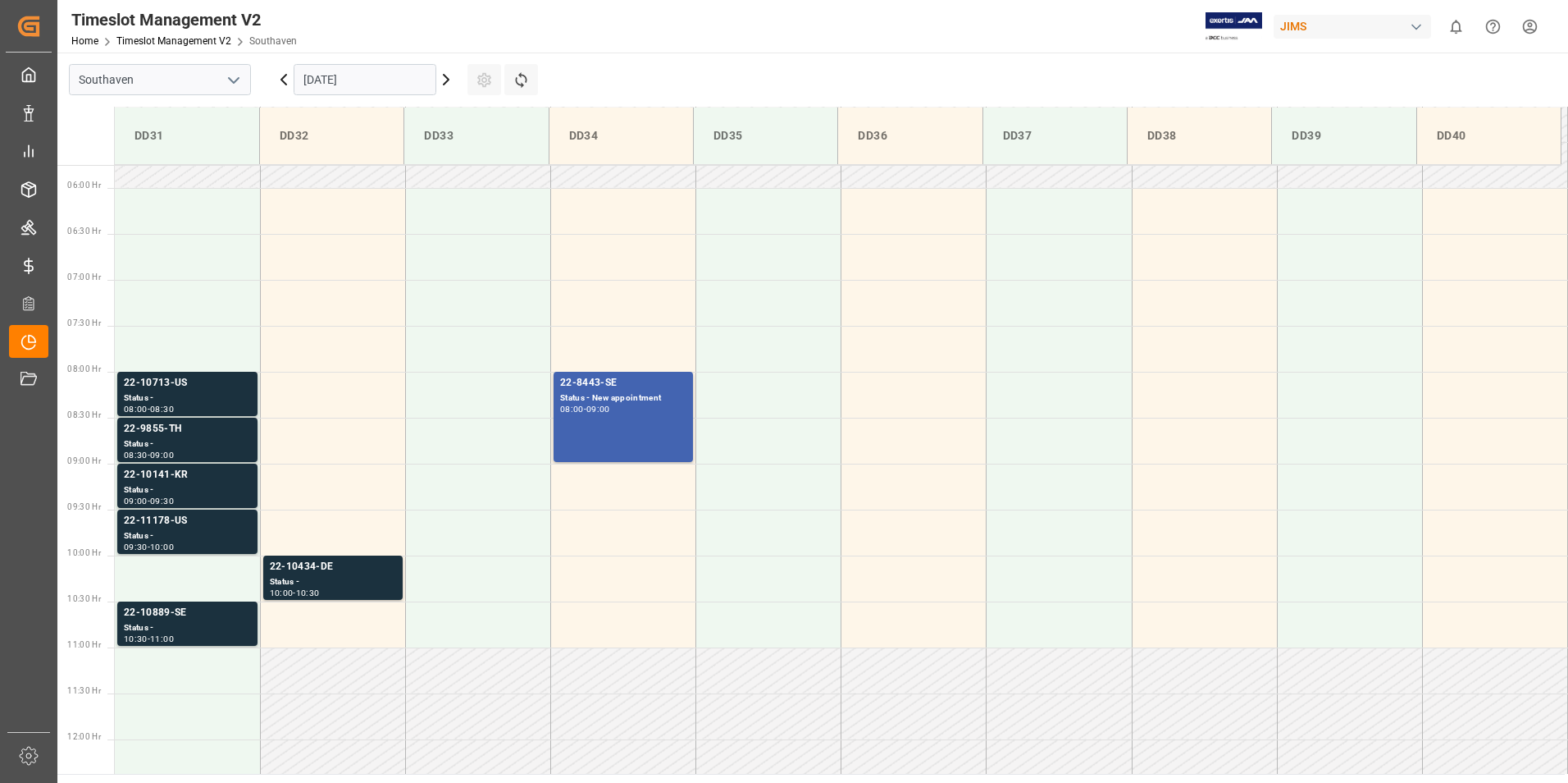
scroll to position [518, 0]
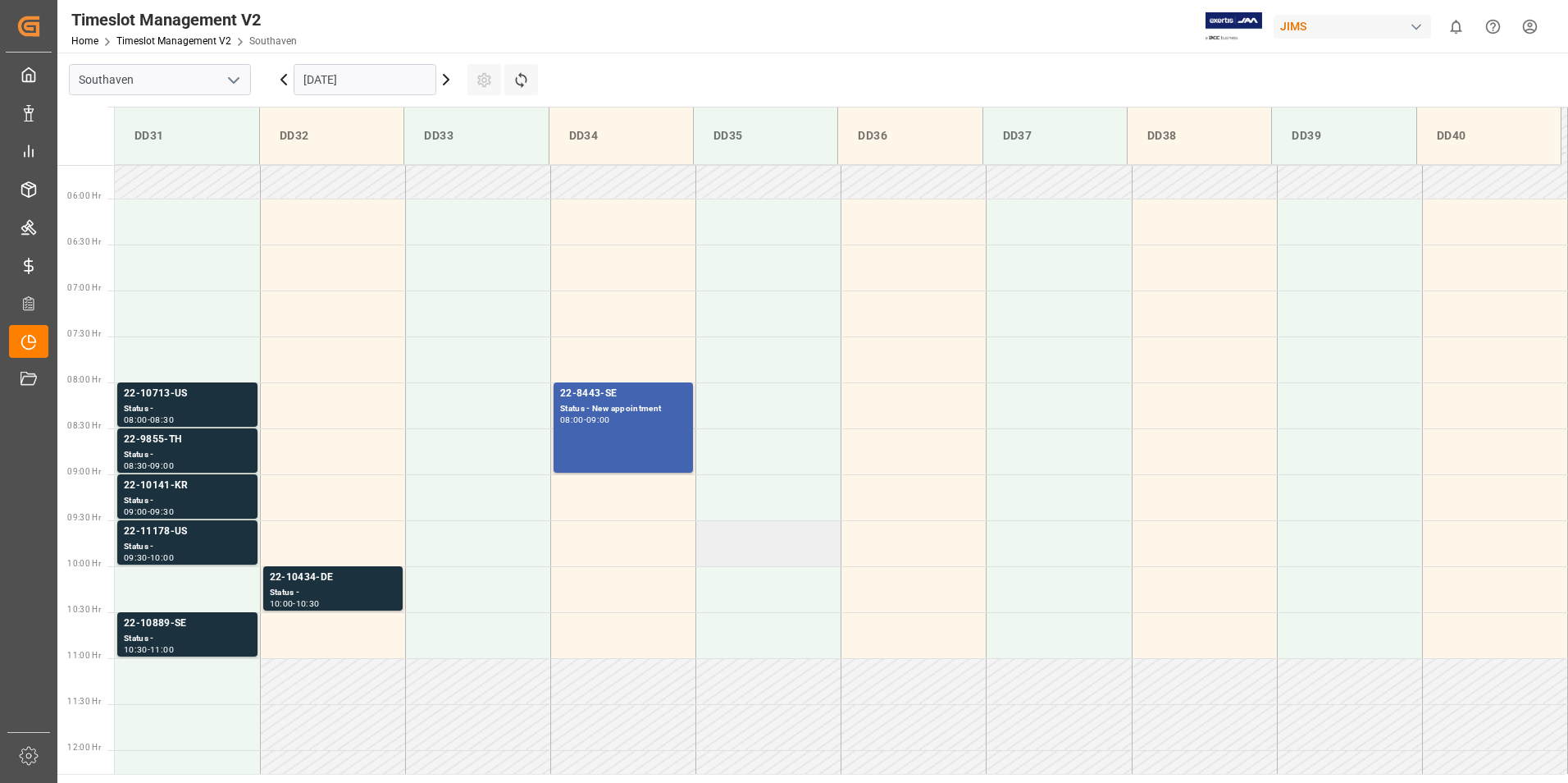
click at [749, 533] on td at bounding box center [768, 543] width 145 height 46
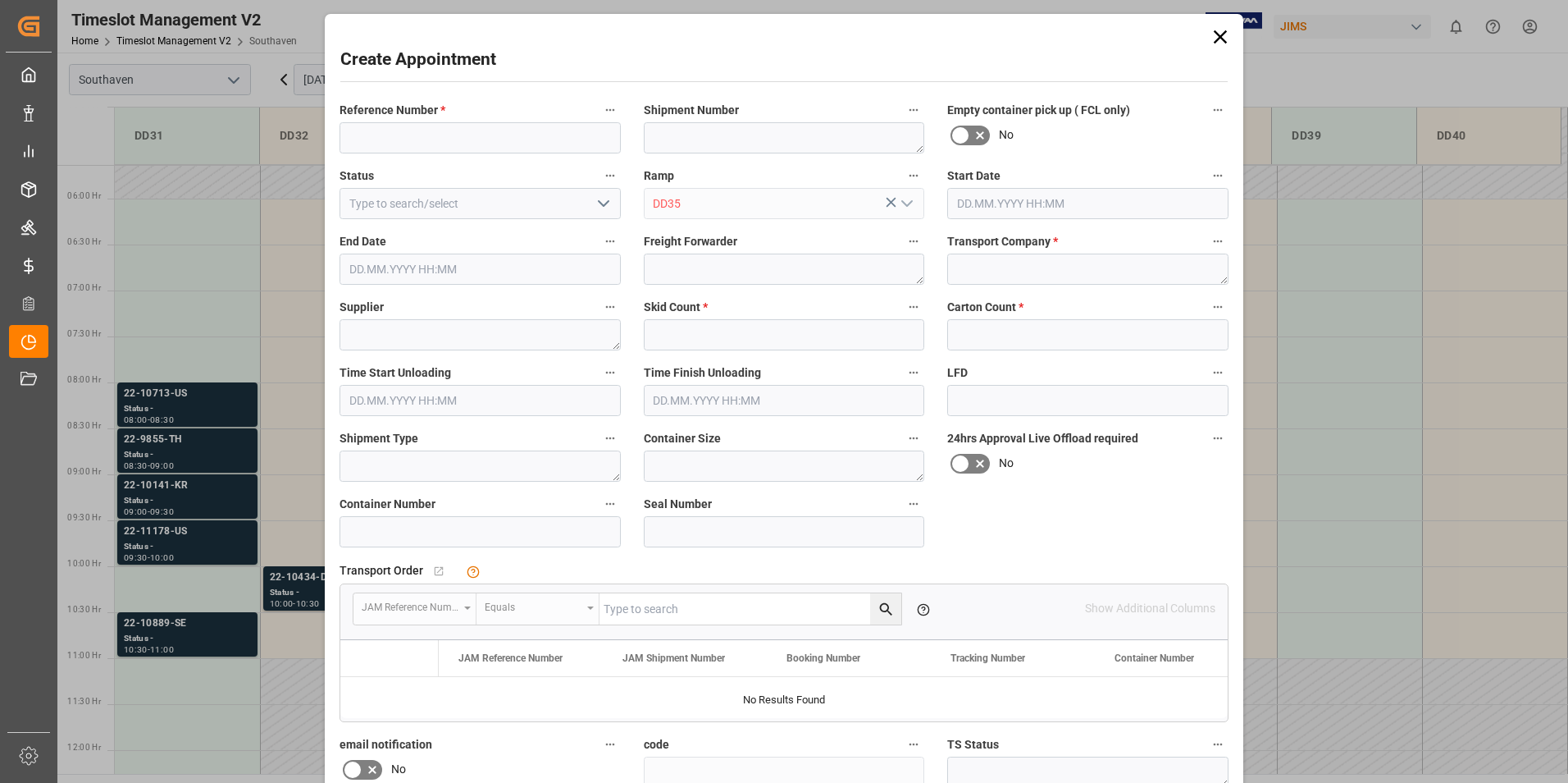
type input "[DATE] 09:30"
type input "23.09.2025 10:00"
click at [432, 528] on input at bounding box center [480, 531] width 281 height 31
paste input "ONEU1665270"
type input "ONEU1665270"
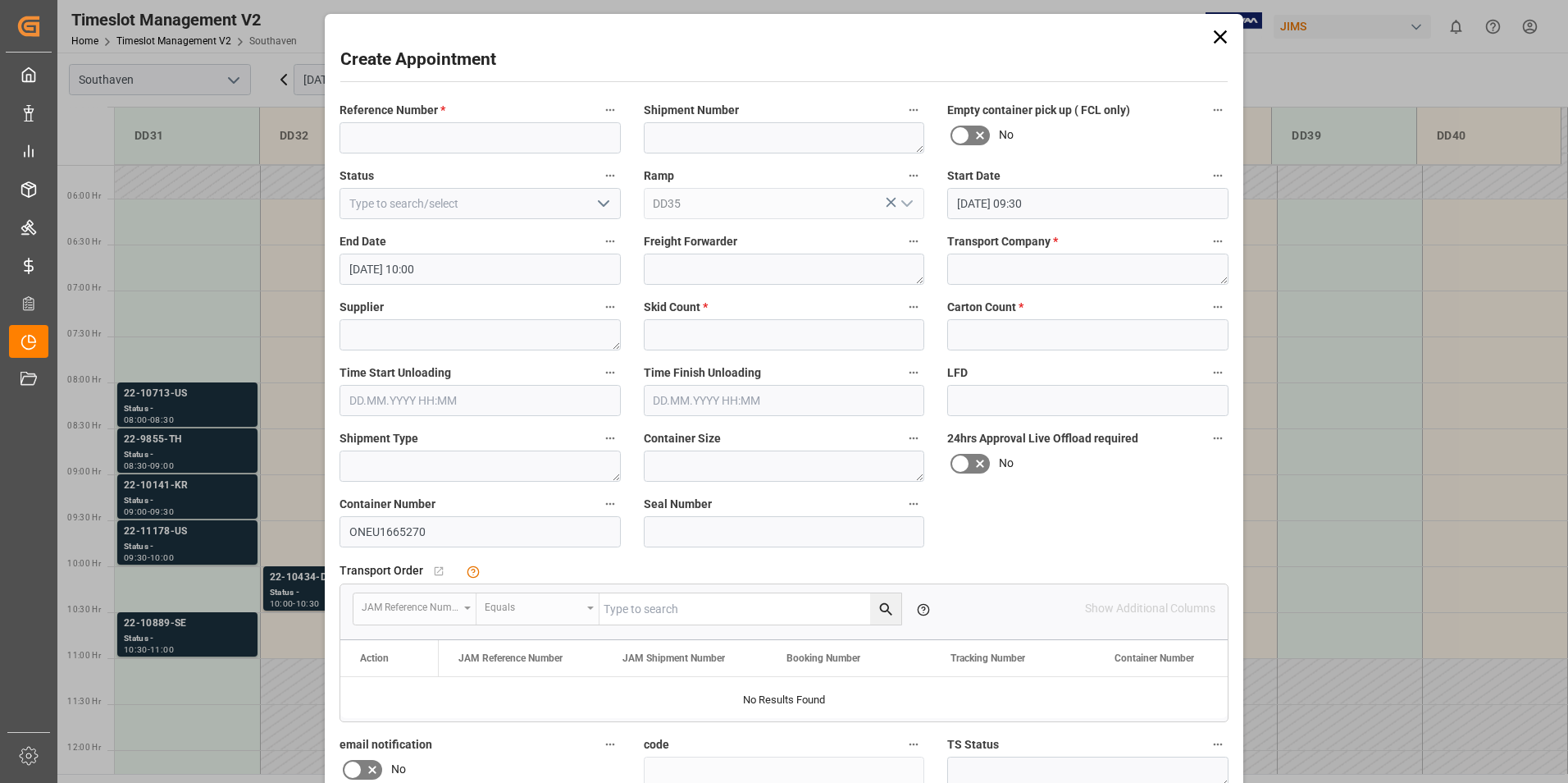
click at [984, 462] on icon at bounding box center [979, 463] width 20 height 20
click at [0, 0] on input "checkbox" at bounding box center [0, 0] width 0 height 0
click at [727, 464] on textarea at bounding box center [784, 466] width 281 height 31
type textarea "40HC"
click at [982, 328] on input "text" at bounding box center [1087, 334] width 281 height 31
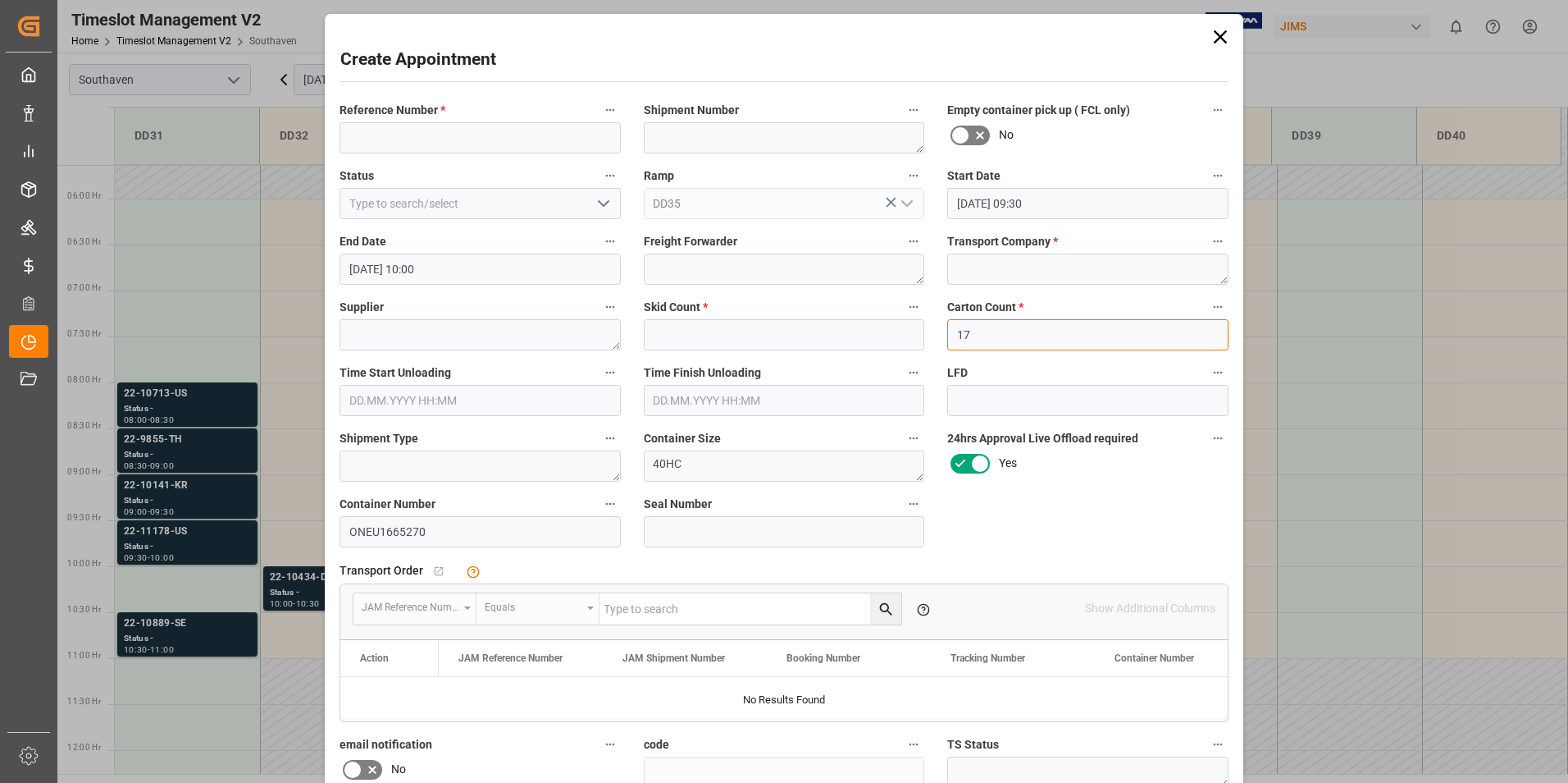
type input "17"
click at [729, 345] on input "text" at bounding box center [784, 334] width 281 height 31
type input "4"
click at [974, 270] on textarea at bounding box center [1087, 268] width 281 height 31
type textarea "ROADONE"
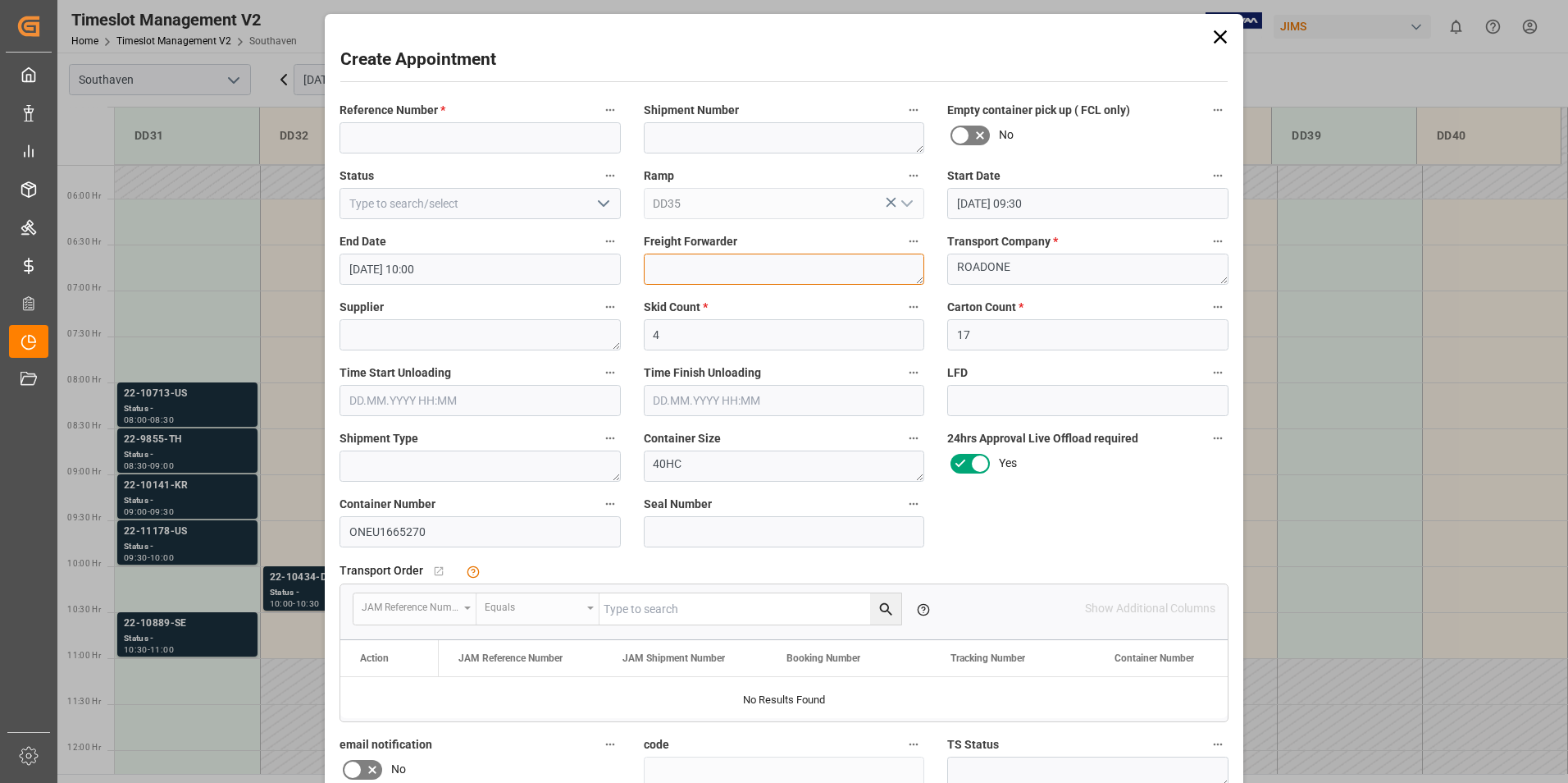
click at [825, 282] on textarea at bounding box center [784, 268] width 281 height 31
type textarea "GEODIS"
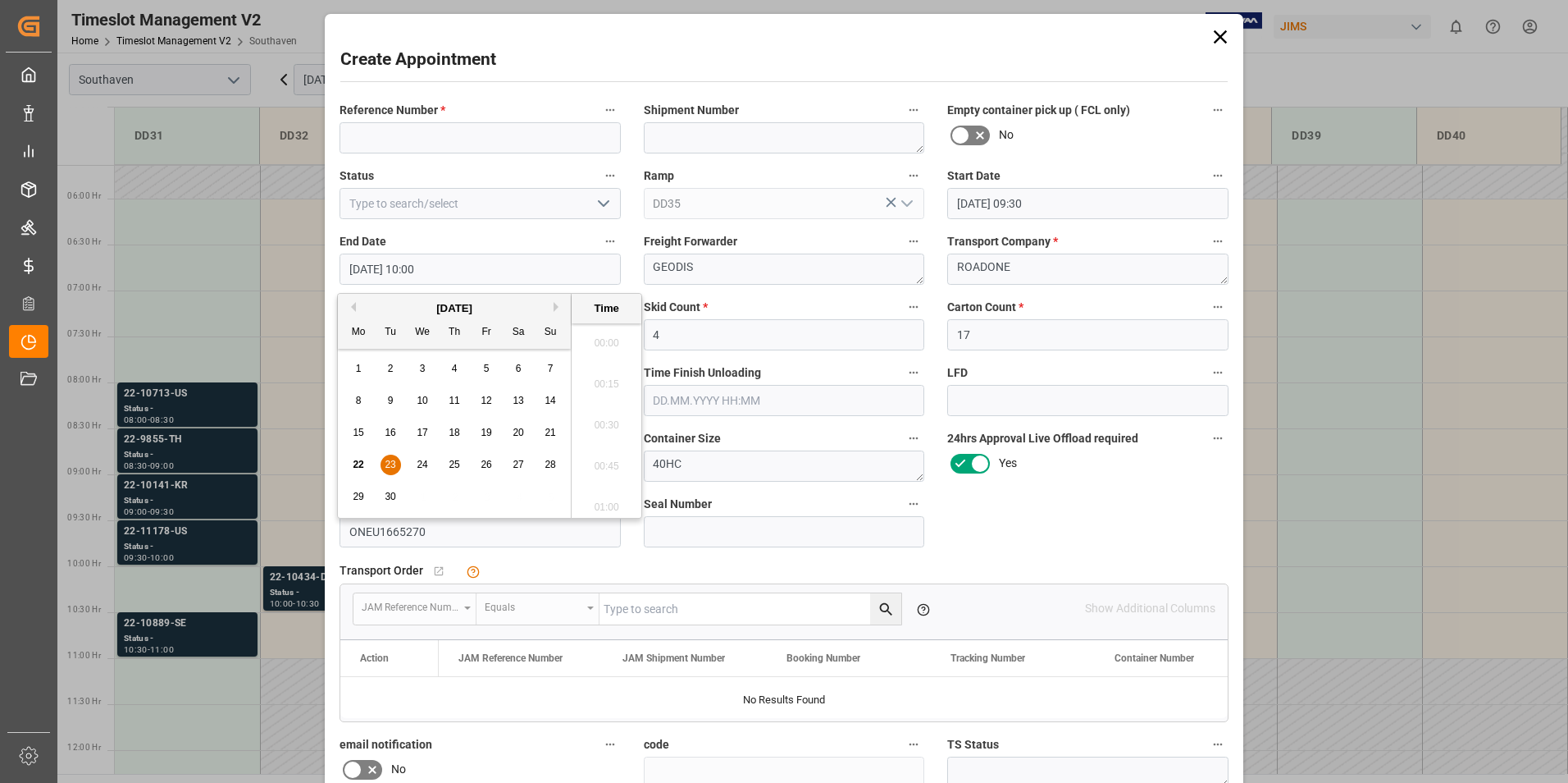
click at [436, 265] on input "23.09.2025 10:00" at bounding box center [480, 268] width 281 height 31
type input "23.09.2025 10:30"
click at [583, 495] on li "10:30" at bounding box center [607, 503] width 70 height 41
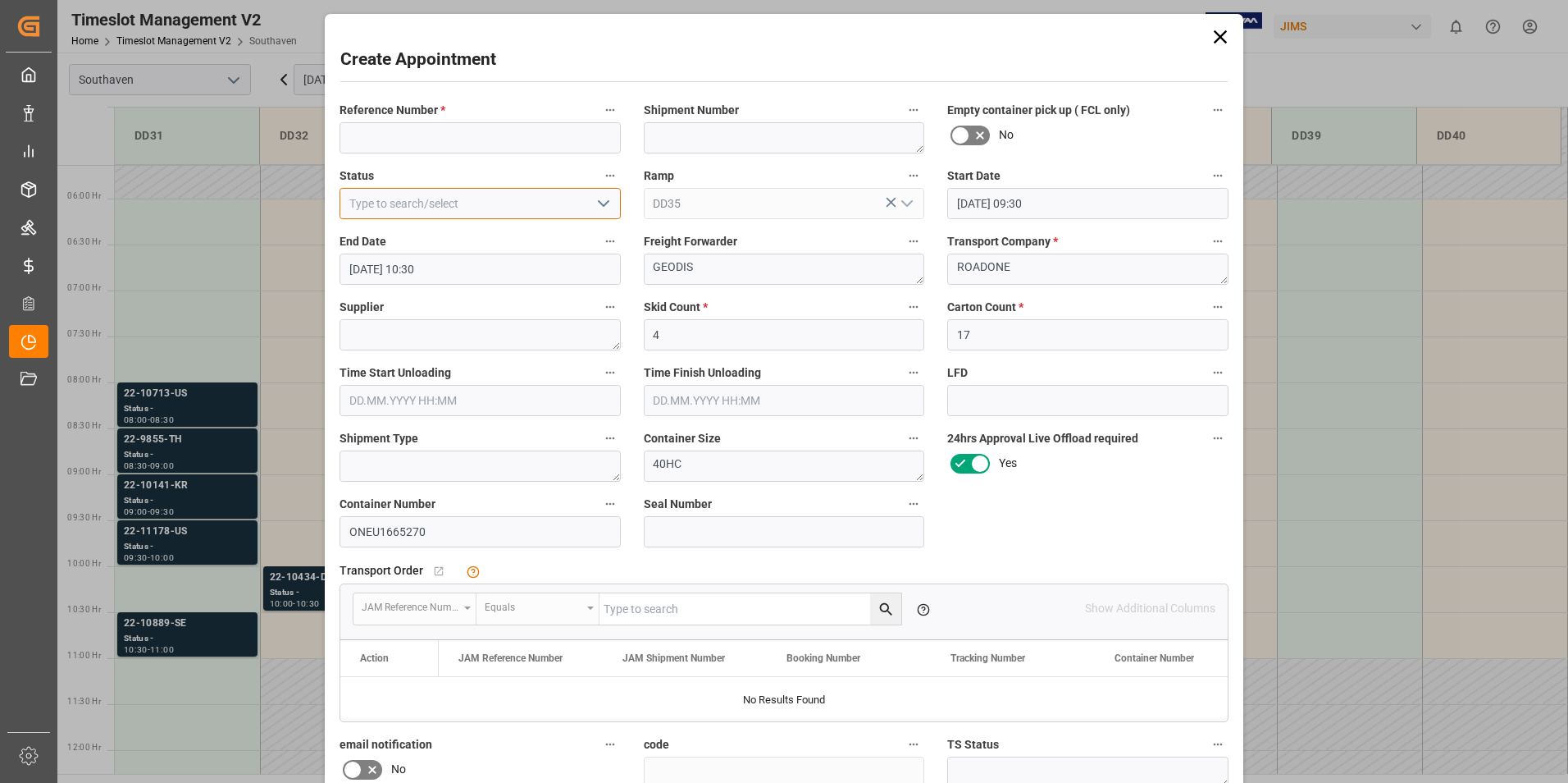
click at [529, 202] on input at bounding box center [480, 203] width 281 height 31
click at [594, 203] on icon "open menu" at bounding box center [603, 203] width 20 height 20
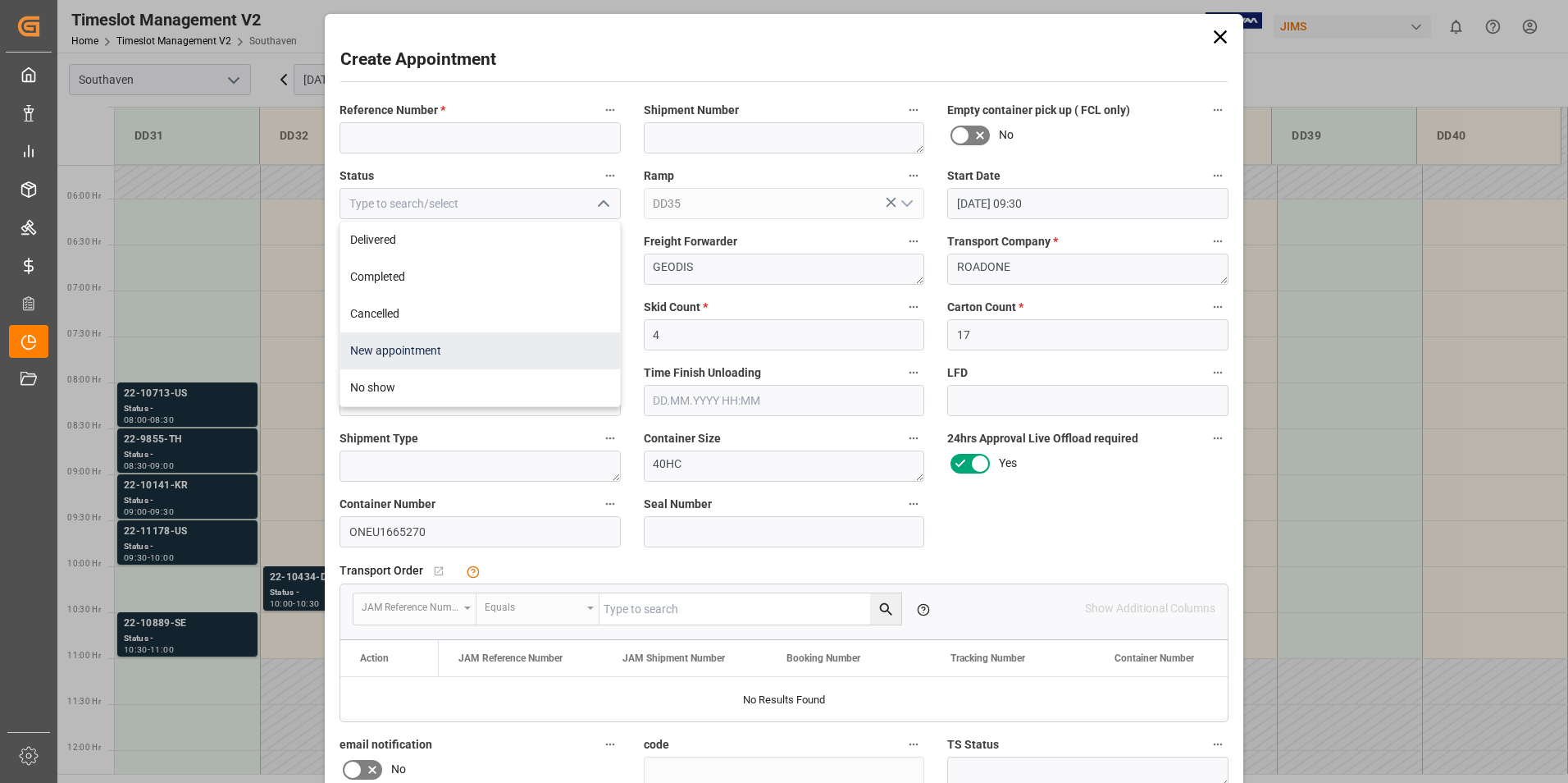
click at [447, 352] on div "New appointment" at bounding box center [480, 350] width 279 height 37
type input "New appointment"
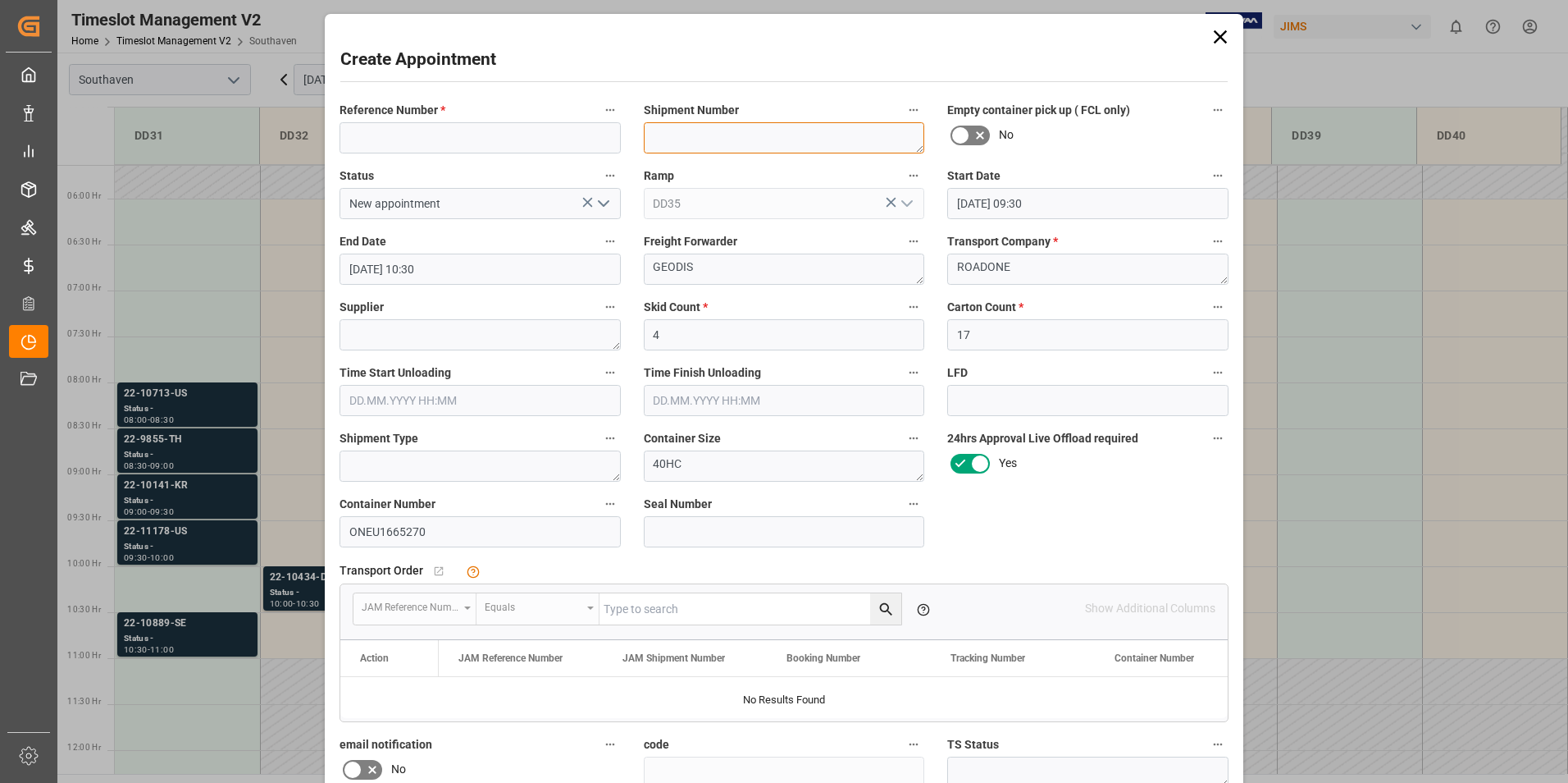
click at [828, 131] on textarea at bounding box center [784, 137] width 281 height 31
paste textarea "SSTAS022464"
type textarea "SSTAS022464"
click at [524, 143] on input at bounding box center [480, 137] width 281 height 31
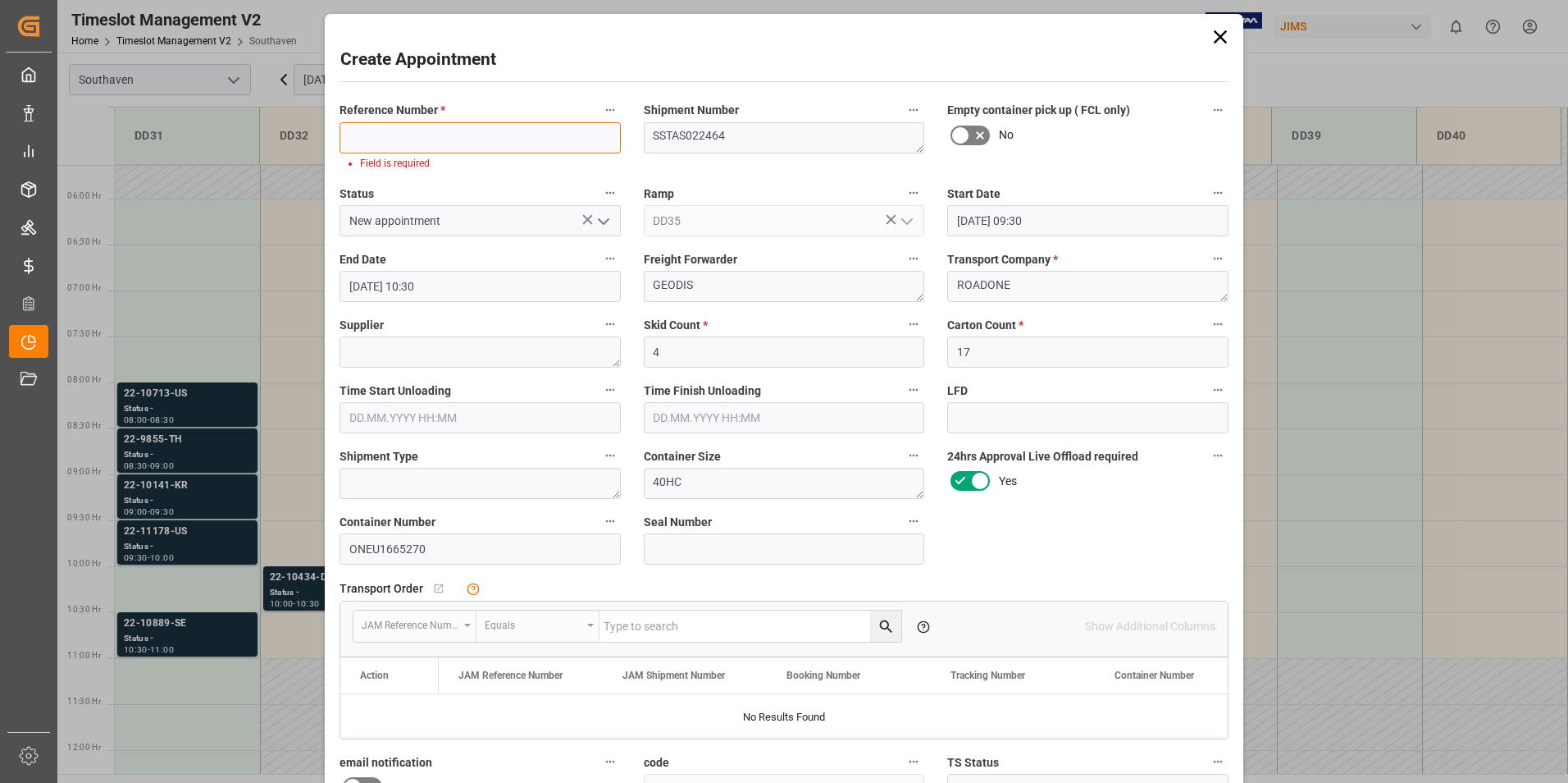
click at [489, 130] on input at bounding box center [480, 137] width 281 height 31
paste input "22-8443-SE"
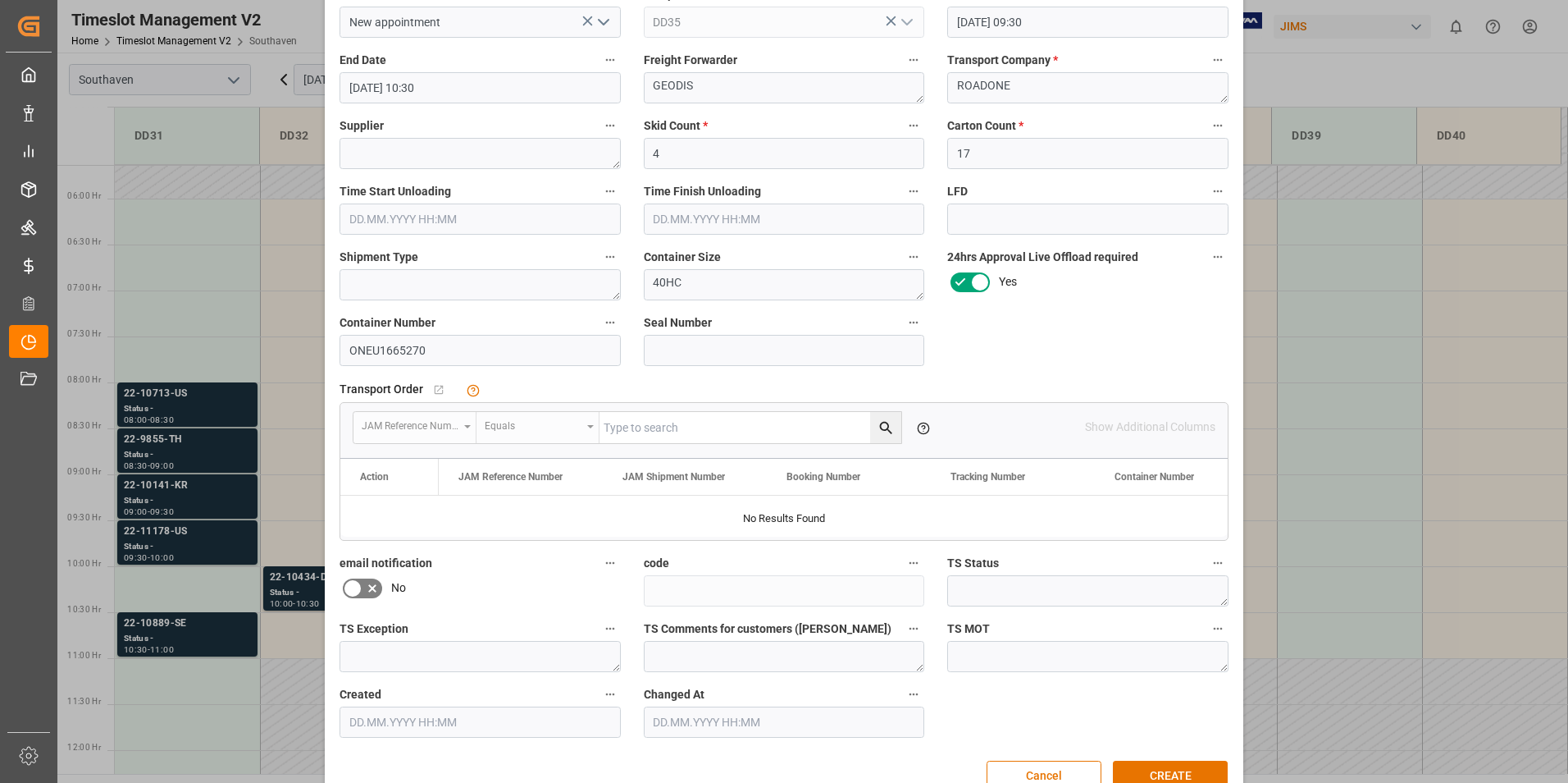
scroll to position [189, 0]
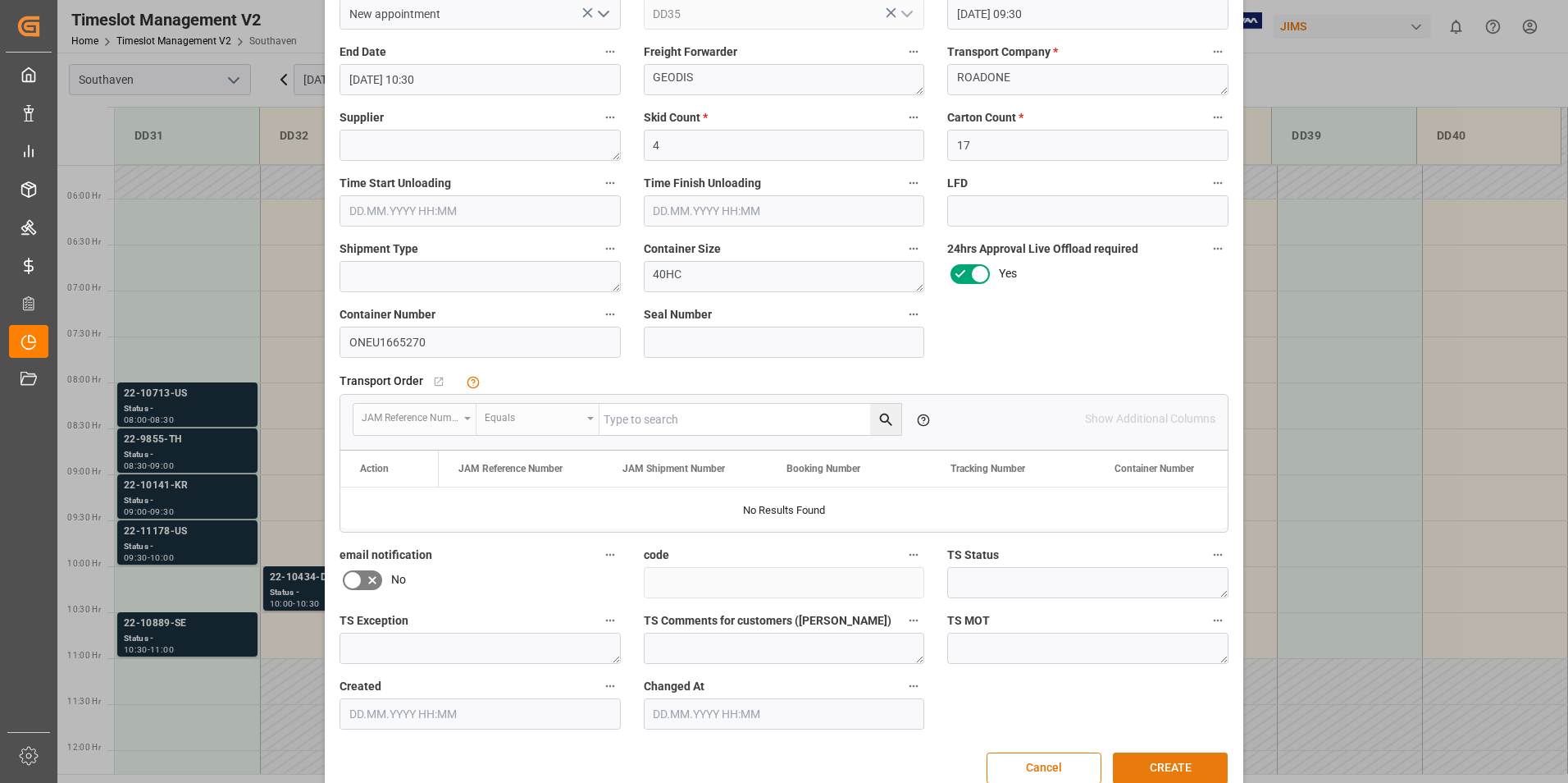
type input "22-8443-SE"
click at [1154, 761] on button "CREATE" at bounding box center [1170, 767] width 115 height 31
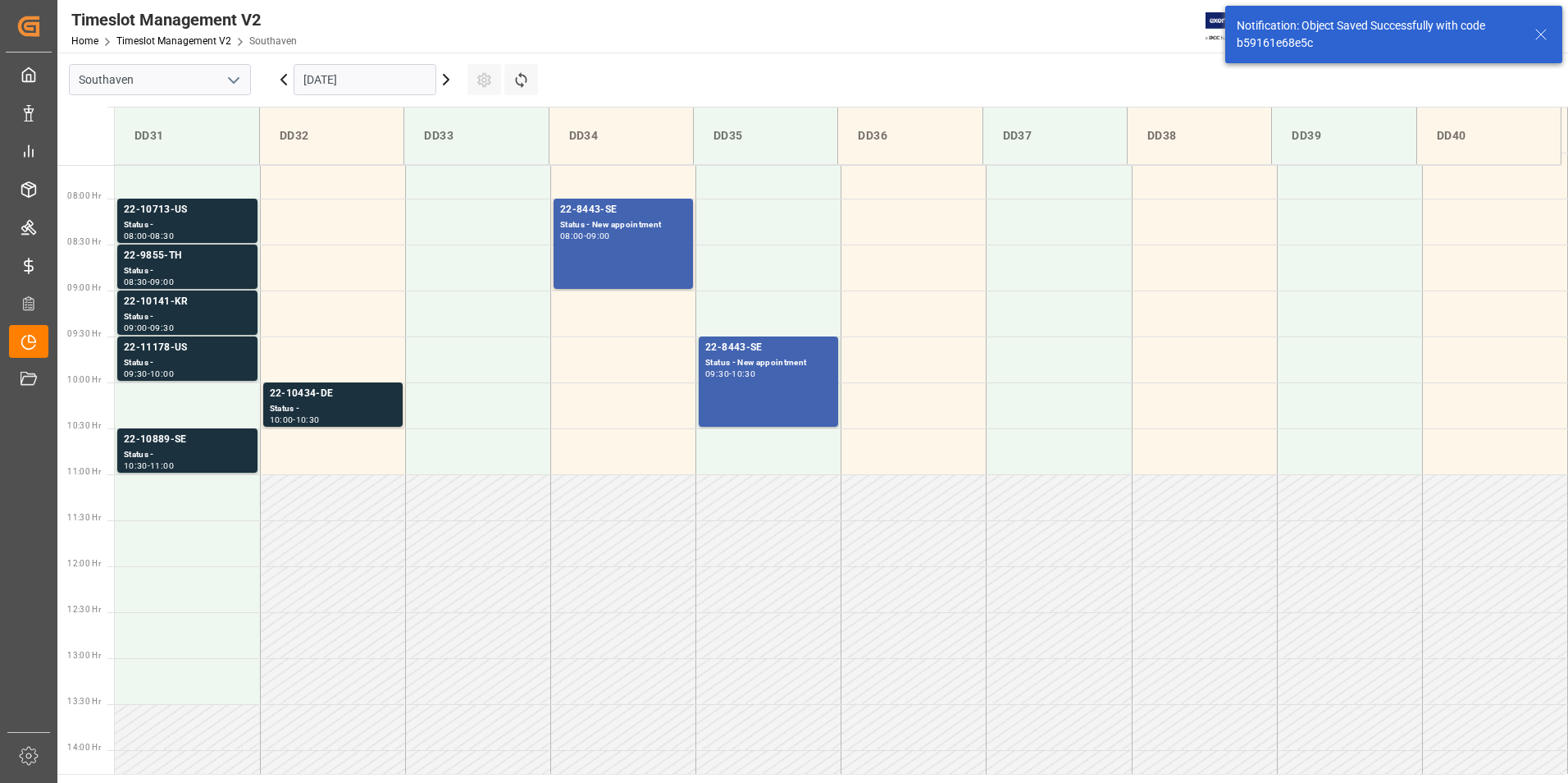
scroll to position [725, 0]
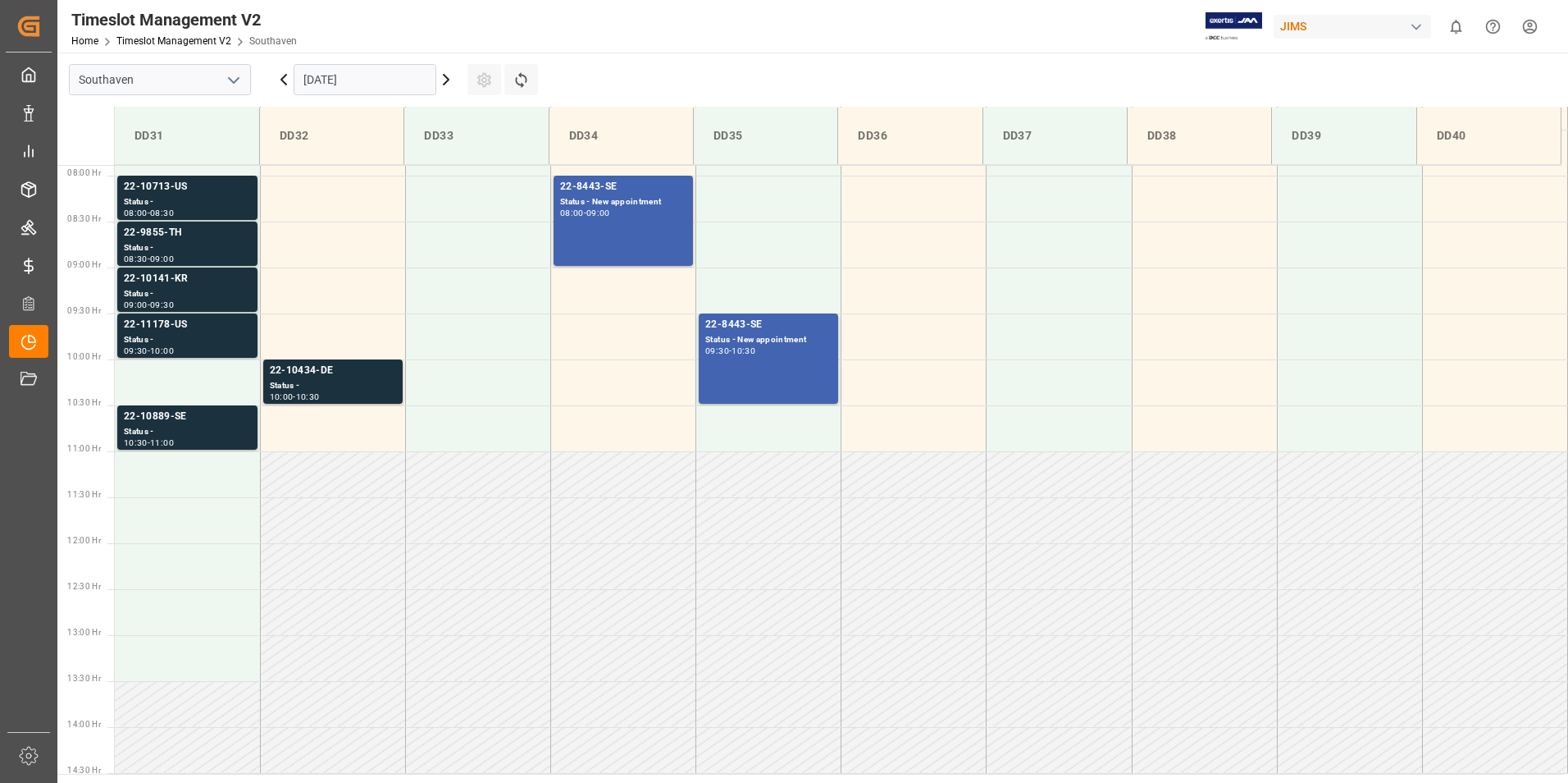
click at [739, 350] on div "10:30" at bounding box center [743, 351] width 24 height 8
